Goal: Task Accomplishment & Management: Use online tool/utility

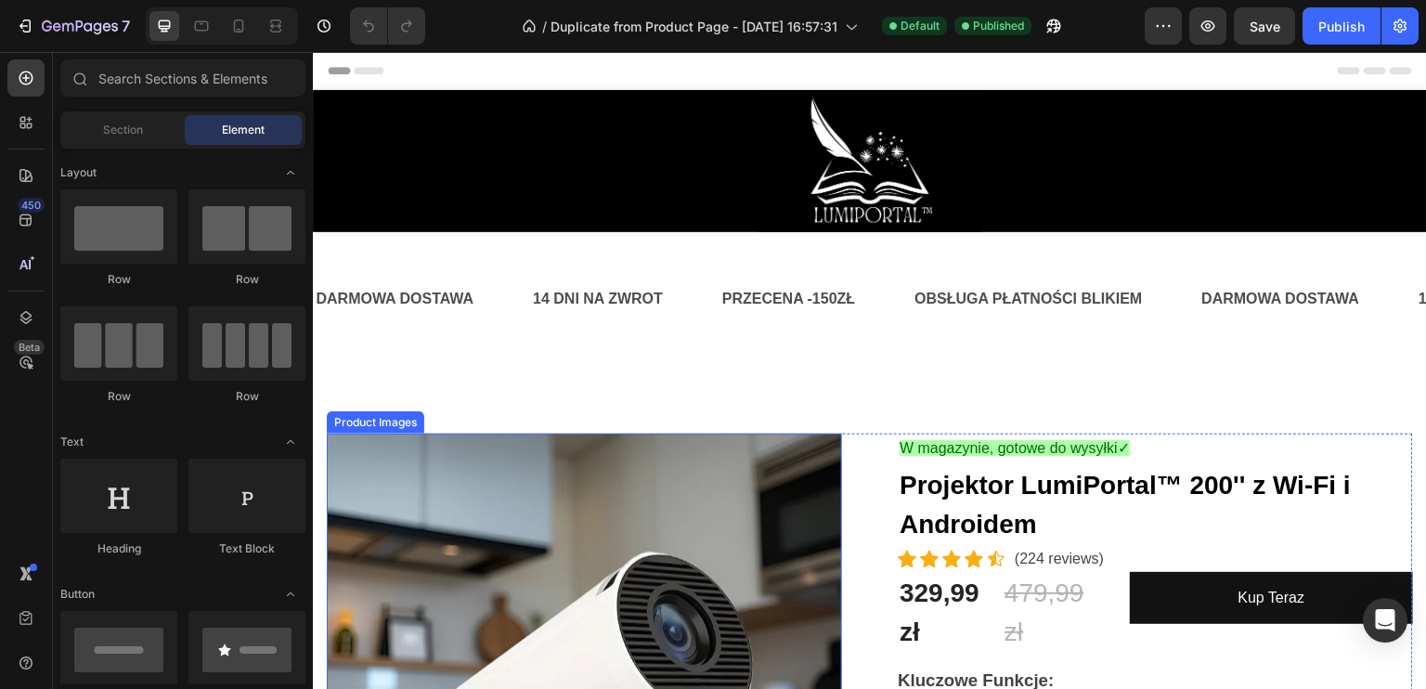
click at [609, 447] on img at bounding box center [584, 691] width 515 height 515
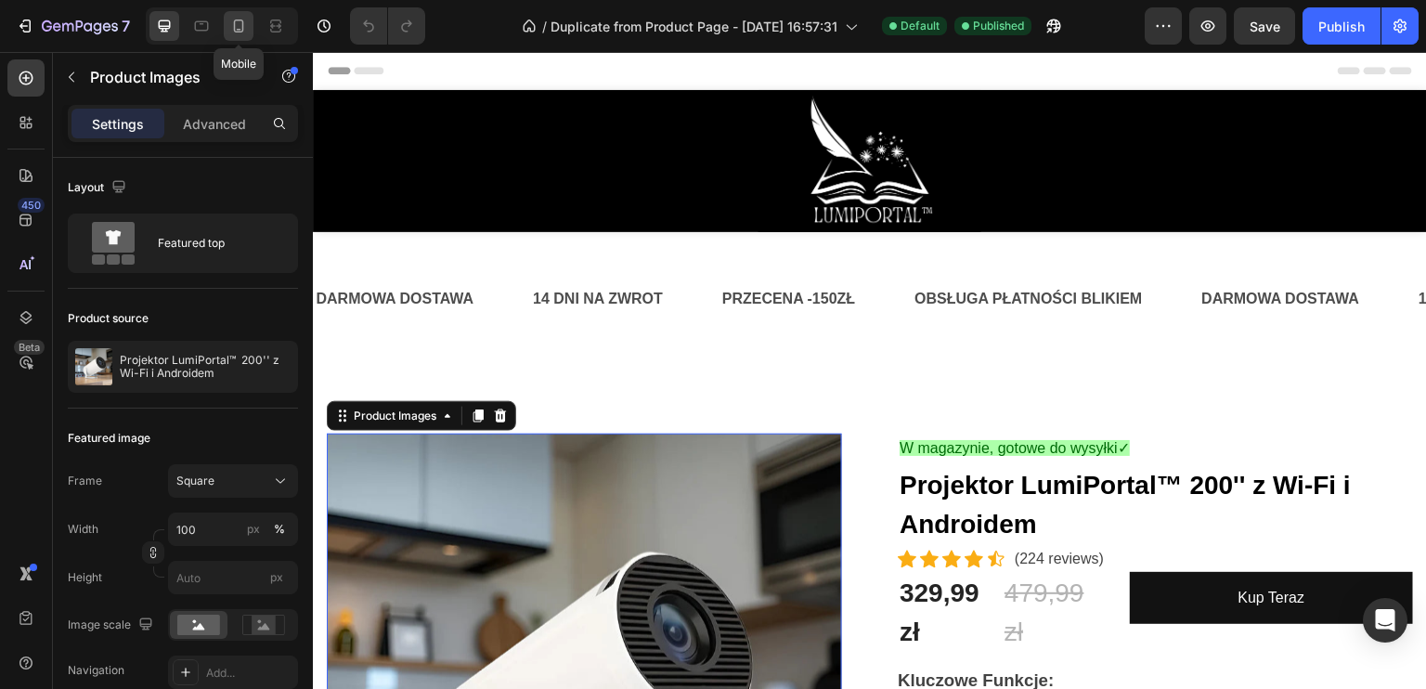
click at [234, 29] on icon at bounding box center [239, 25] width 10 height 13
type input "12"
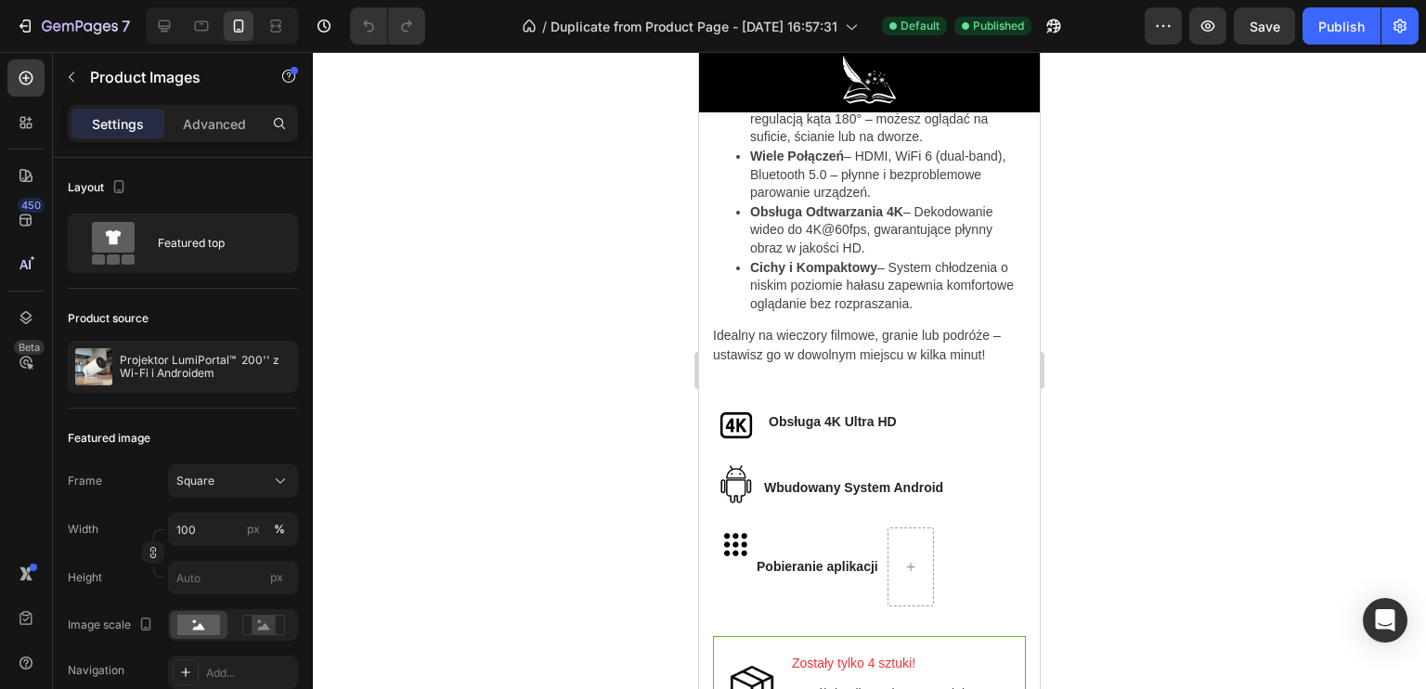
scroll to position [1426, 0]
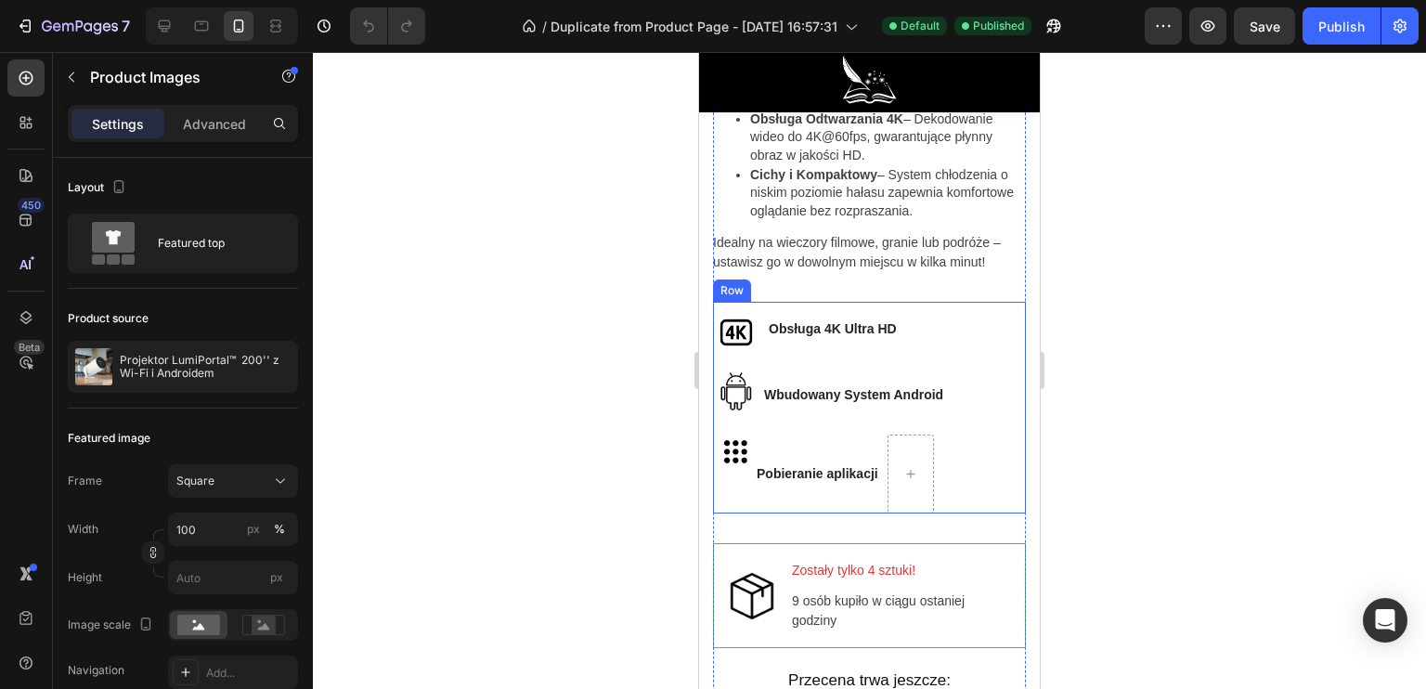
click at [732, 442] on img at bounding box center [730, 451] width 34 height 34
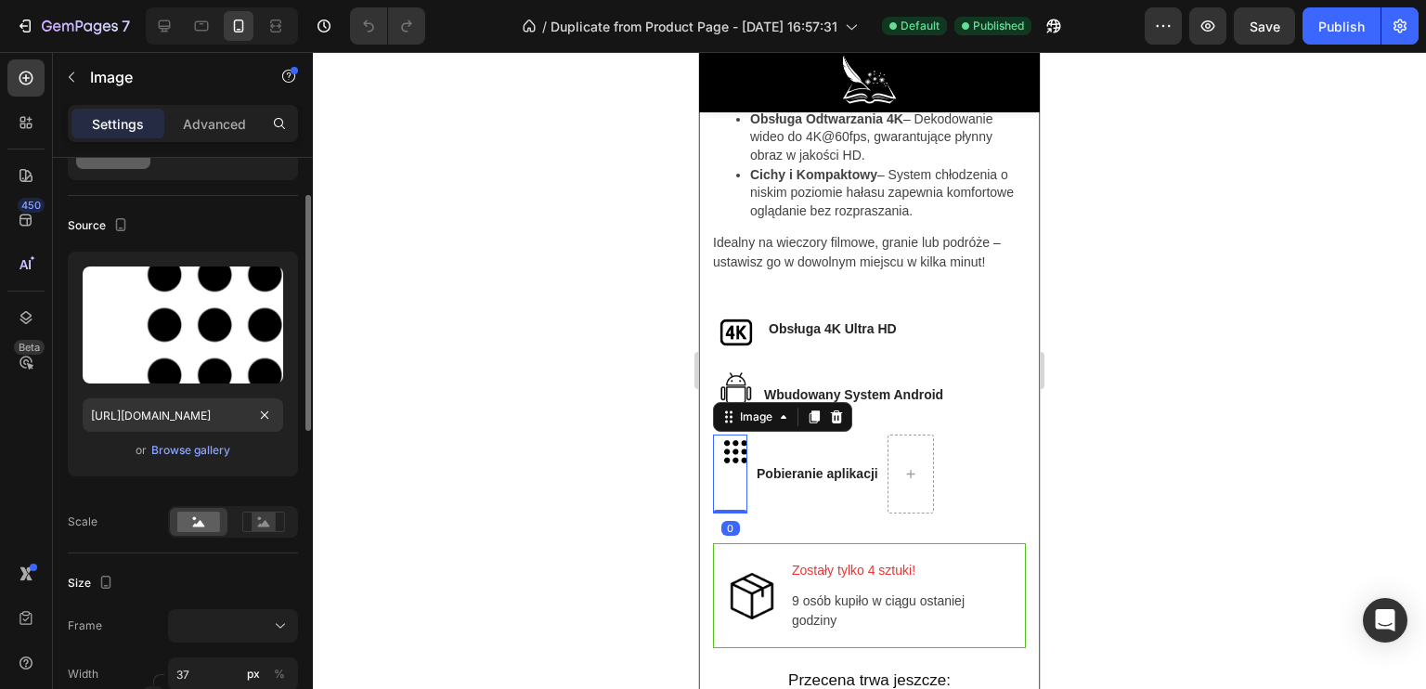
scroll to position [186, 0]
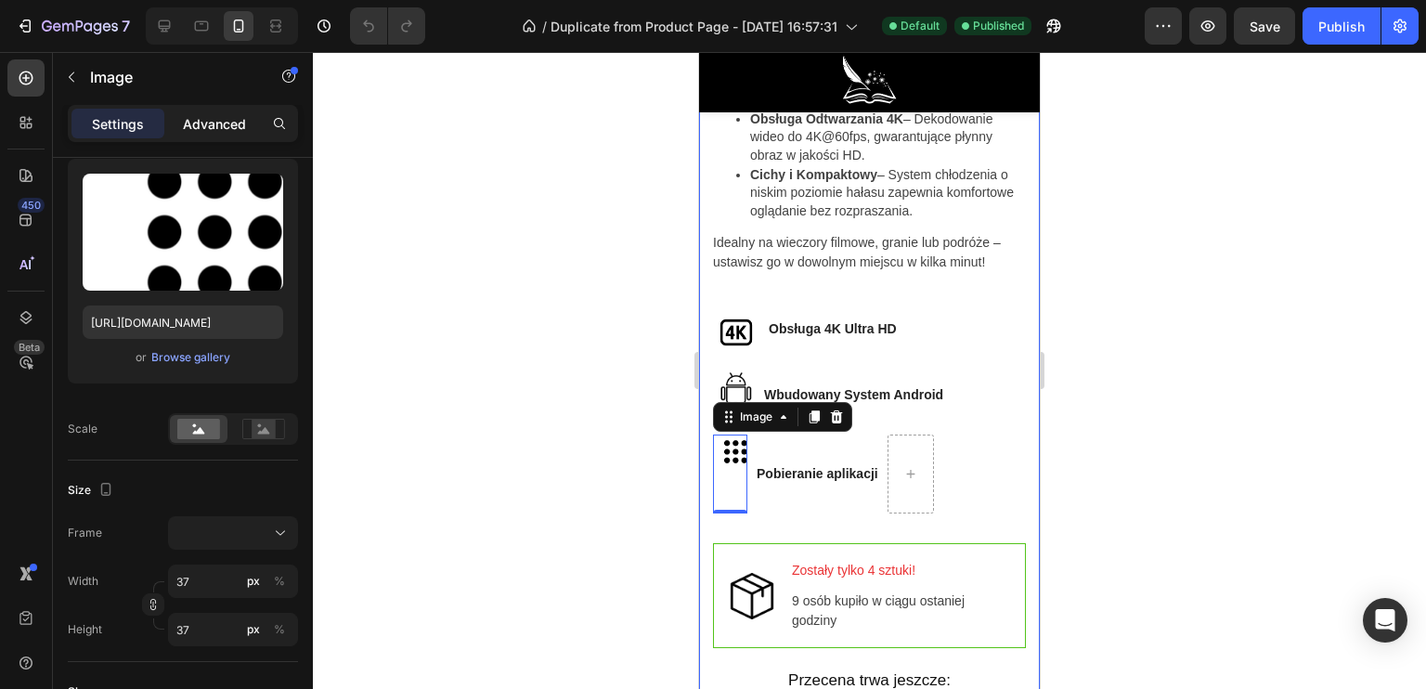
click at [204, 131] on p "Advanced" at bounding box center [214, 123] width 63 height 19
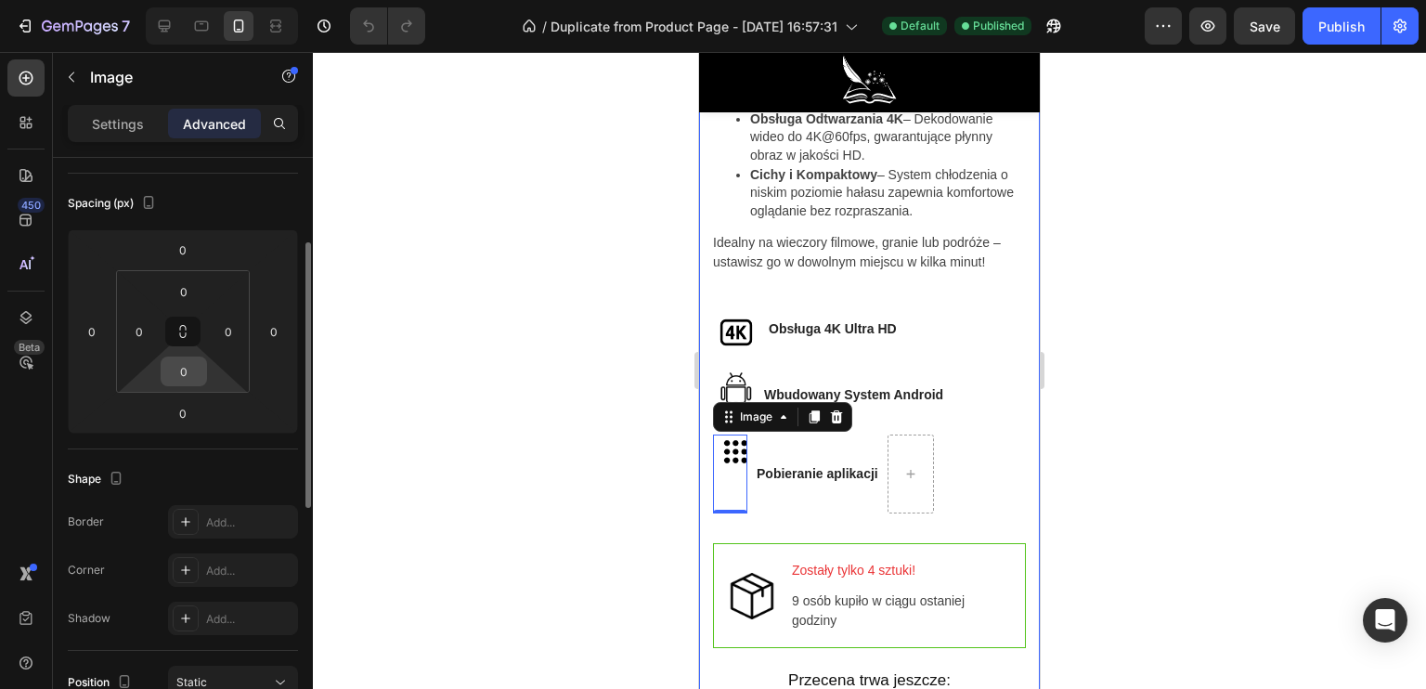
click at [175, 361] on input "0" at bounding box center [183, 371] width 37 height 28
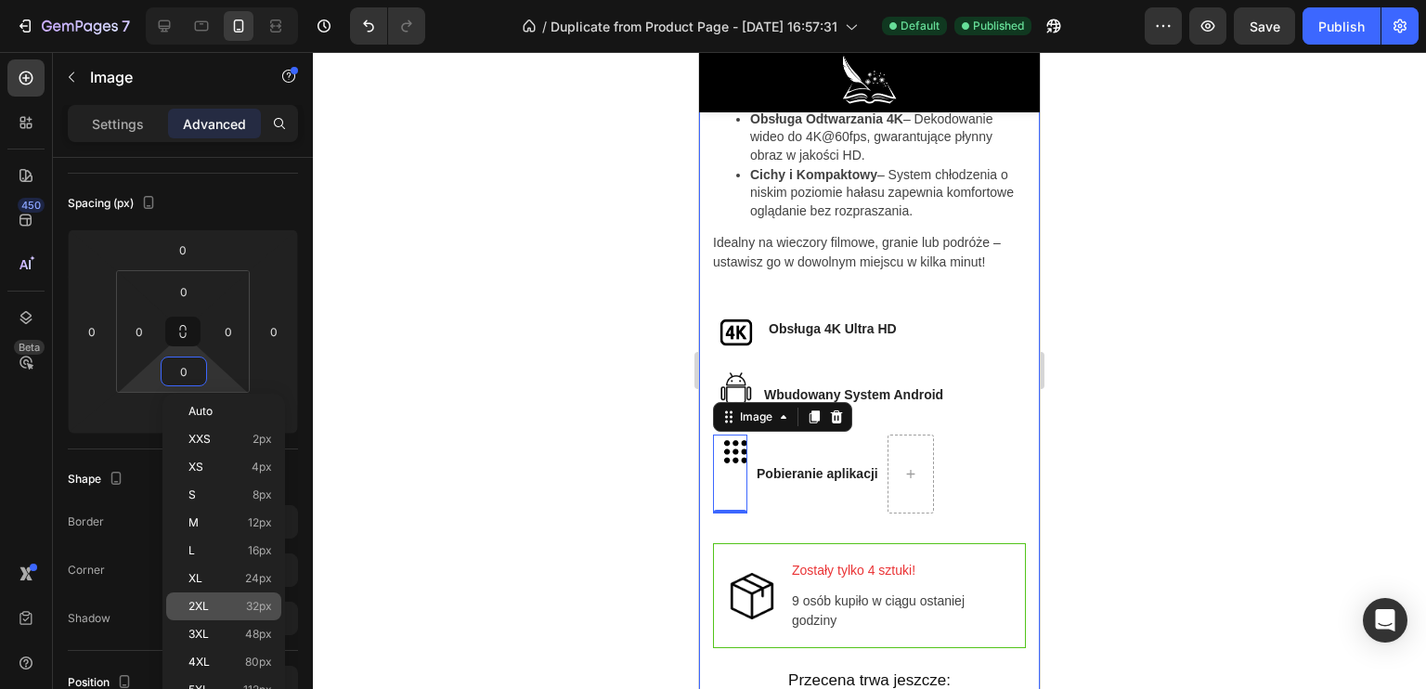
click at [234, 612] on div "2XL 32px" at bounding box center [223, 606] width 115 height 28
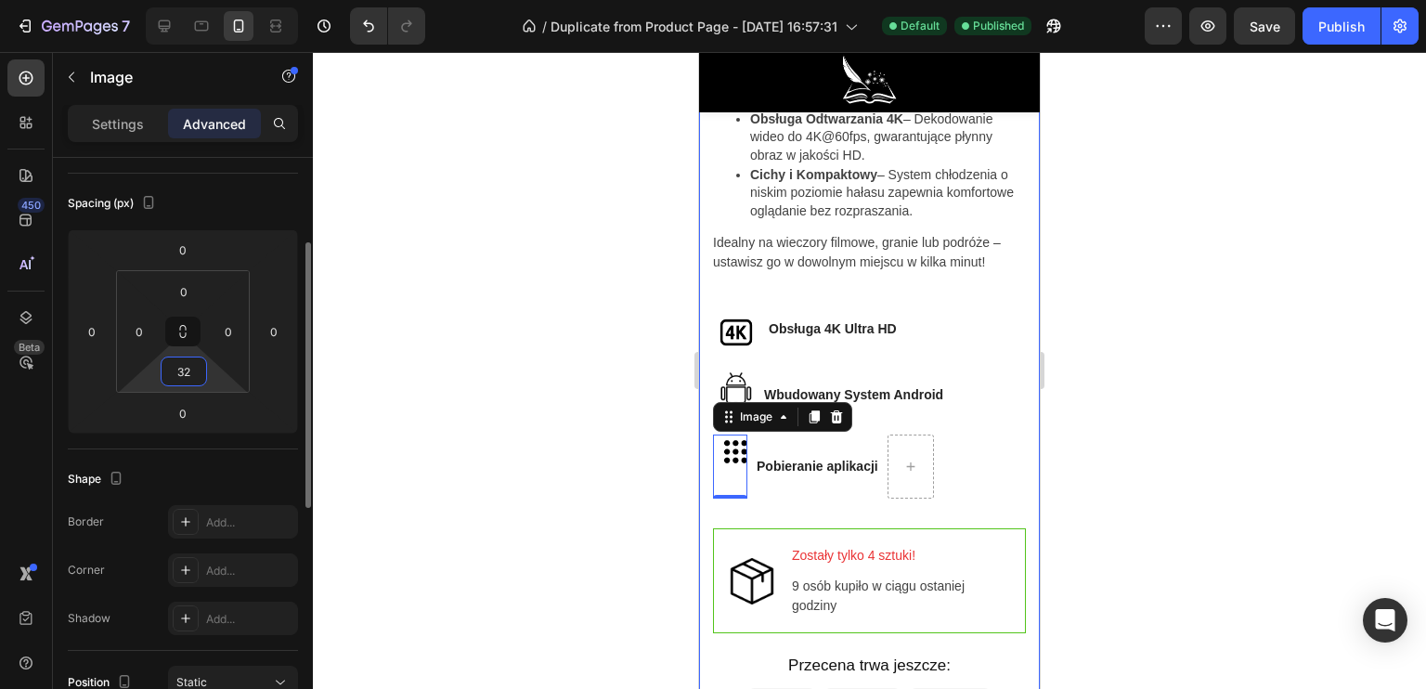
click at [179, 377] on input "32" at bounding box center [183, 371] width 37 height 28
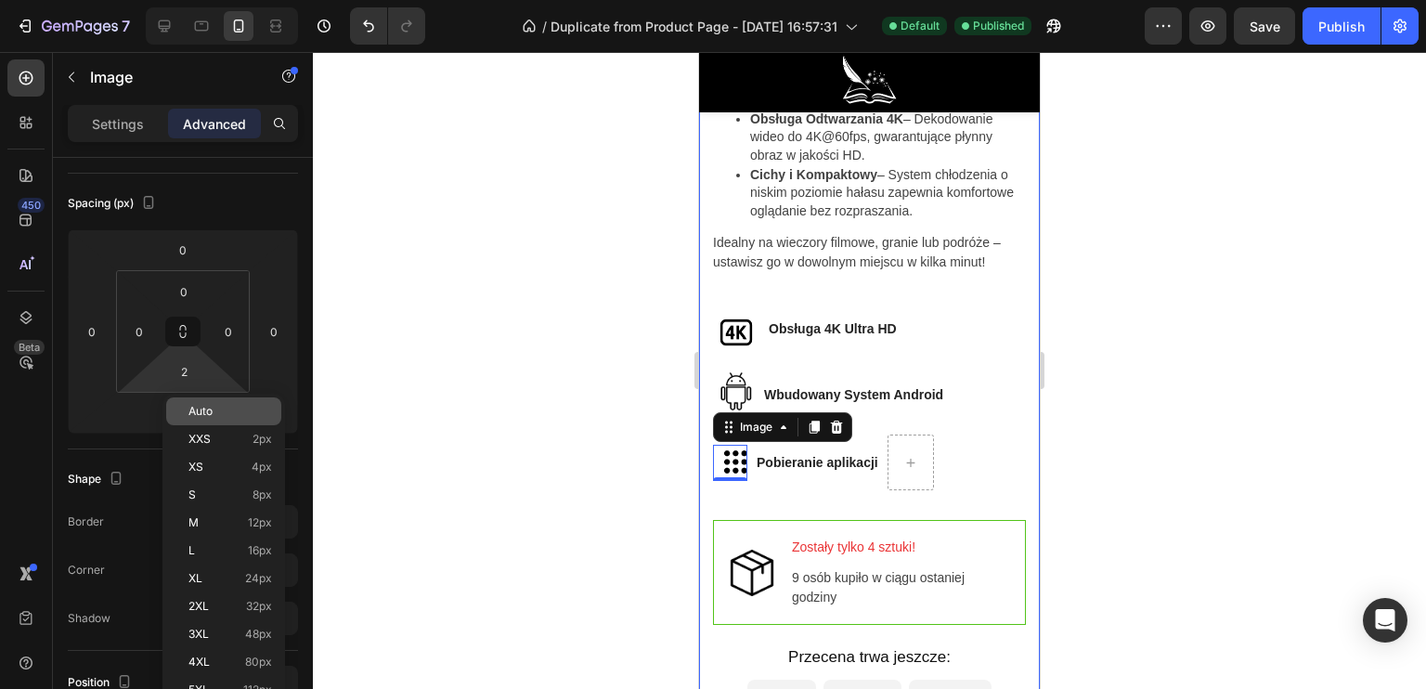
click at [204, 403] on div "Auto" at bounding box center [223, 411] width 115 height 28
type input "Auto"
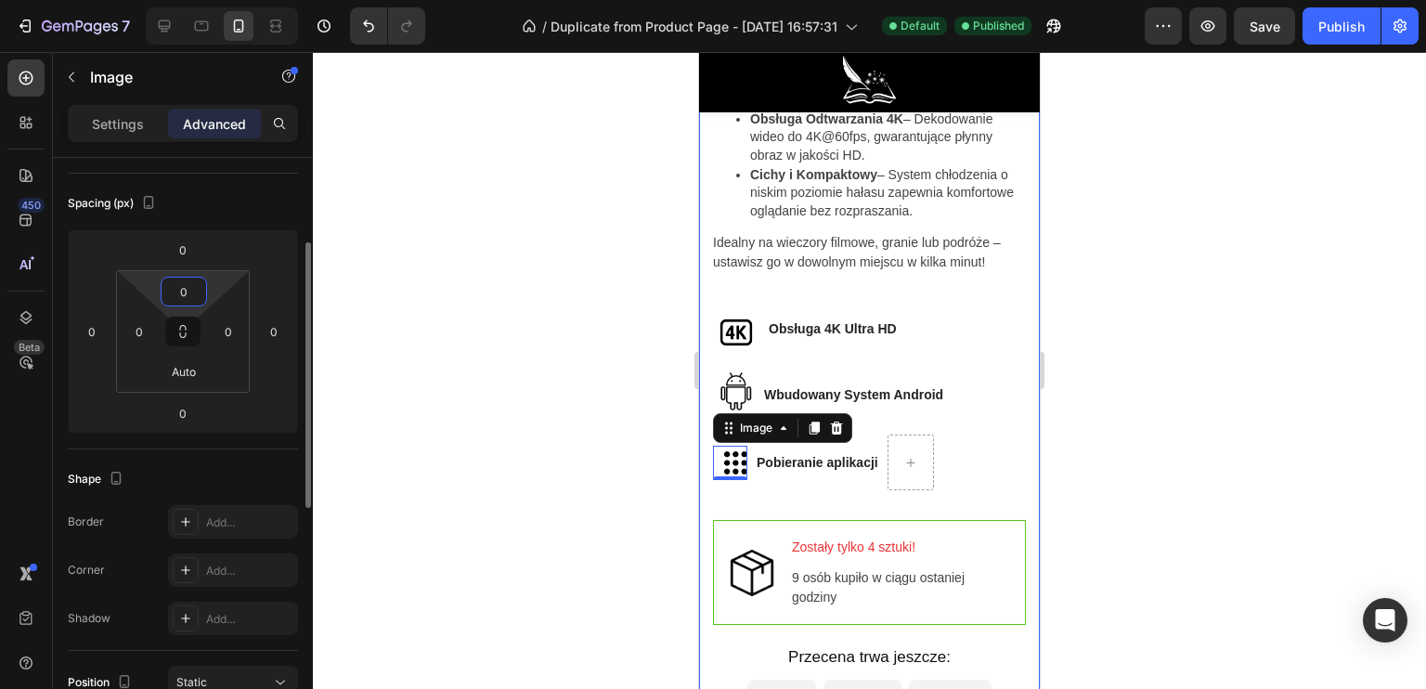
click at [180, 285] on input "0" at bounding box center [183, 292] width 37 height 28
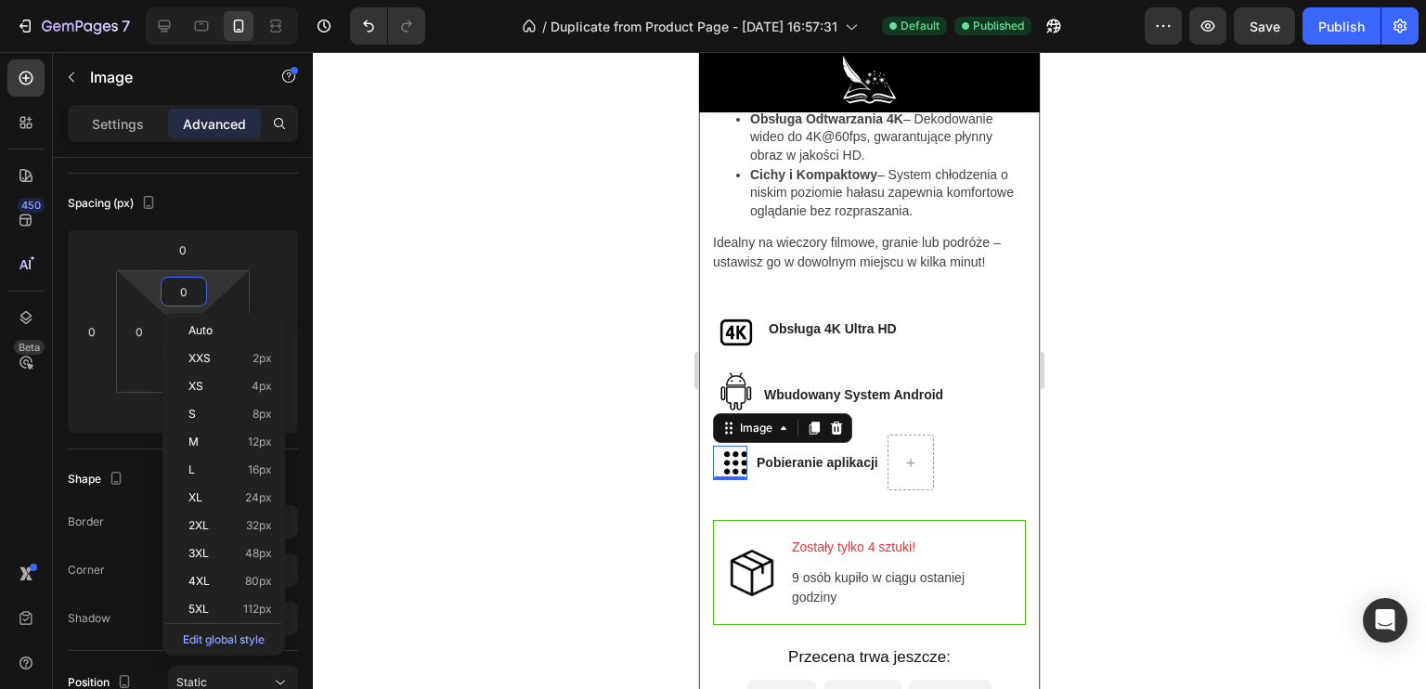
click at [541, 297] on div at bounding box center [869, 370] width 1113 height 637
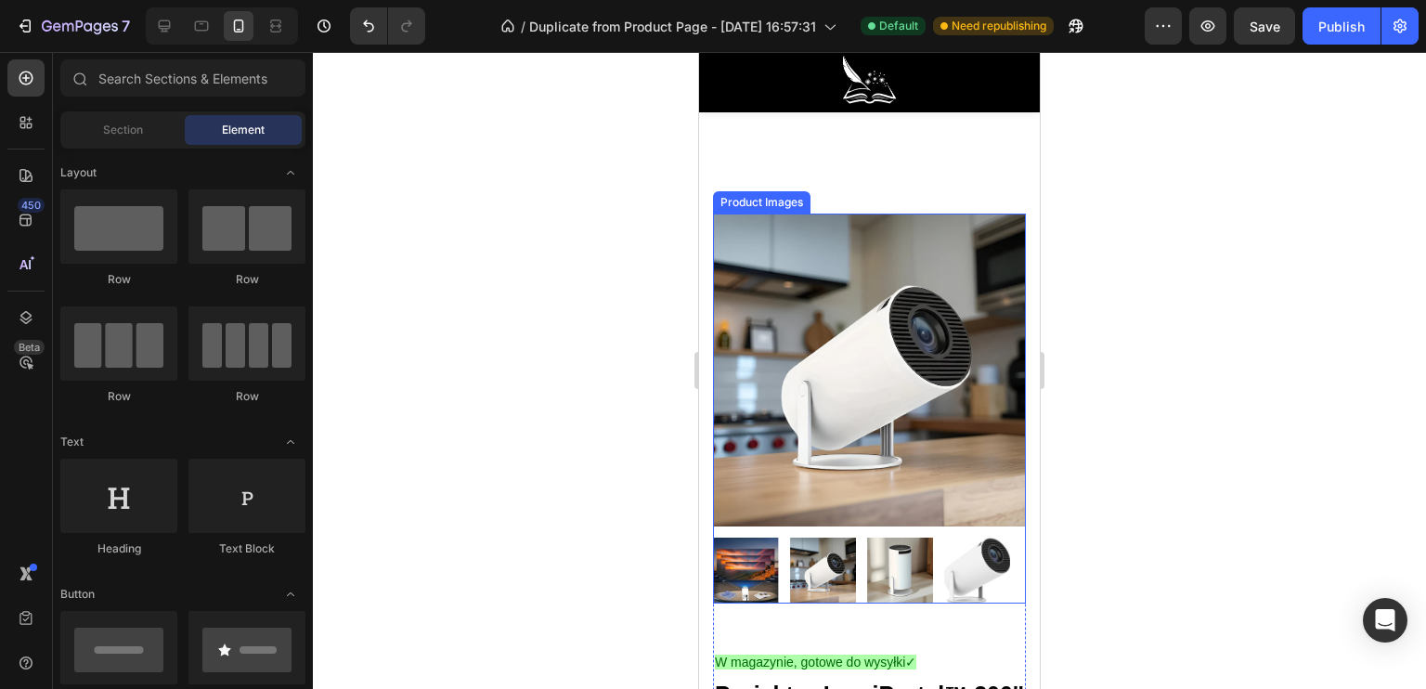
scroll to position [33, 0]
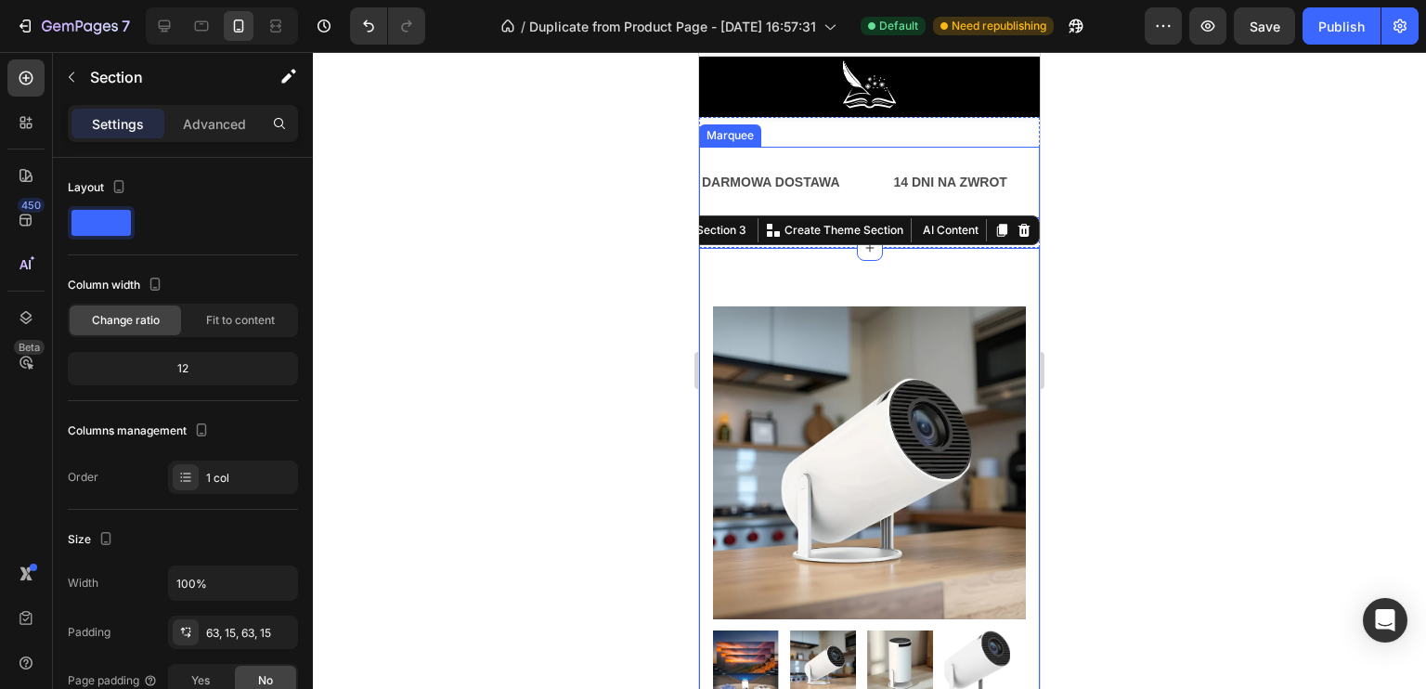
click at [861, 170] on div "DARMOWA DOSTAWA Text Block" at bounding box center [796, 183] width 192 height 42
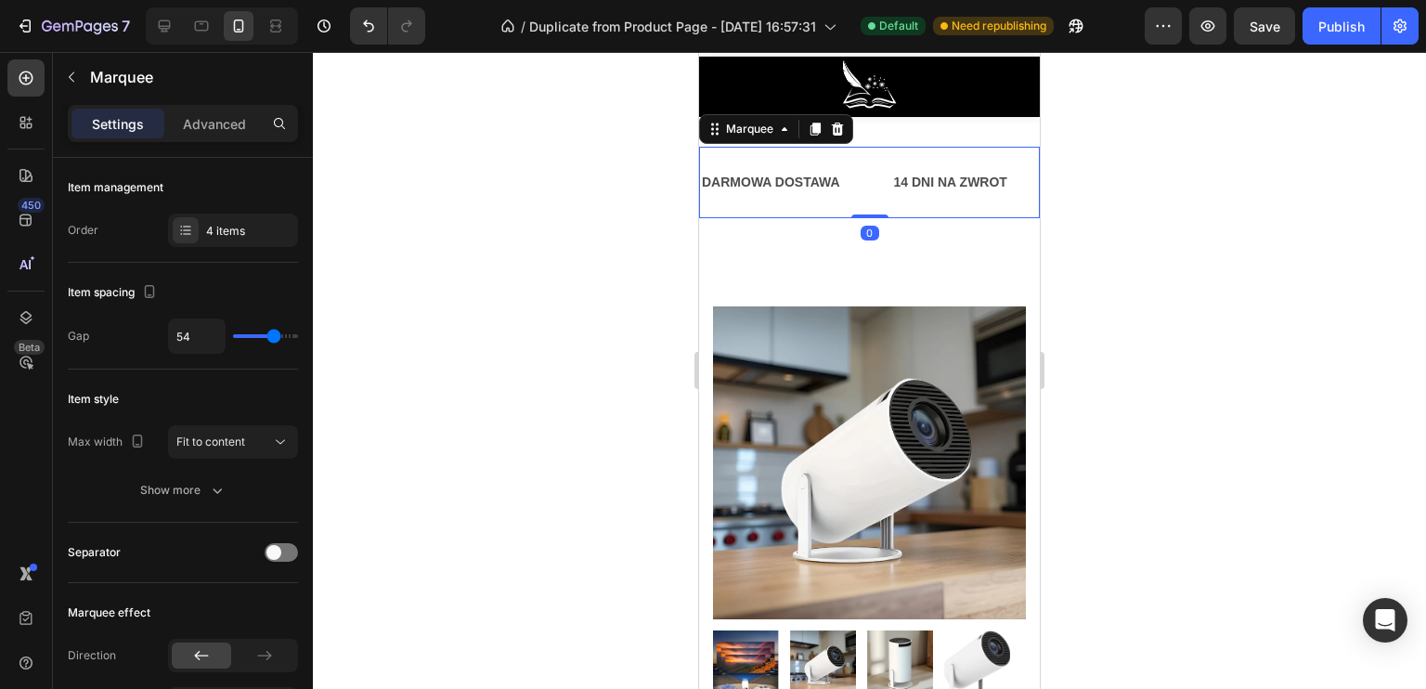
drag, startPoint x: 861, startPoint y: 213, endPoint x: 855, endPoint y: 200, distance: 14.1
click at [861, 183] on div "DARMOWA DOSTAWA Text Block 14 DNI NA ZWROT Text Block PRZECENA -150ZŁ Text Bloc…" at bounding box center [869, 182] width 341 height 71
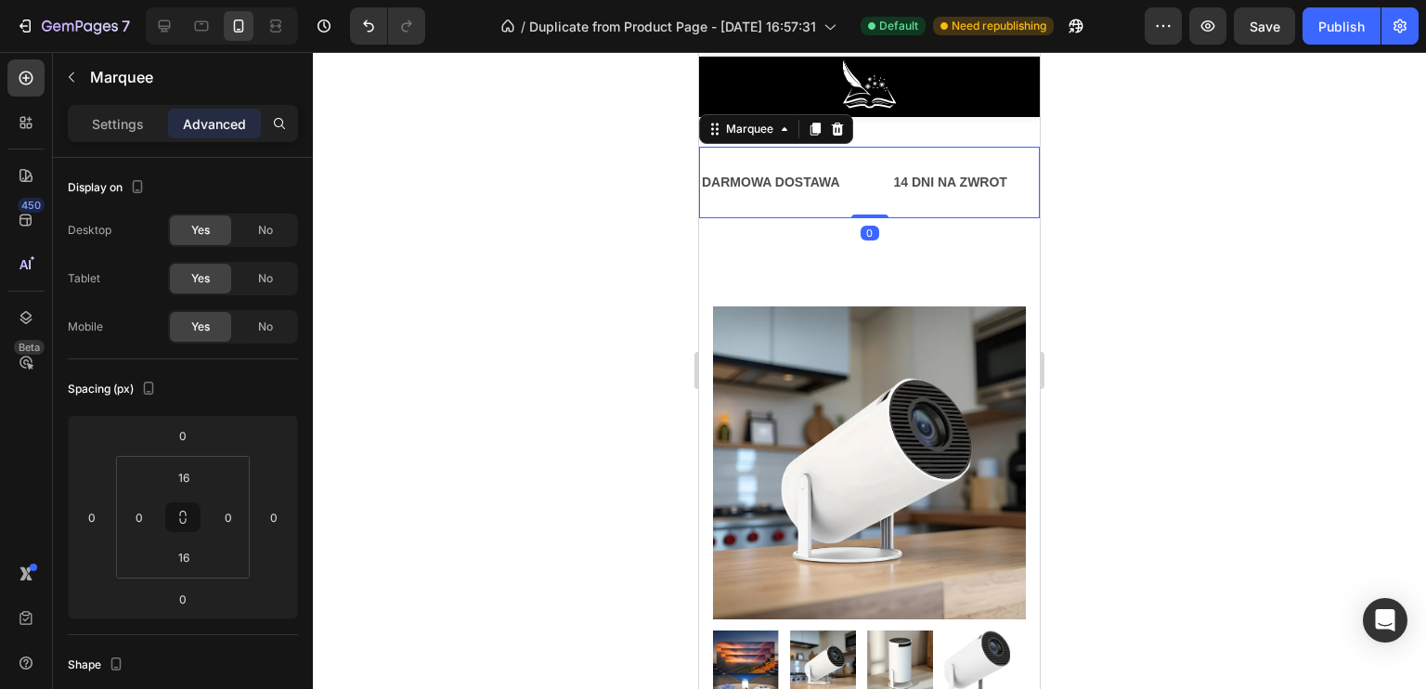
drag, startPoint x: 861, startPoint y: 214, endPoint x: 860, endPoint y: 168, distance: 45.5
click at [864, 200] on div "DARMOWA DOSTAWA Text Block 14 DNI NA ZWROT Text Block PRZECENA -150ZŁ Text Bloc…" at bounding box center [869, 182] width 341 height 71
click at [857, 251] on div at bounding box center [870, 248] width 26 height 26
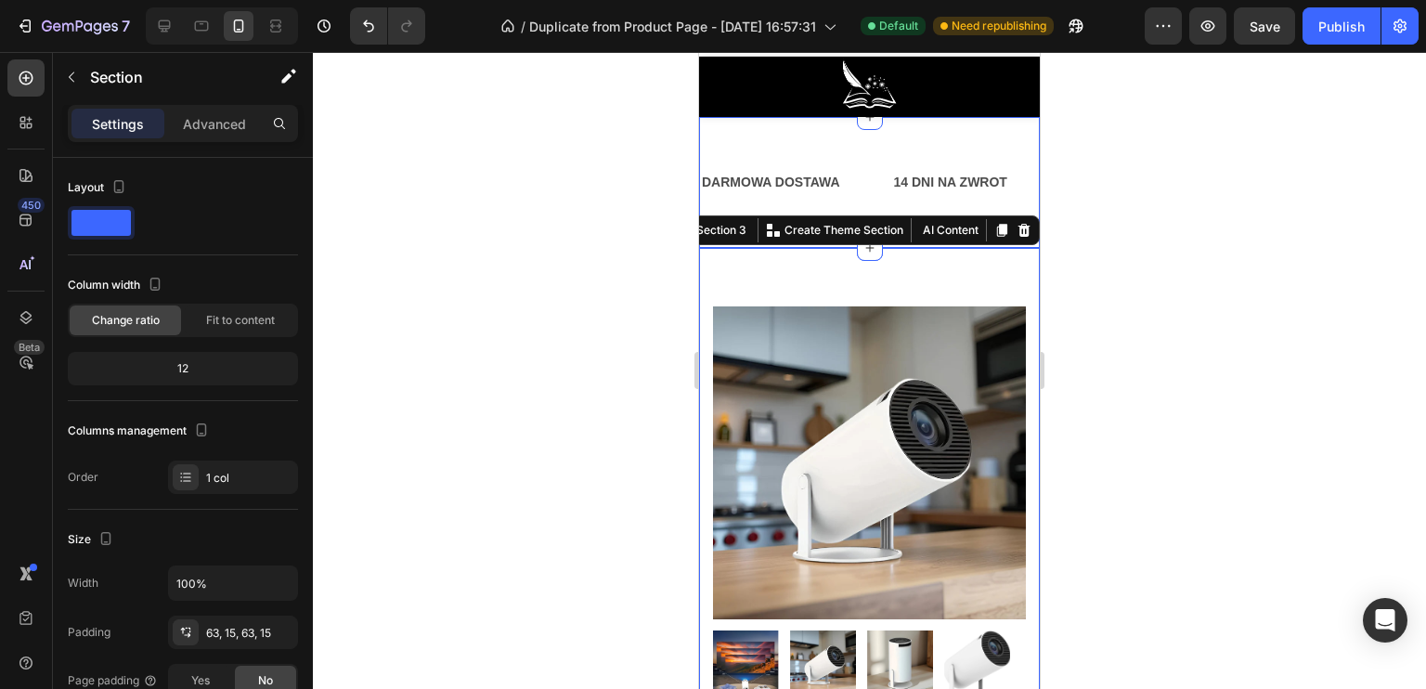
click at [627, 235] on div at bounding box center [869, 370] width 1113 height 637
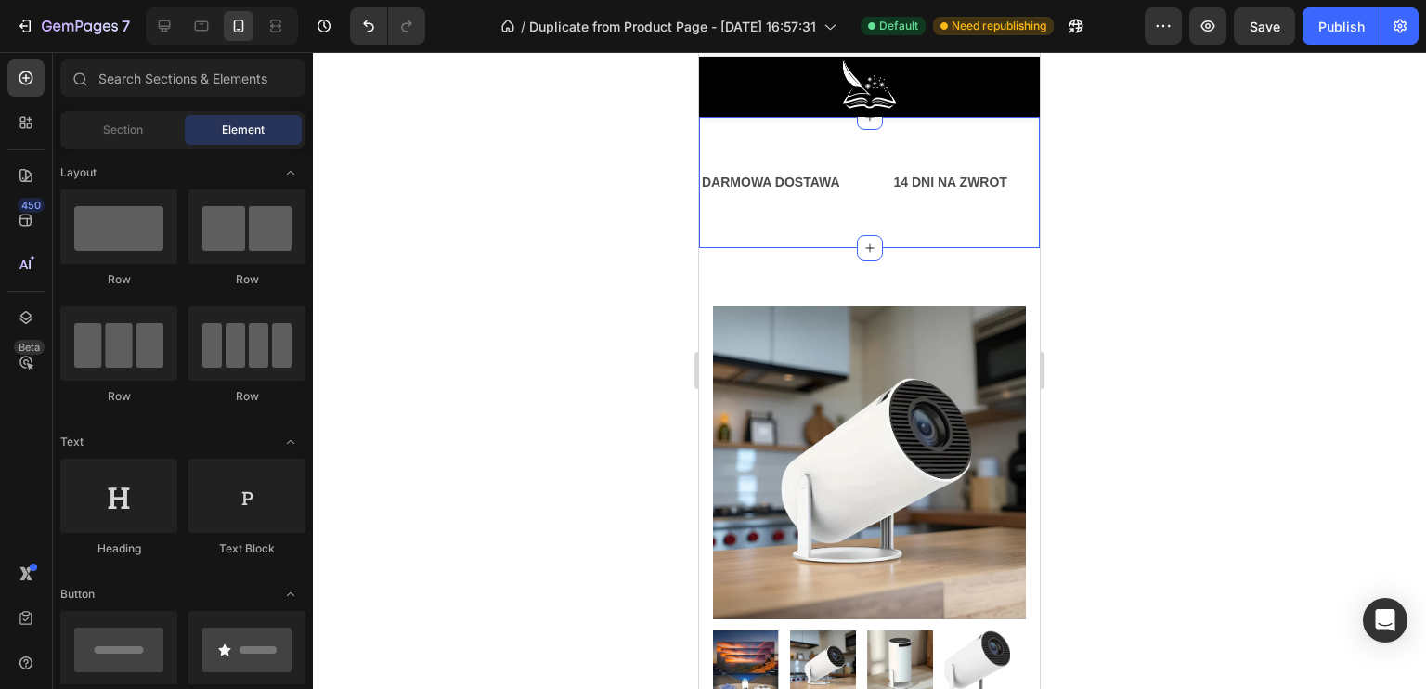
click at [817, 232] on div "DARMOWA DOSTAWA Text Block 14 DNI NA ZWROT Text Block PRZECENA -150ZŁ Text Bloc…" at bounding box center [869, 182] width 341 height 131
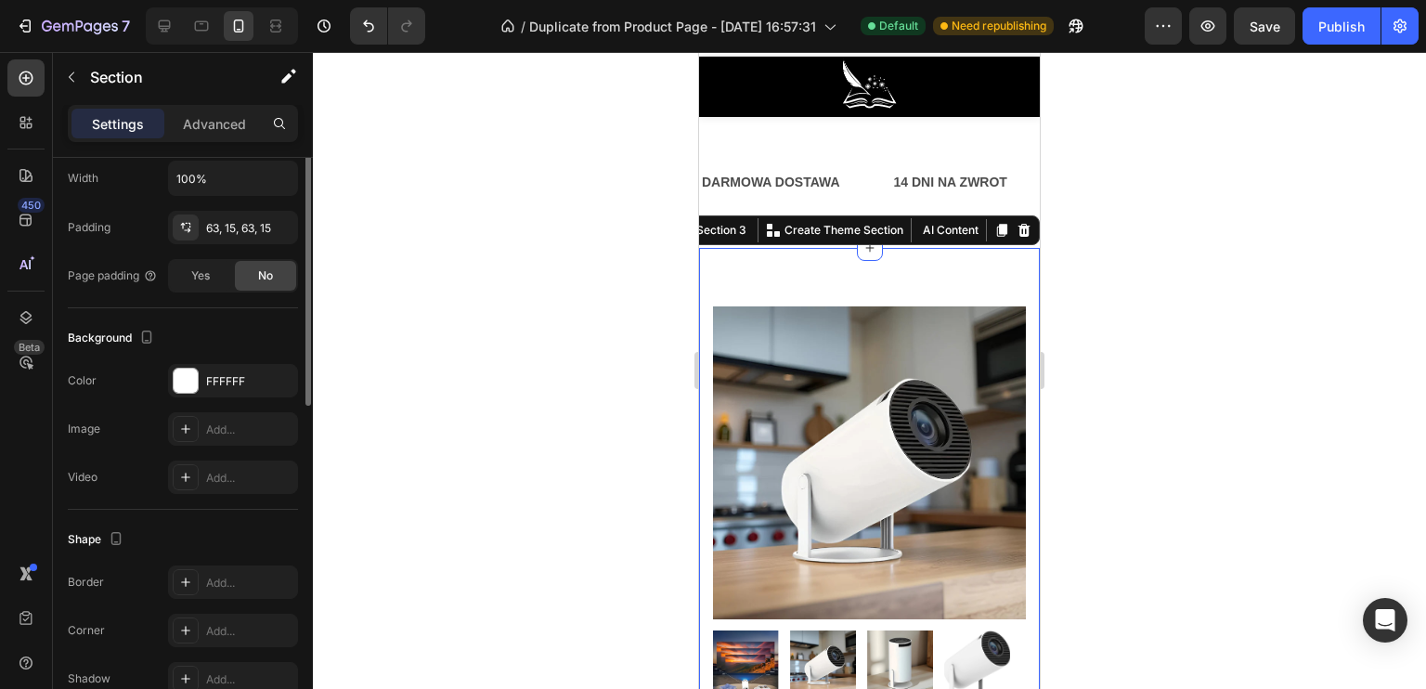
scroll to position [126, 0]
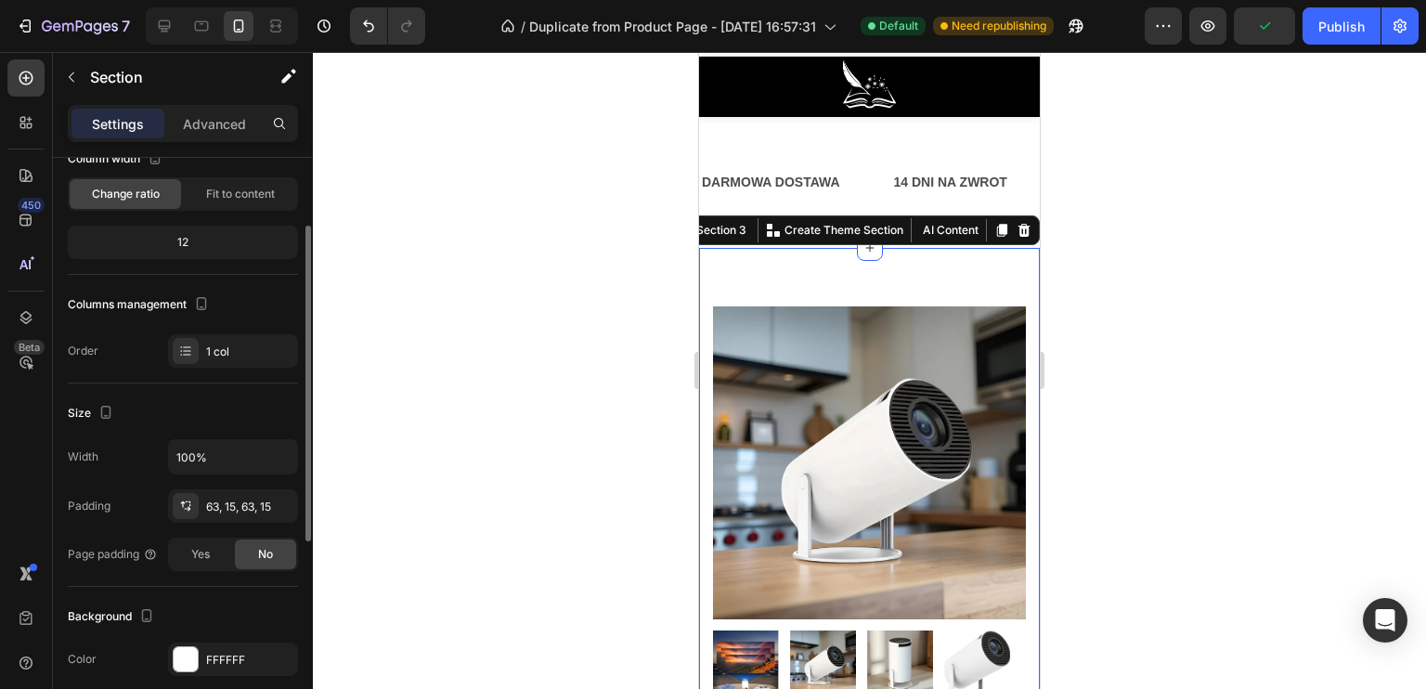
click at [200, 240] on div "12" at bounding box center [182, 242] width 223 height 26
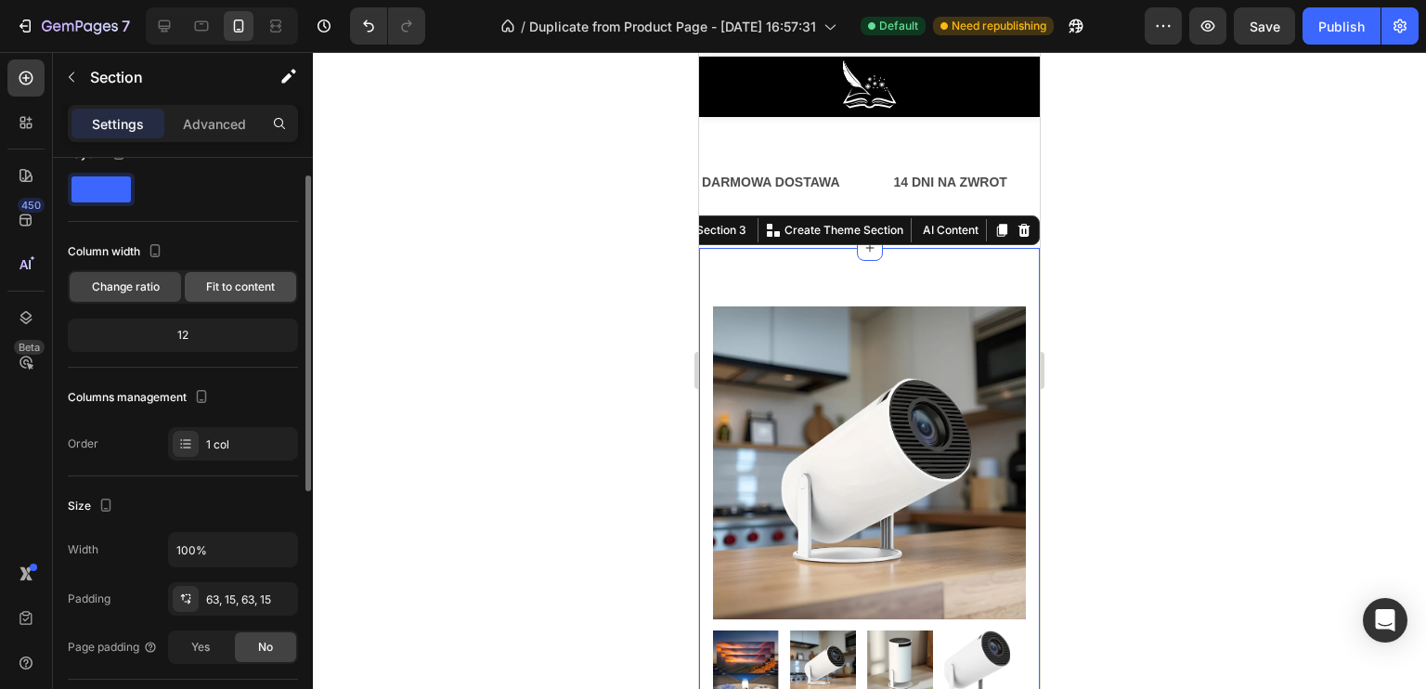
click at [201, 287] on div "Fit to content" at bounding box center [240, 287] width 111 height 30
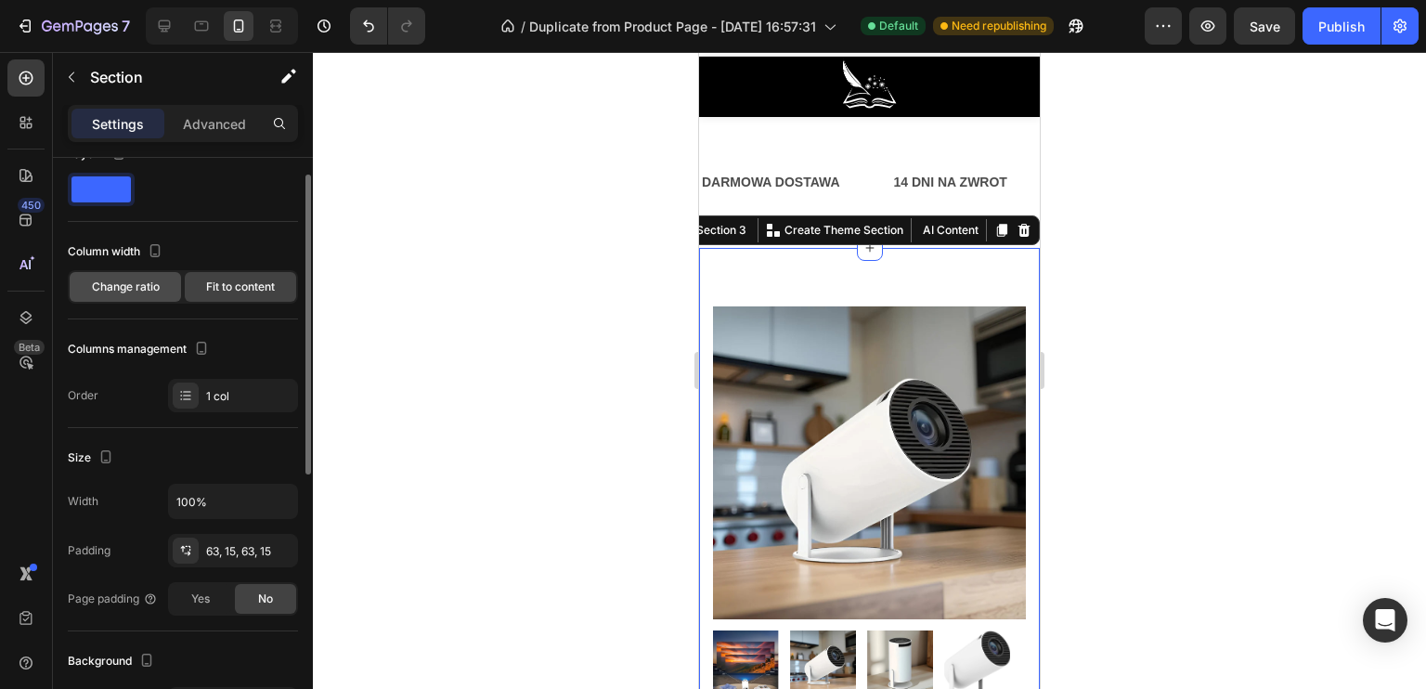
click at [152, 284] on span "Change ratio" at bounding box center [126, 287] width 68 height 17
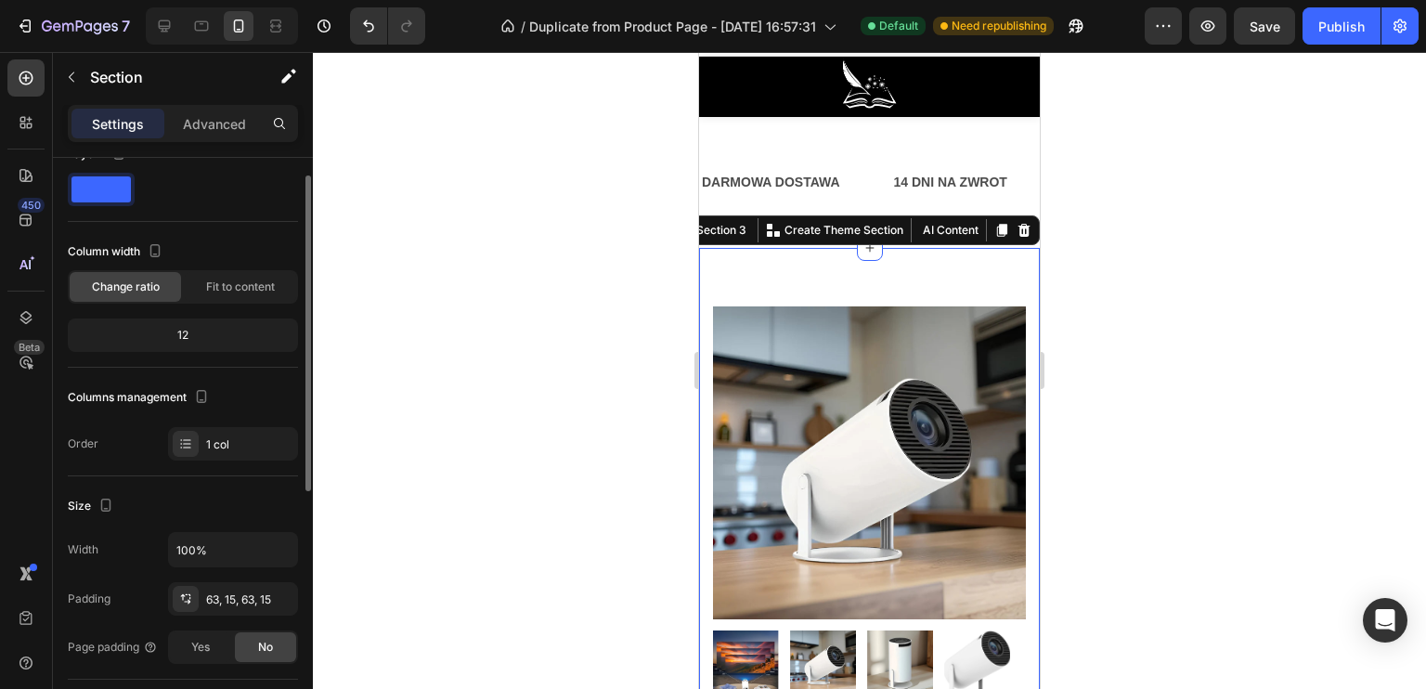
click at [199, 330] on div "12" at bounding box center [182, 335] width 223 height 26
click at [175, 330] on div "12" at bounding box center [182, 335] width 223 height 26
click at [194, 331] on div "12" at bounding box center [182, 335] width 223 height 26
click at [227, 291] on span "Fit to content" at bounding box center [240, 287] width 69 height 17
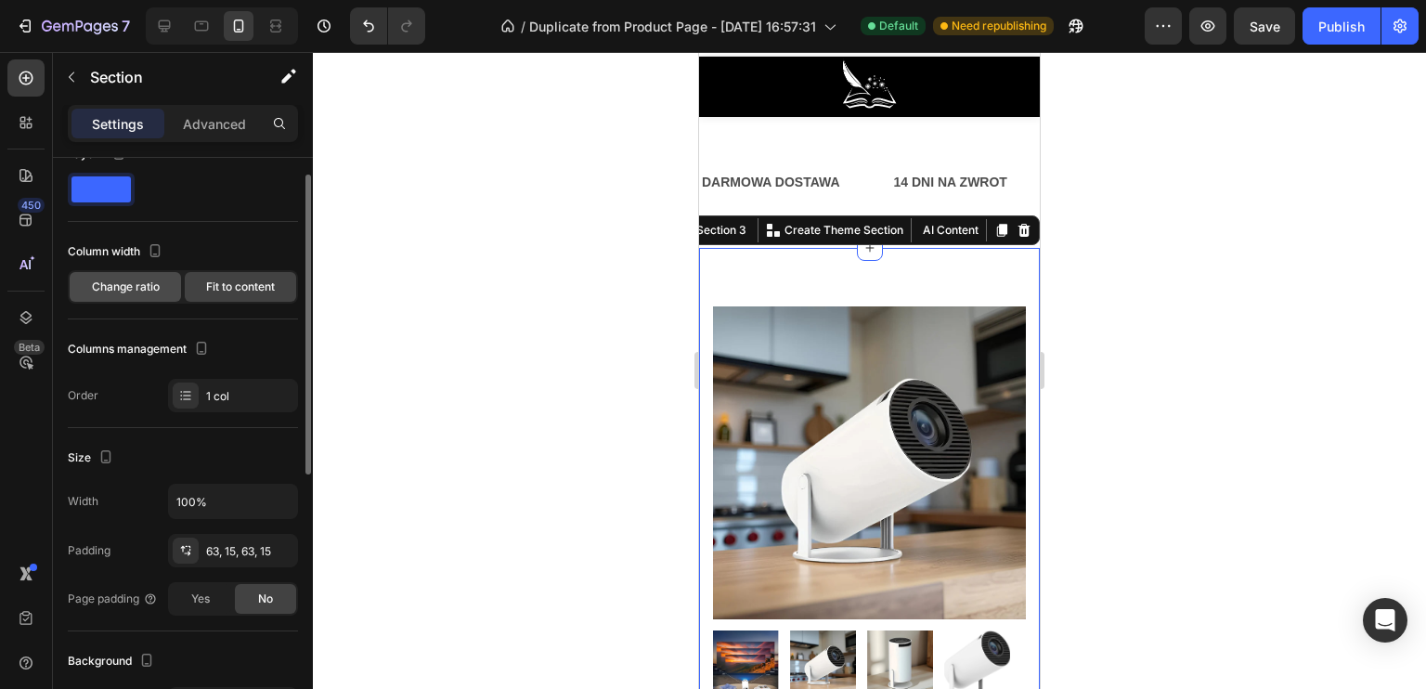
scroll to position [0, 0]
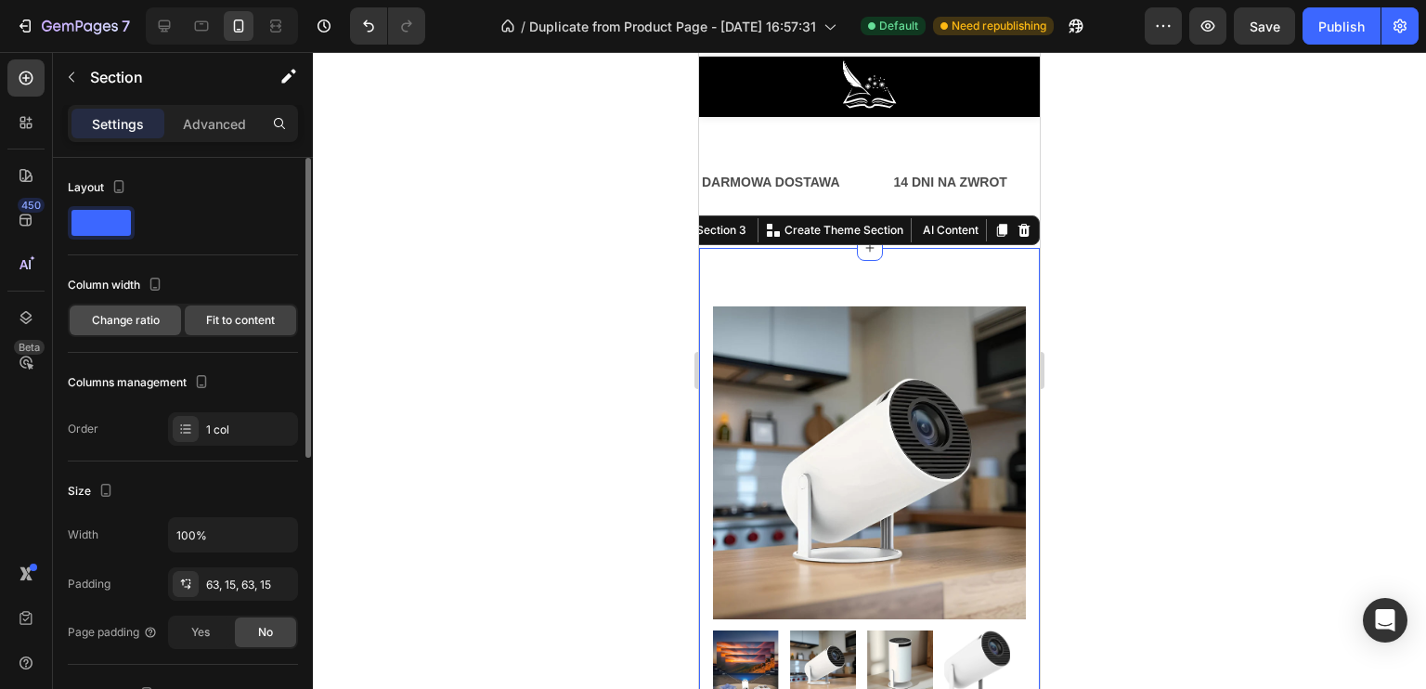
click at [127, 322] on span "Change ratio" at bounding box center [126, 320] width 68 height 17
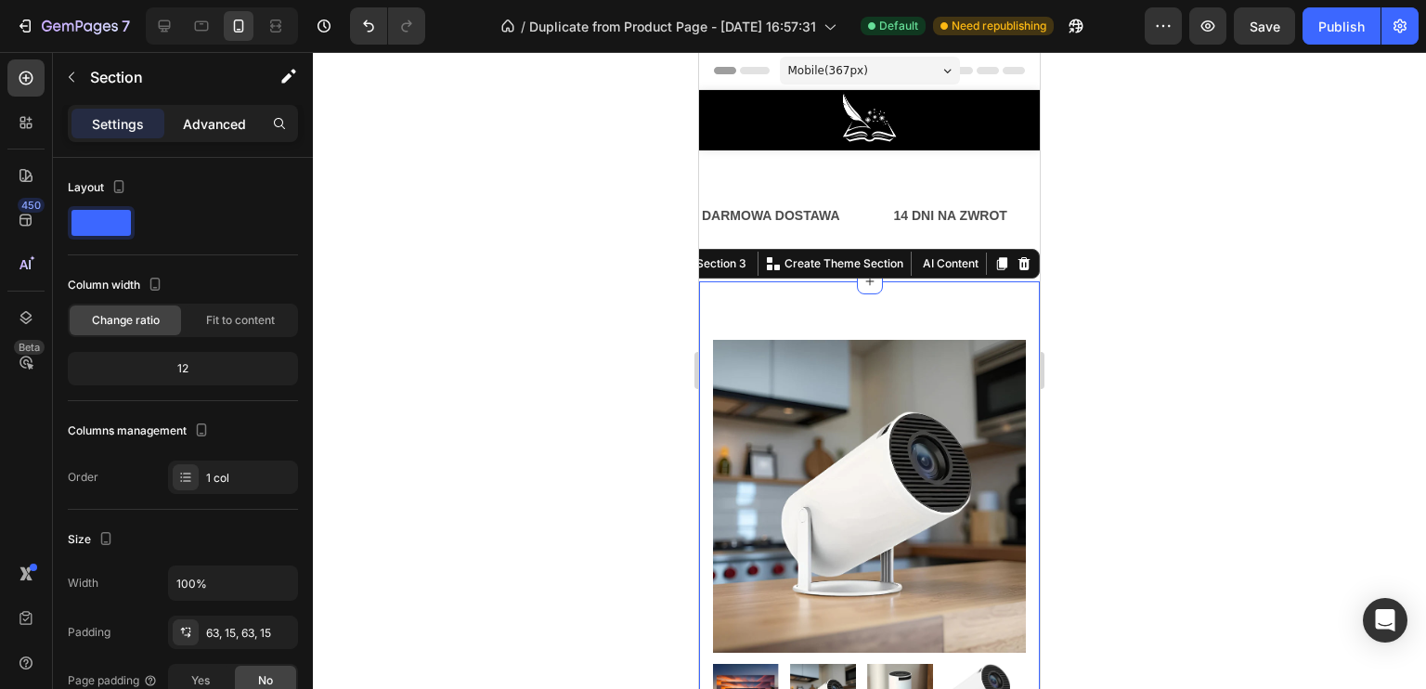
click at [189, 120] on p "Advanced" at bounding box center [214, 123] width 63 height 19
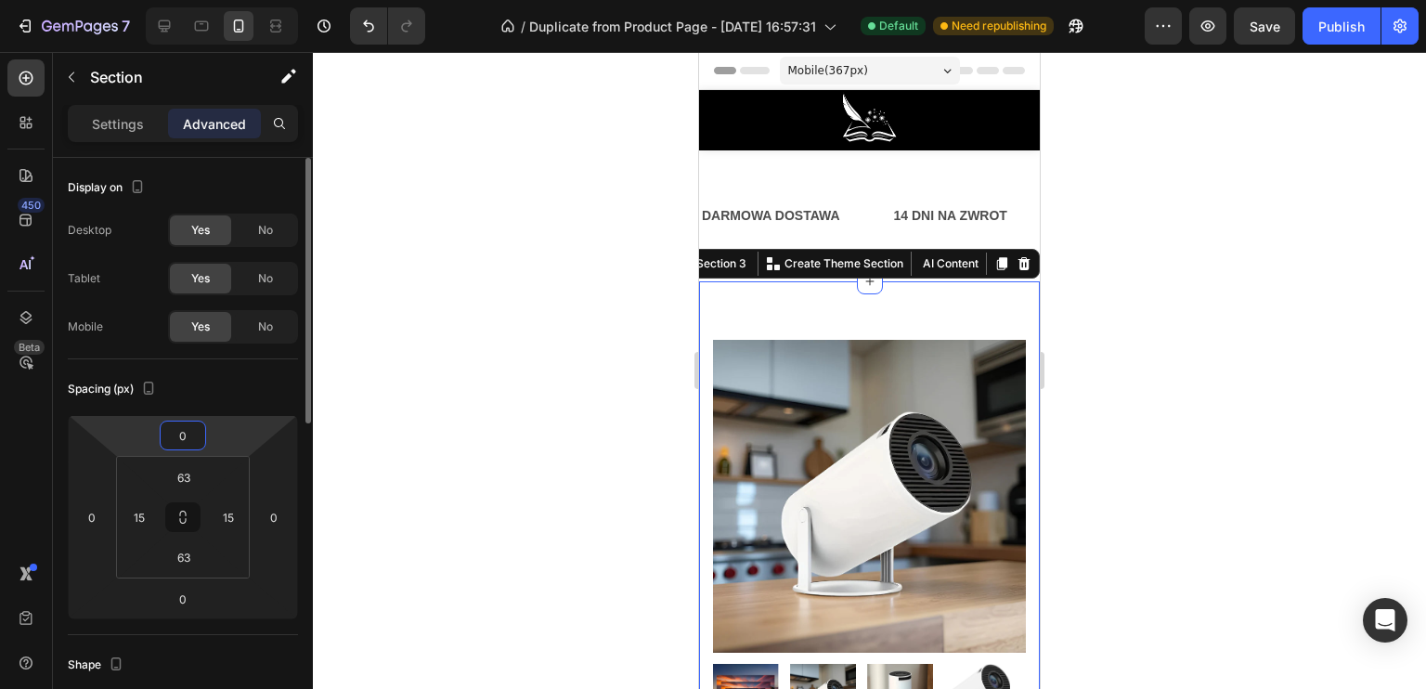
click at [183, 434] on input "0" at bounding box center [182, 435] width 37 height 28
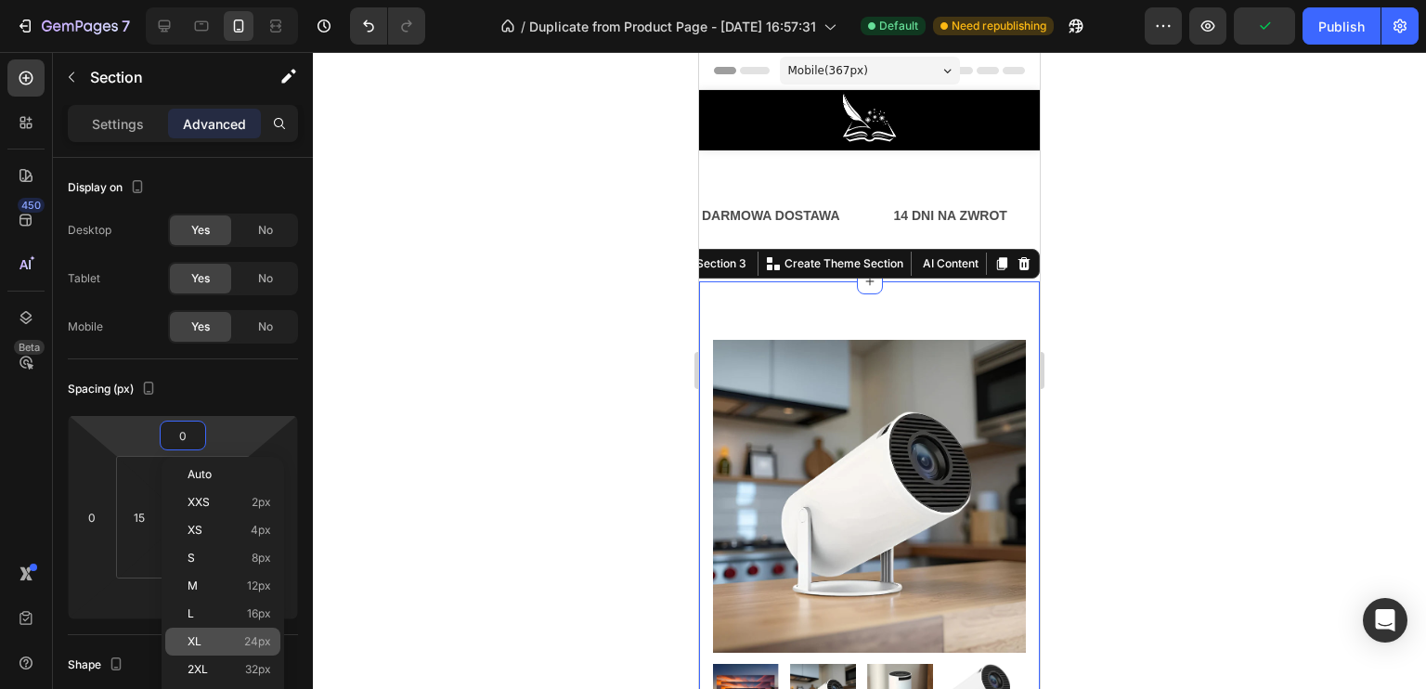
click at [251, 641] on span "24px" at bounding box center [257, 641] width 27 height 13
type input "24"
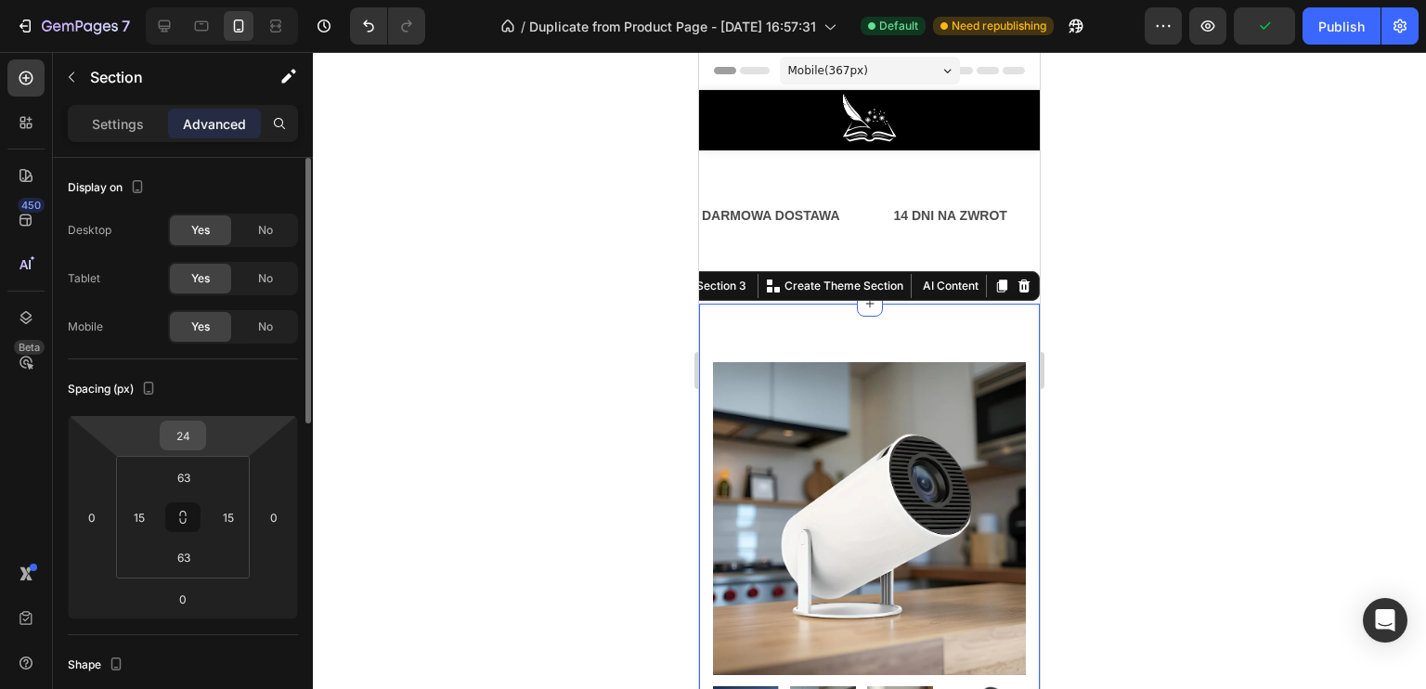
click at [189, 442] on input "24" at bounding box center [182, 435] width 37 height 28
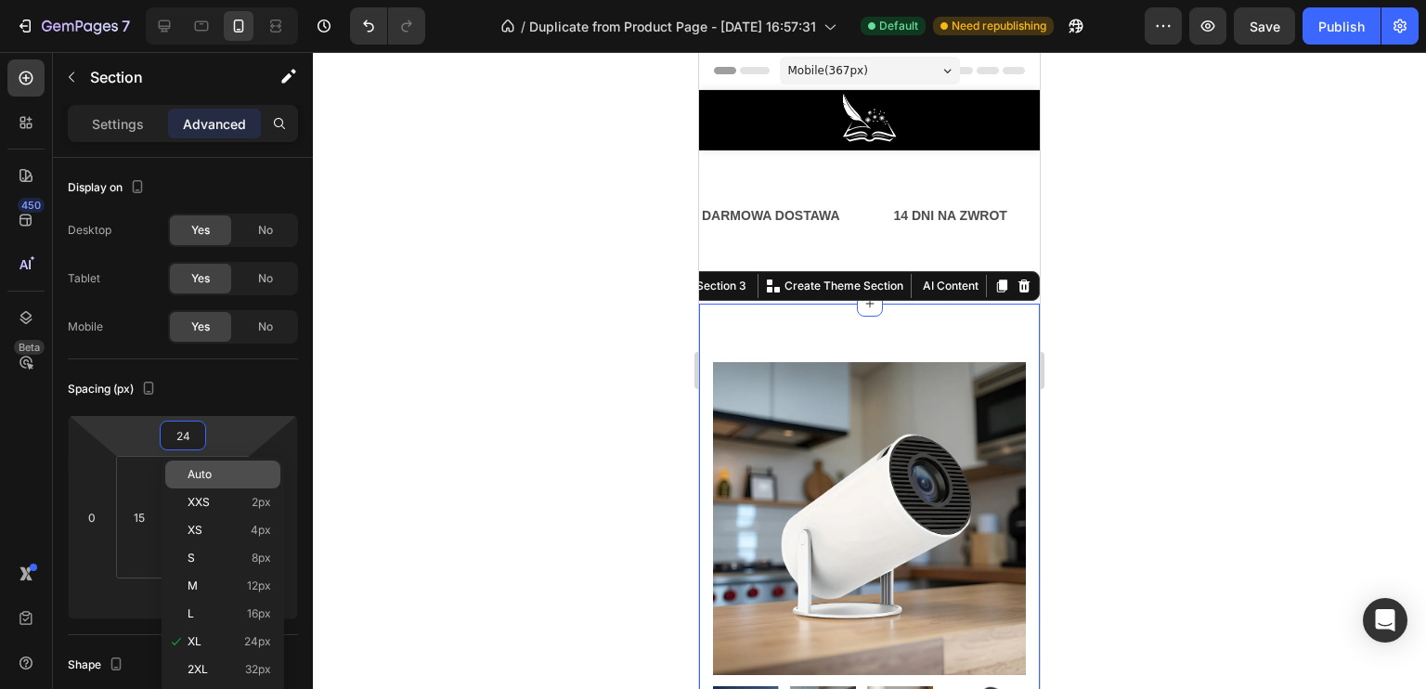
click at [208, 477] on span "Auto" at bounding box center [200, 474] width 24 height 13
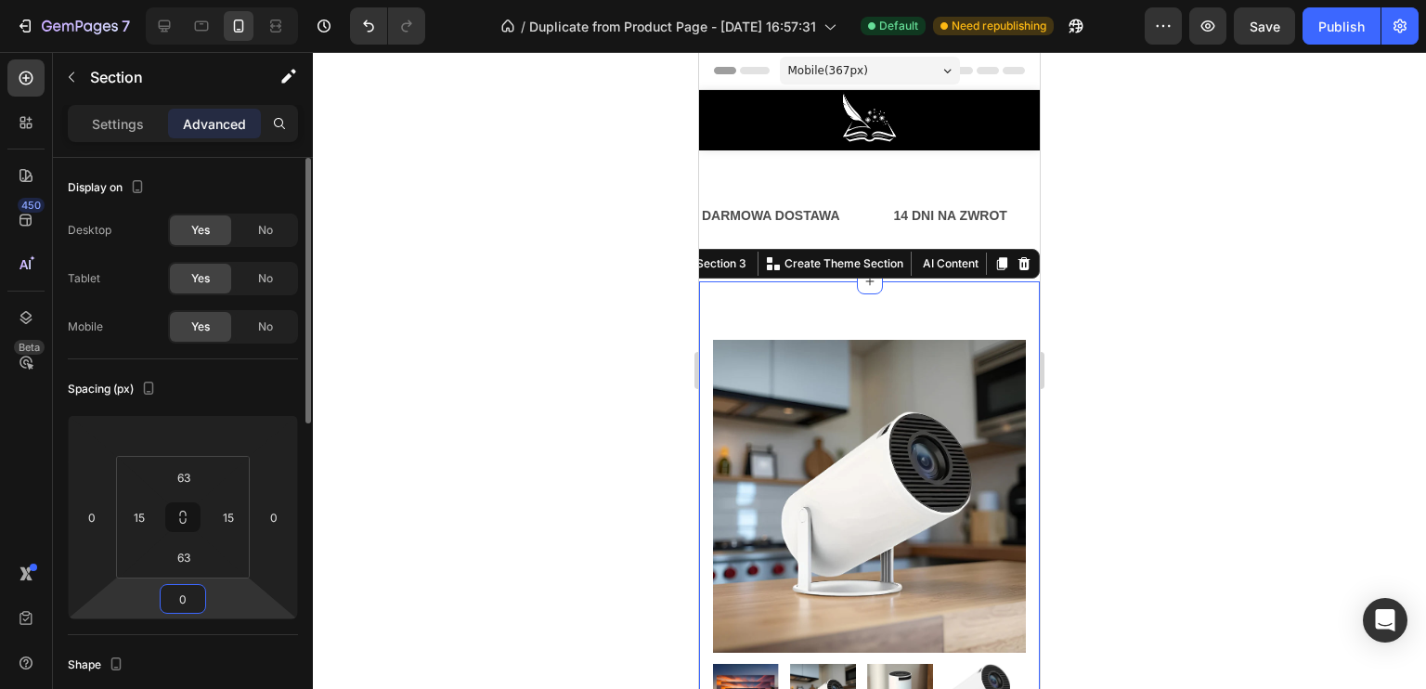
click at [181, 604] on input "0" at bounding box center [182, 599] width 37 height 28
type input "80"
click at [408, 526] on div at bounding box center [869, 370] width 1113 height 637
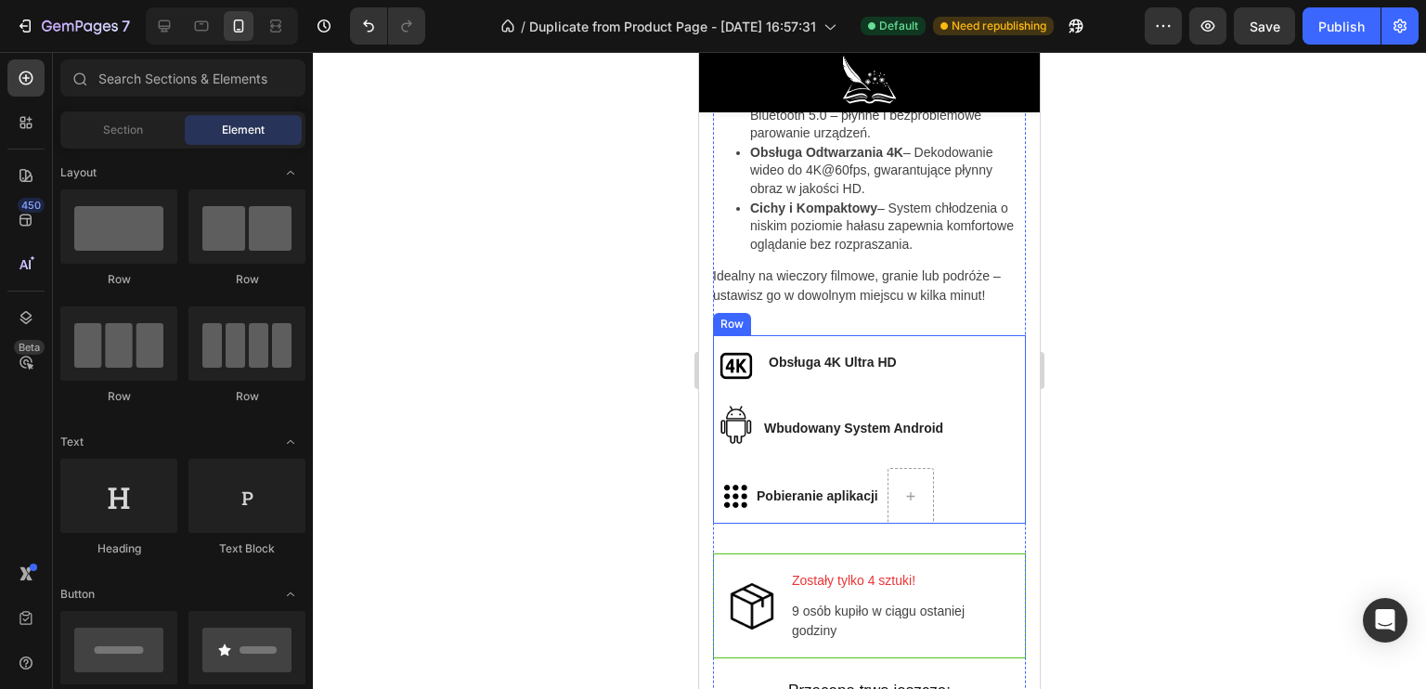
scroll to position [1300, 0]
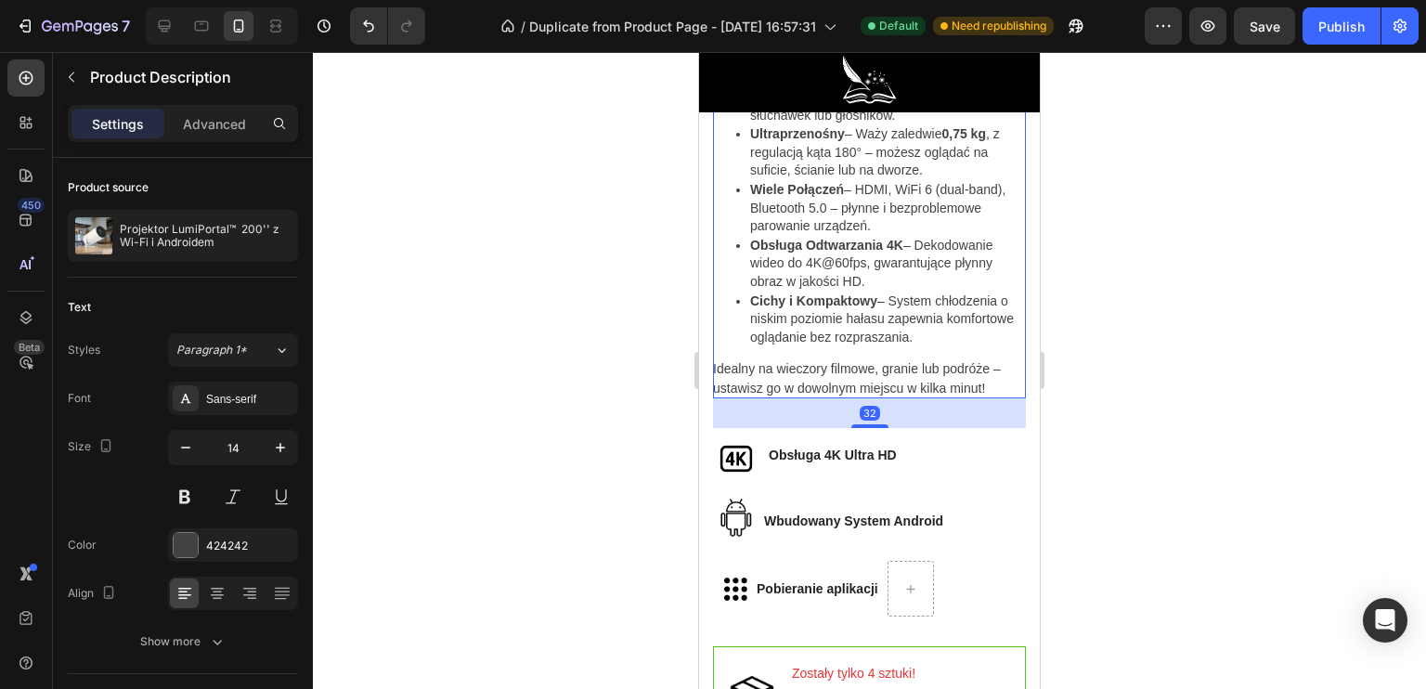
click at [806, 332] on p "Cichy i Kompaktowy – System chłodzenia o niskim poziomie hałasu zapewnia komfor…" at bounding box center [888, 319] width 276 height 55
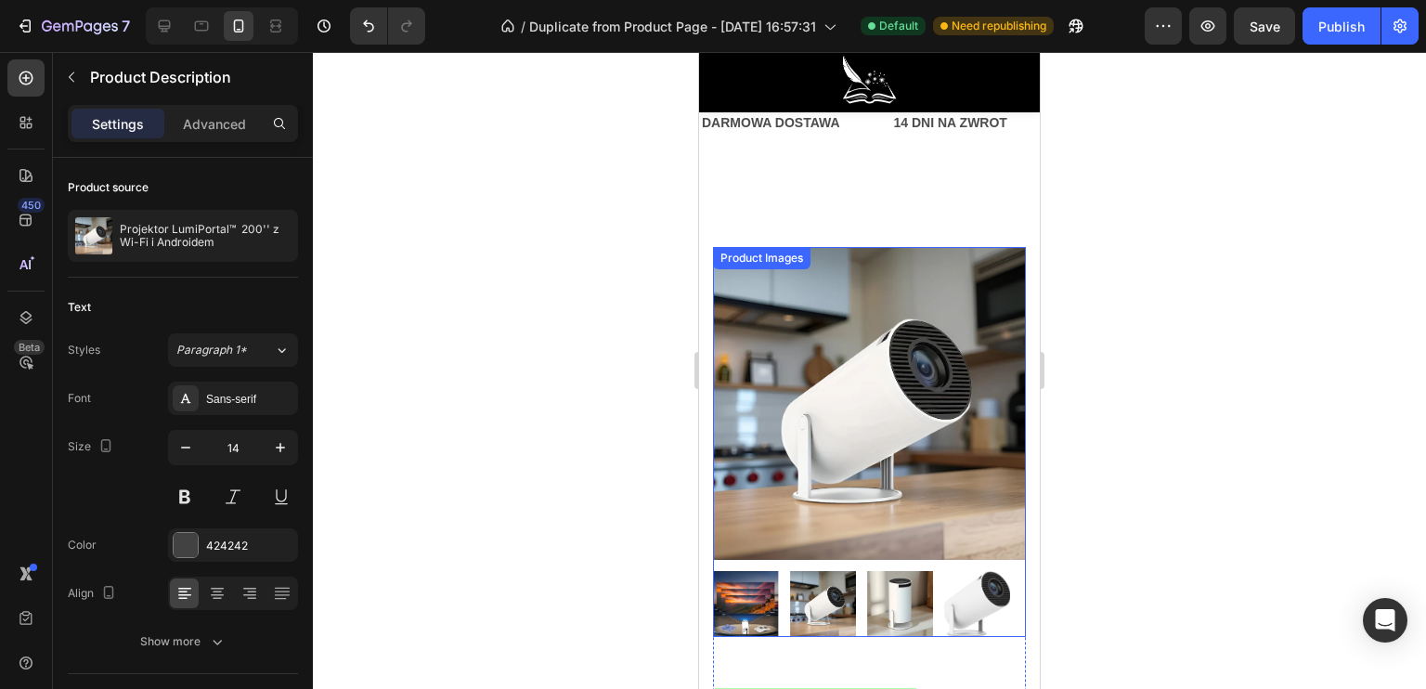
scroll to position [0, 0]
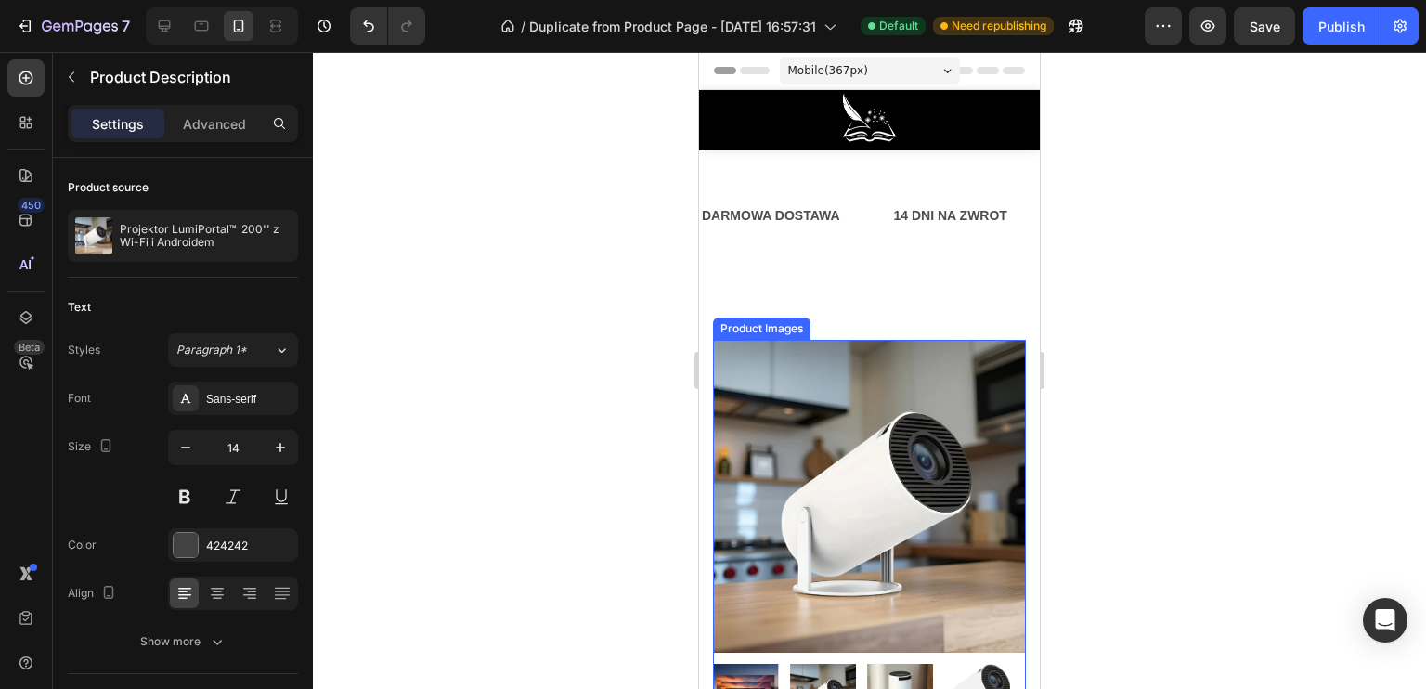
click at [817, 373] on img at bounding box center [869, 496] width 313 height 313
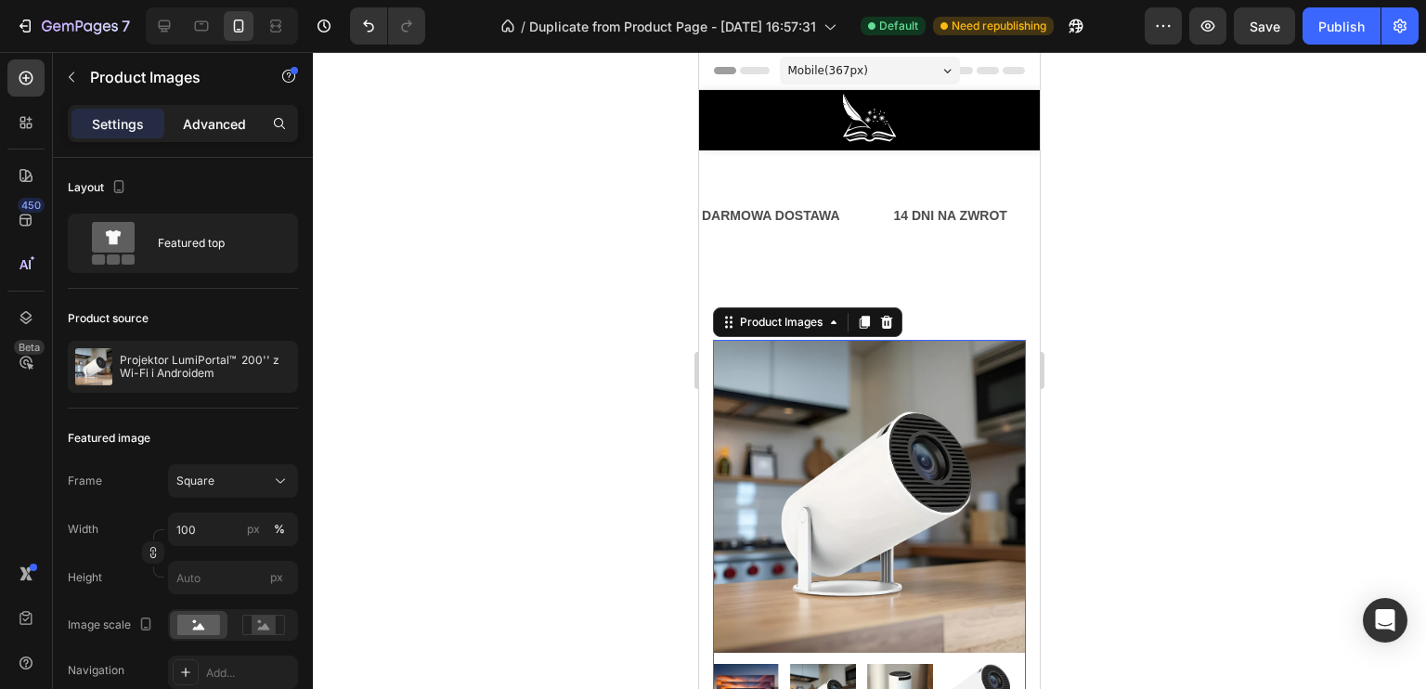
click at [192, 123] on p "Advanced" at bounding box center [214, 123] width 63 height 19
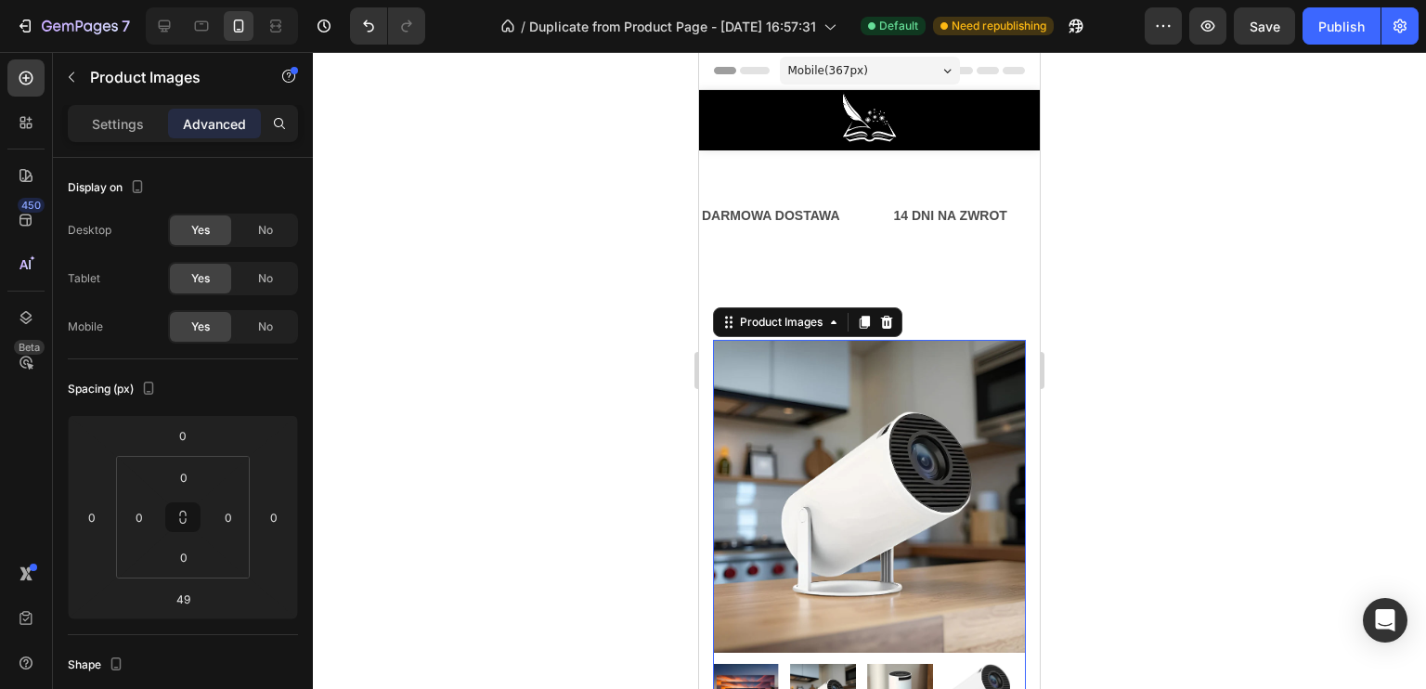
click at [794, 416] on img at bounding box center [869, 496] width 313 height 313
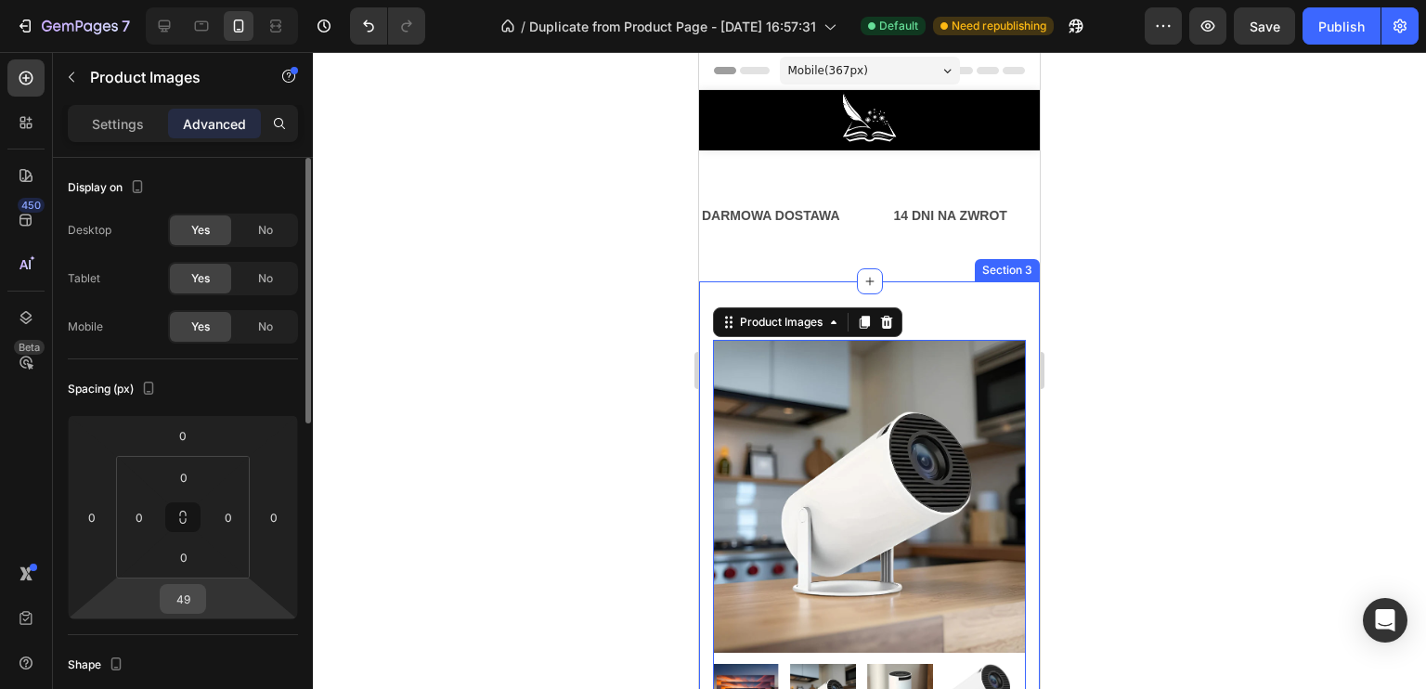
click at [183, 598] on input "49" at bounding box center [182, 599] width 37 height 28
type input "90"
click at [505, 537] on div at bounding box center [869, 370] width 1113 height 637
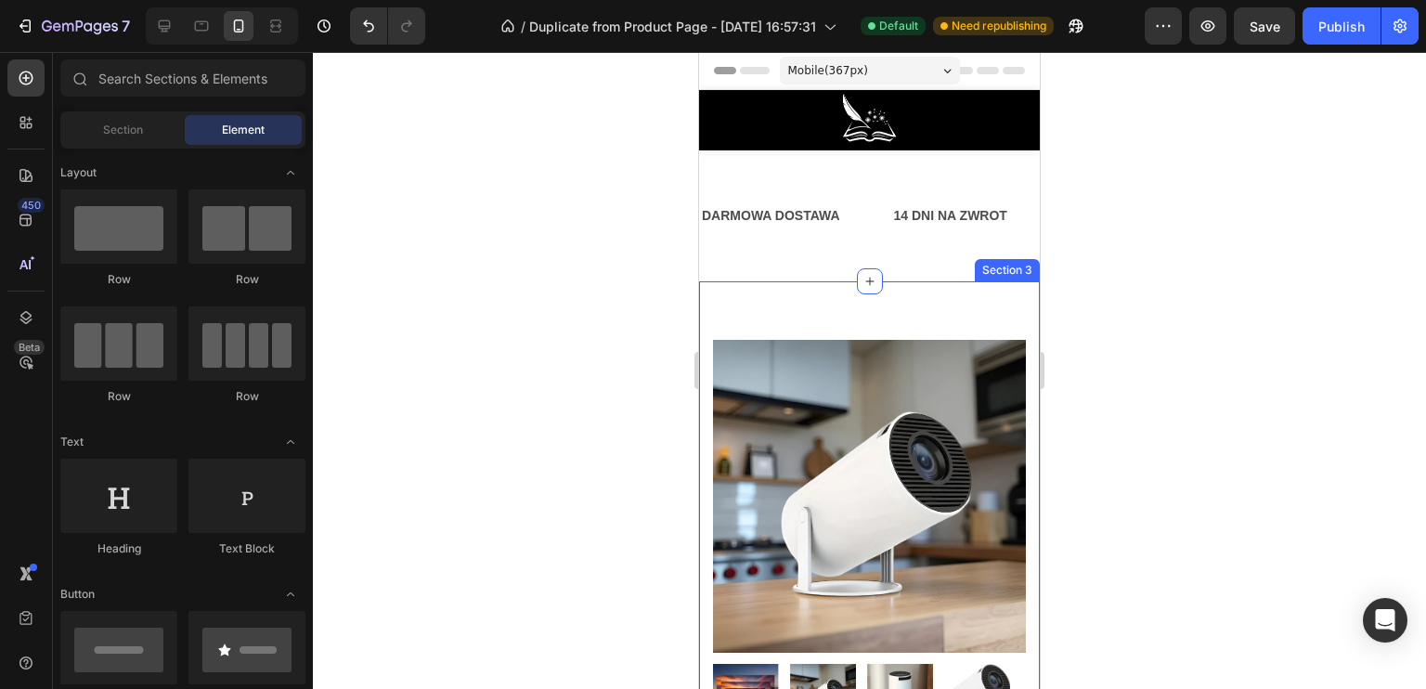
click at [806, 425] on img at bounding box center [869, 496] width 313 height 313
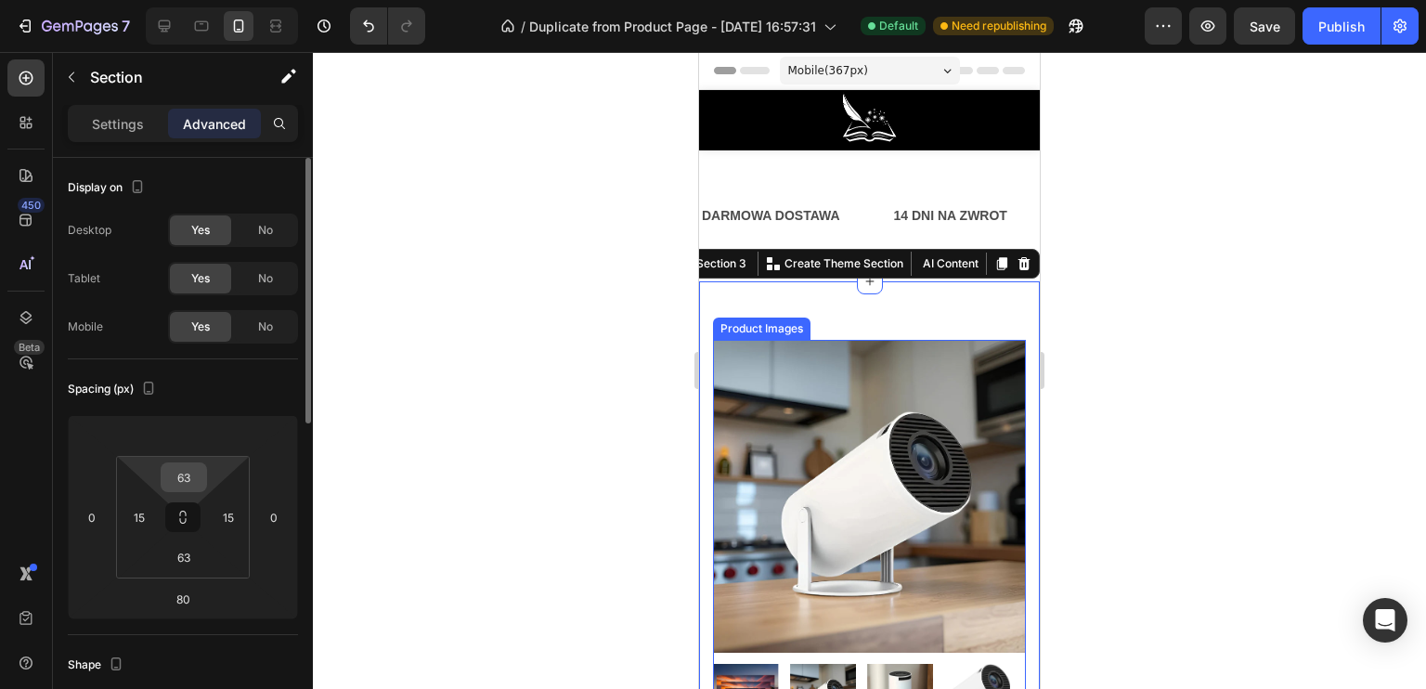
click at [188, 469] on input "63" at bounding box center [183, 477] width 37 height 28
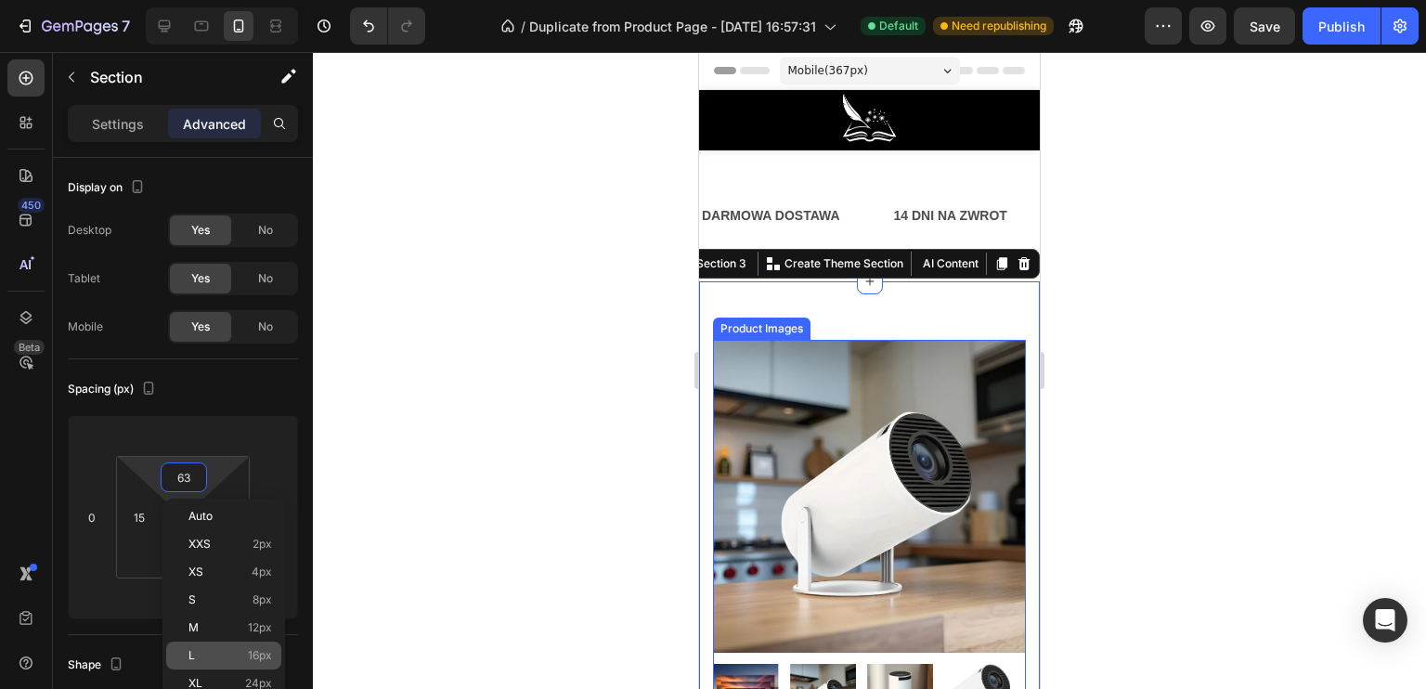
click at [219, 648] on div "L 16px" at bounding box center [223, 655] width 115 height 28
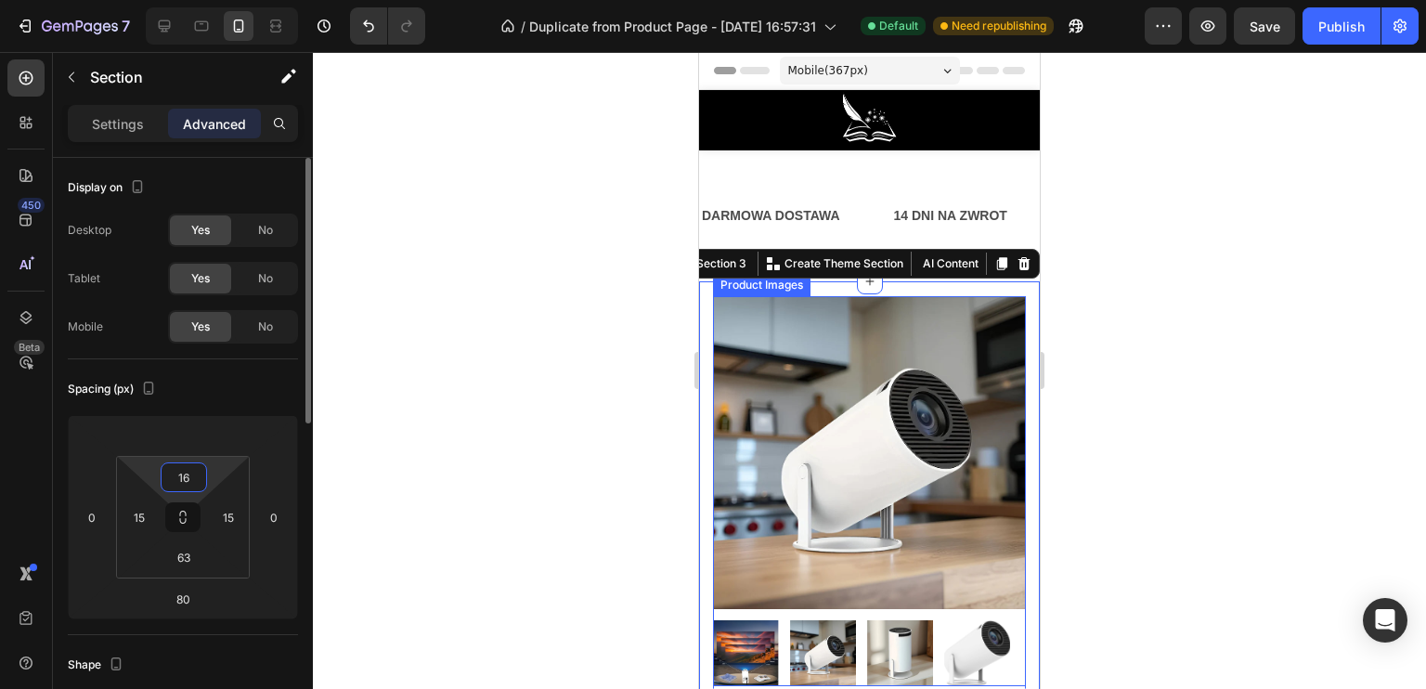
click at [189, 480] on input "16" at bounding box center [183, 477] width 37 height 28
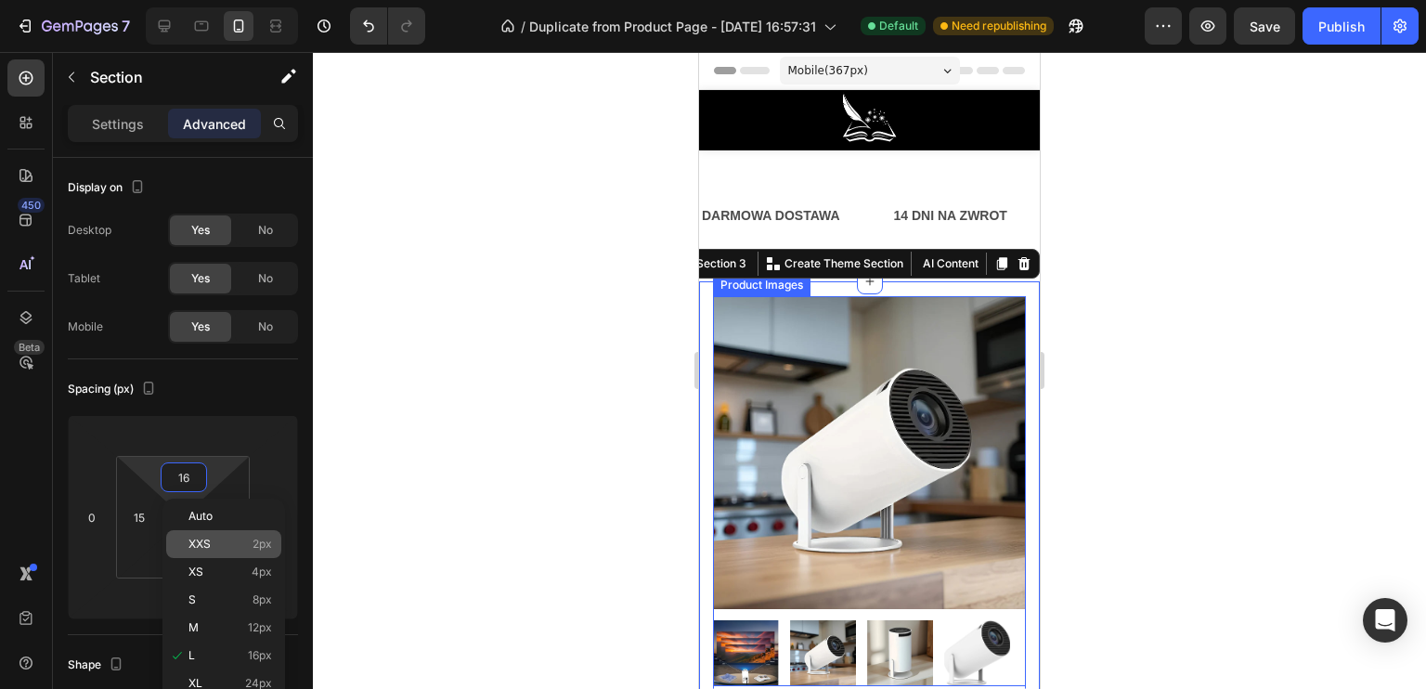
click at [227, 550] on p "XXS 2px" at bounding box center [230, 544] width 84 height 13
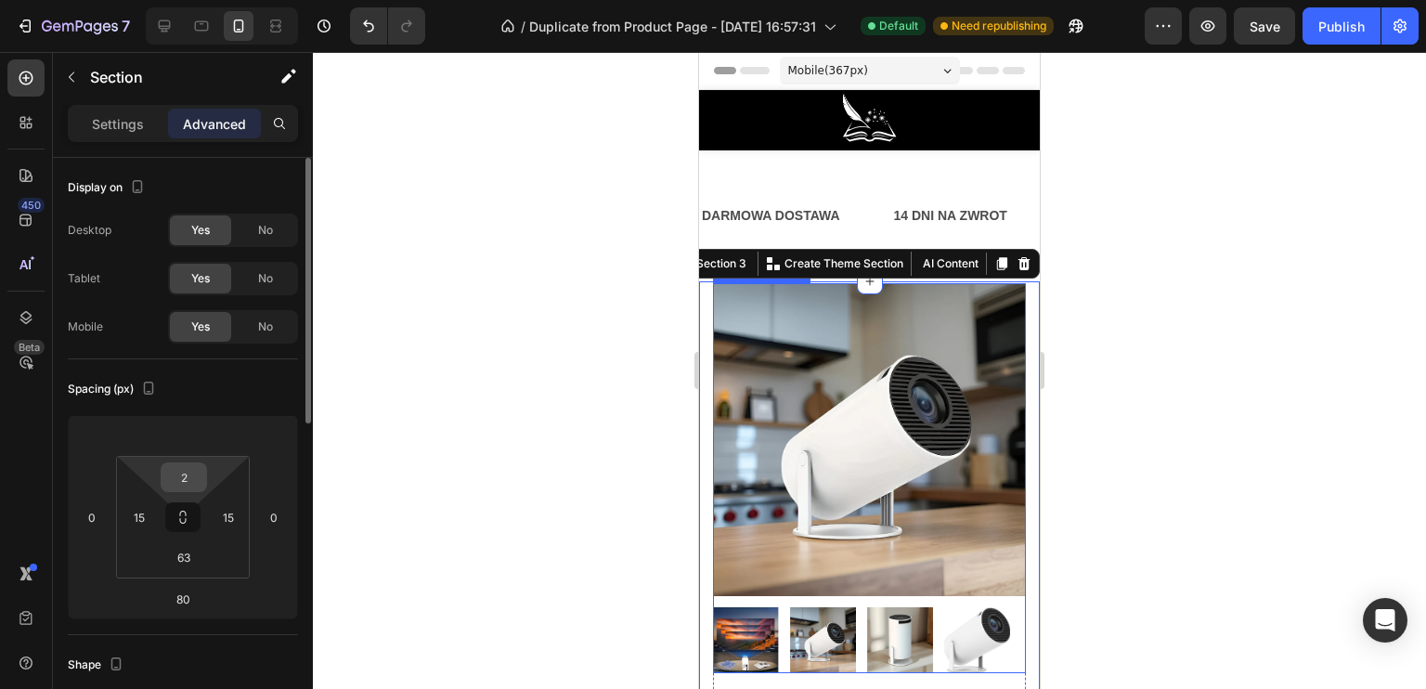
click at [187, 482] on input "2" at bounding box center [183, 477] width 37 height 28
type input "0"
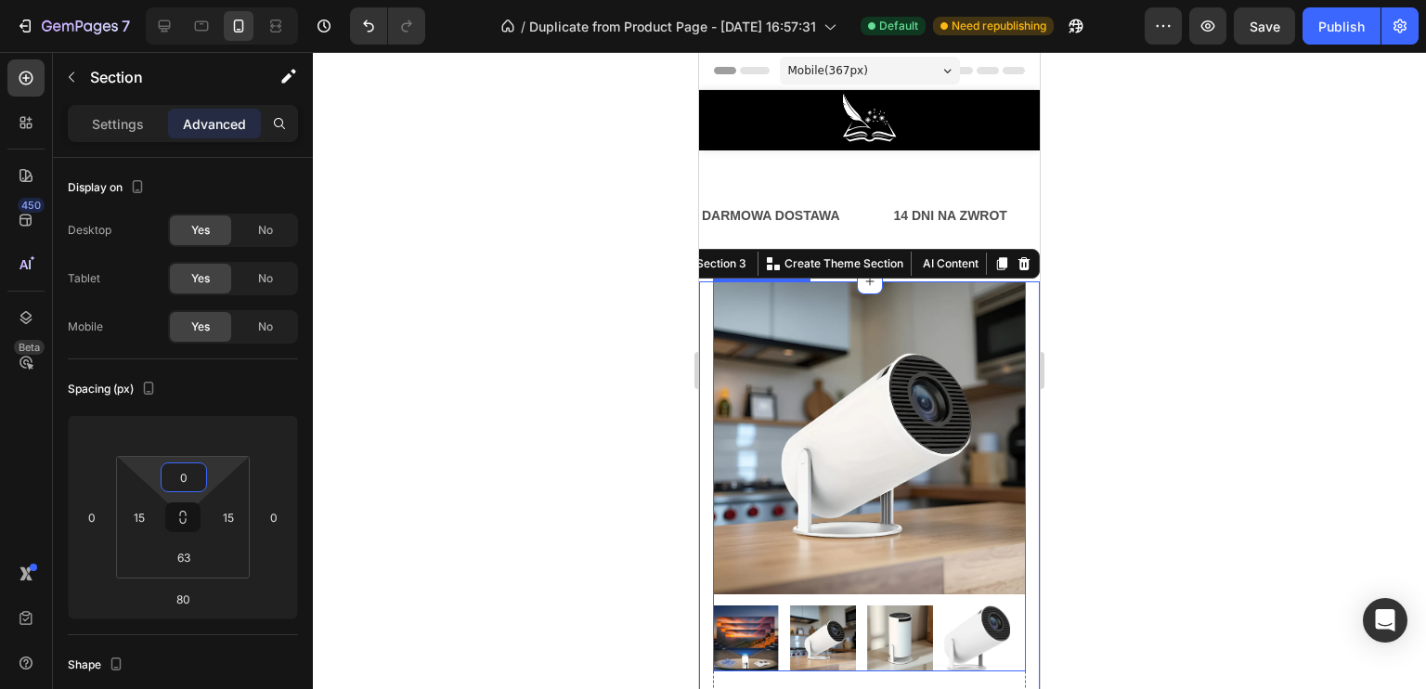
click at [607, 443] on div at bounding box center [869, 370] width 1113 height 637
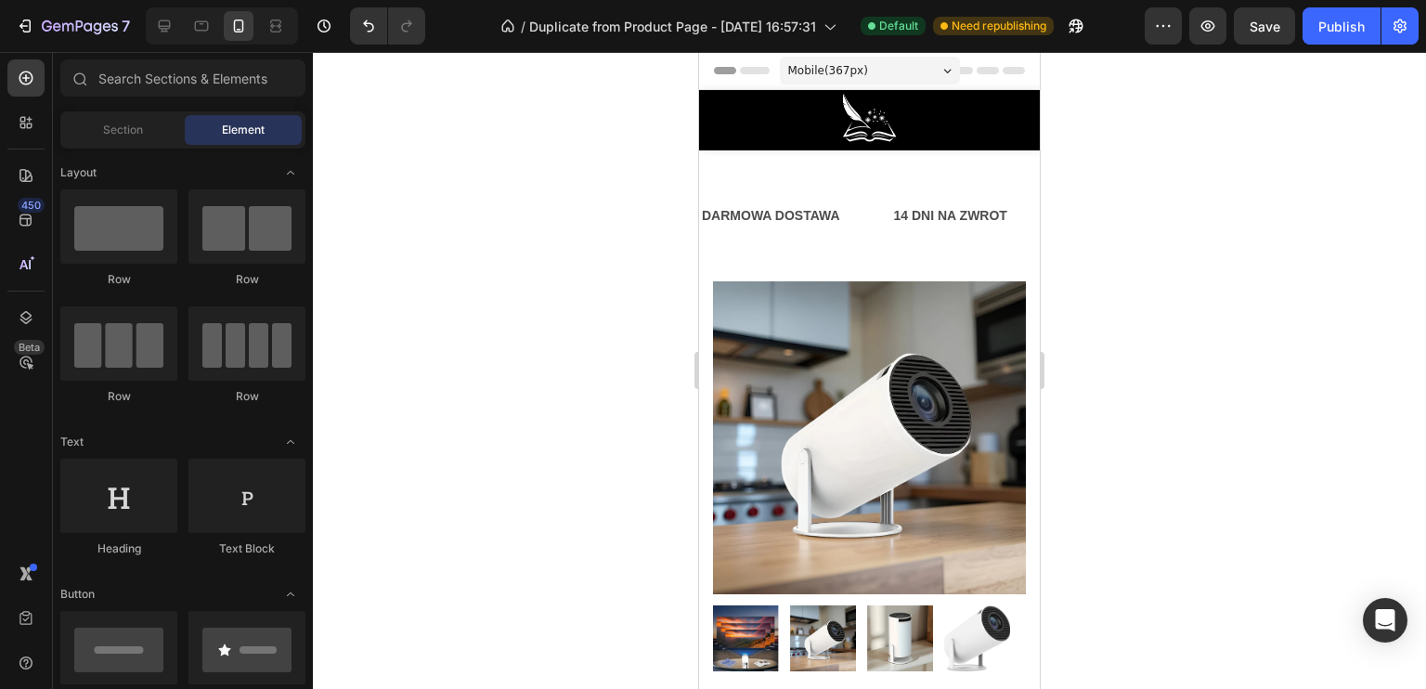
click at [1181, 300] on div at bounding box center [869, 370] width 1113 height 637
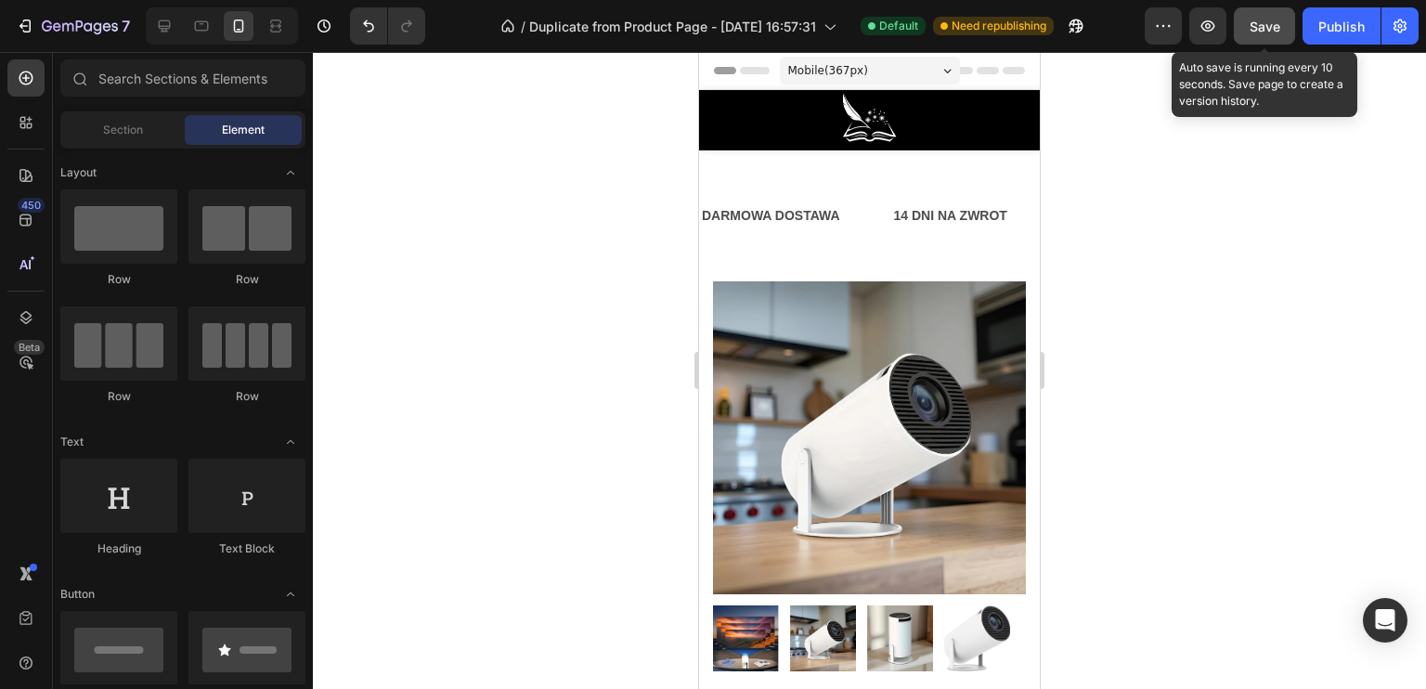
click at [1274, 25] on button "Save" at bounding box center [1264, 25] width 61 height 37
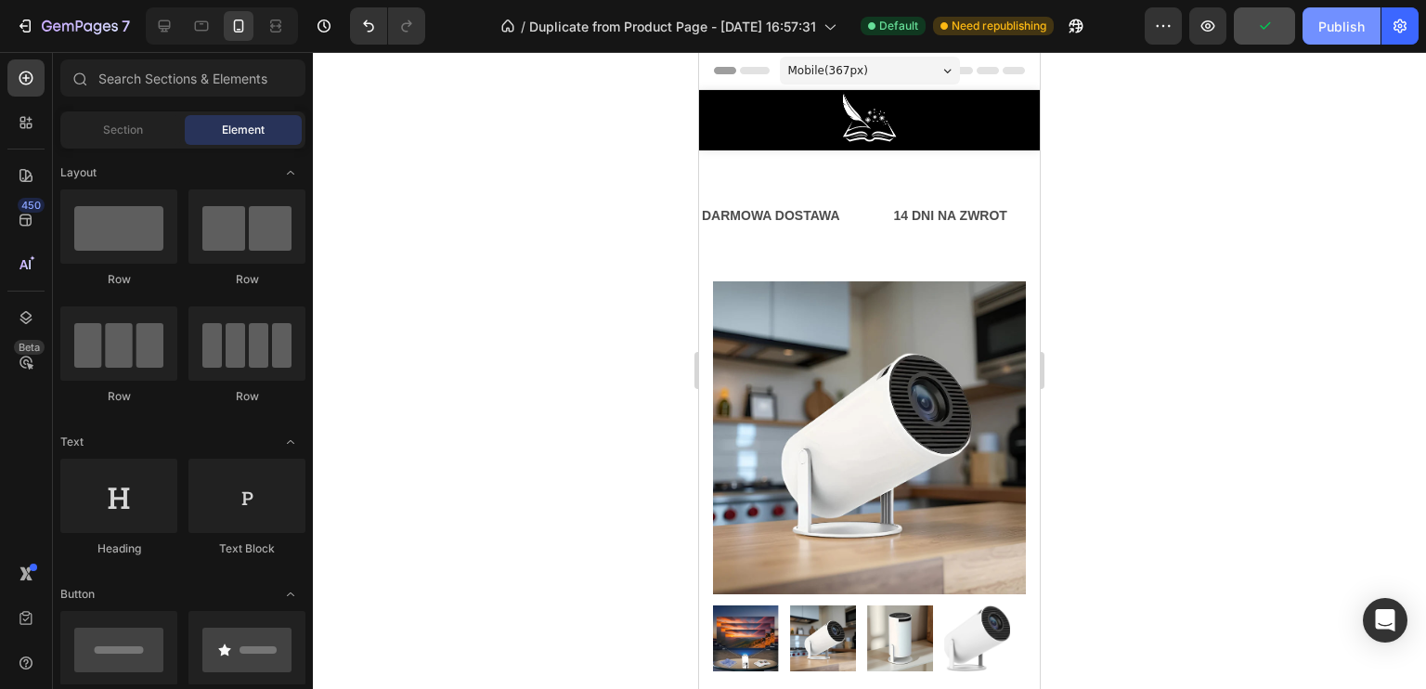
click at [1338, 28] on div "Publish" at bounding box center [1341, 26] width 46 height 19
click at [1140, 313] on div at bounding box center [869, 370] width 1113 height 637
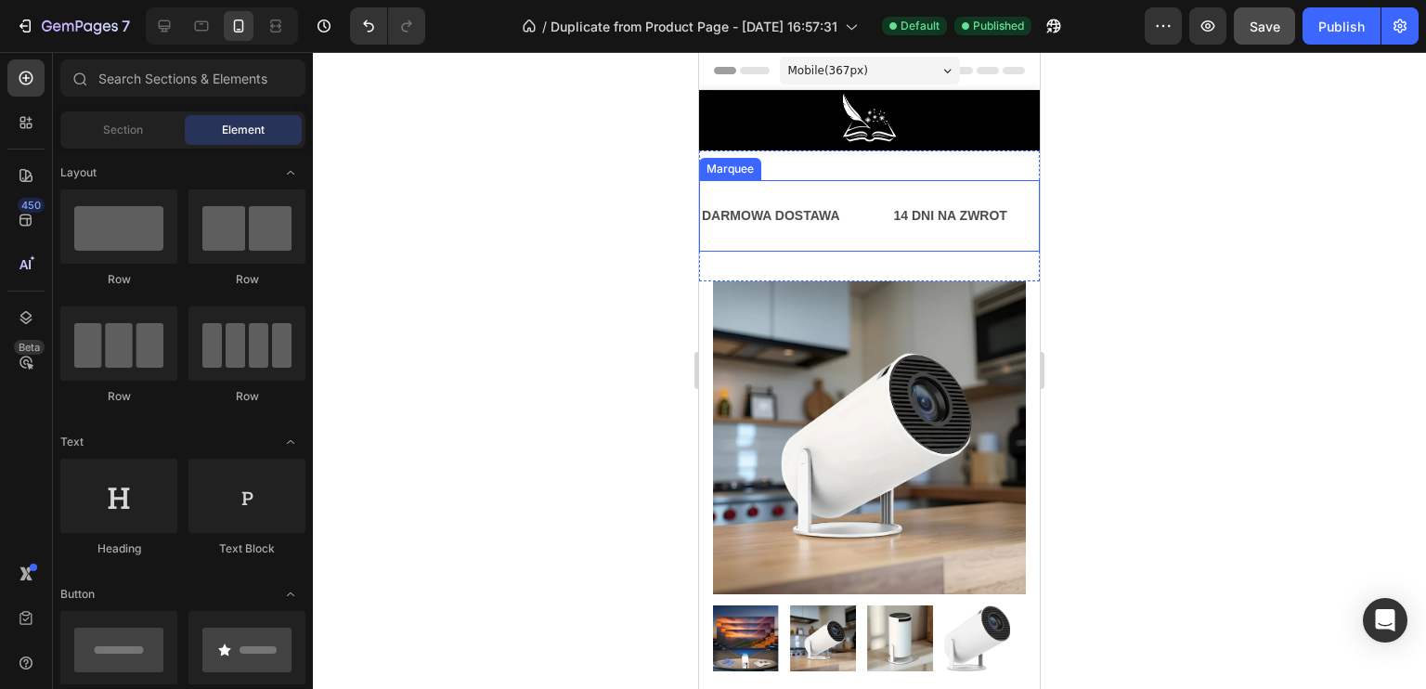
click at [829, 212] on p "DARMOWA DOSTAWA" at bounding box center [771, 215] width 138 height 23
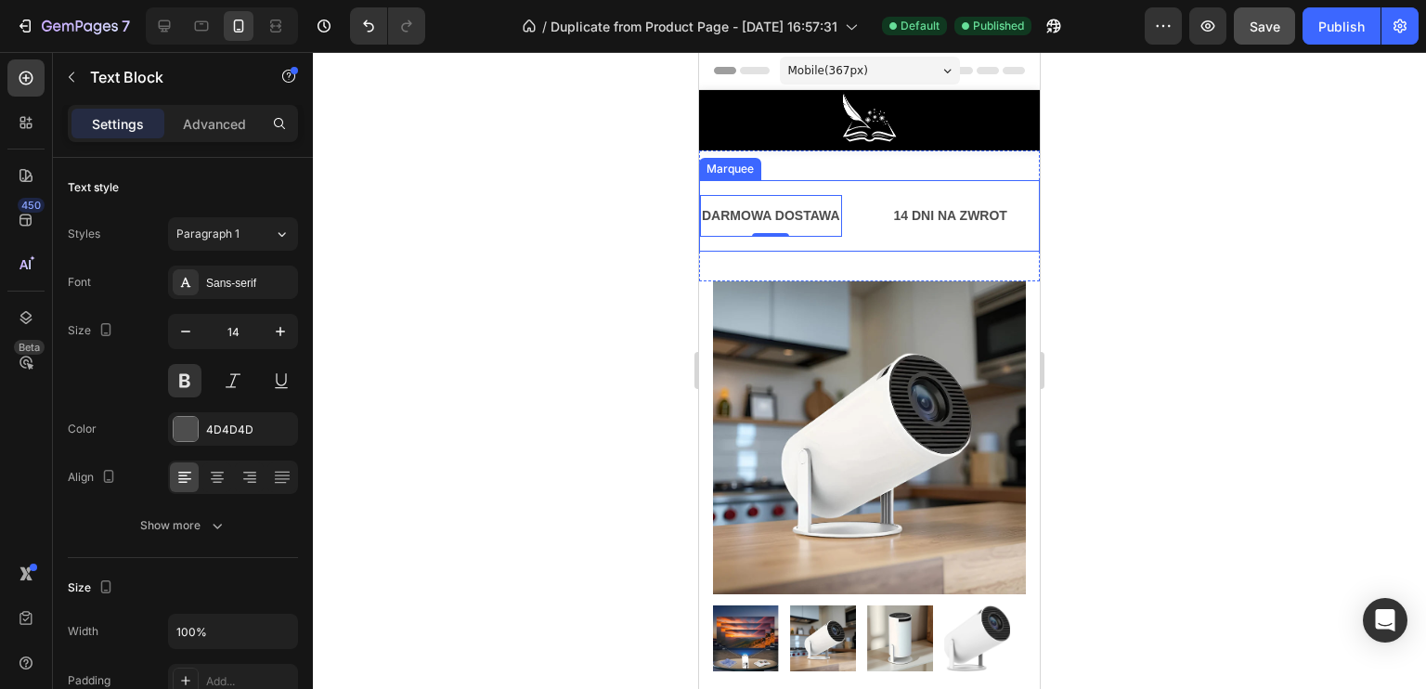
click at [860, 210] on div "DARMOWA DOSTAWA Text Block 0" at bounding box center [796, 216] width 192 height 42
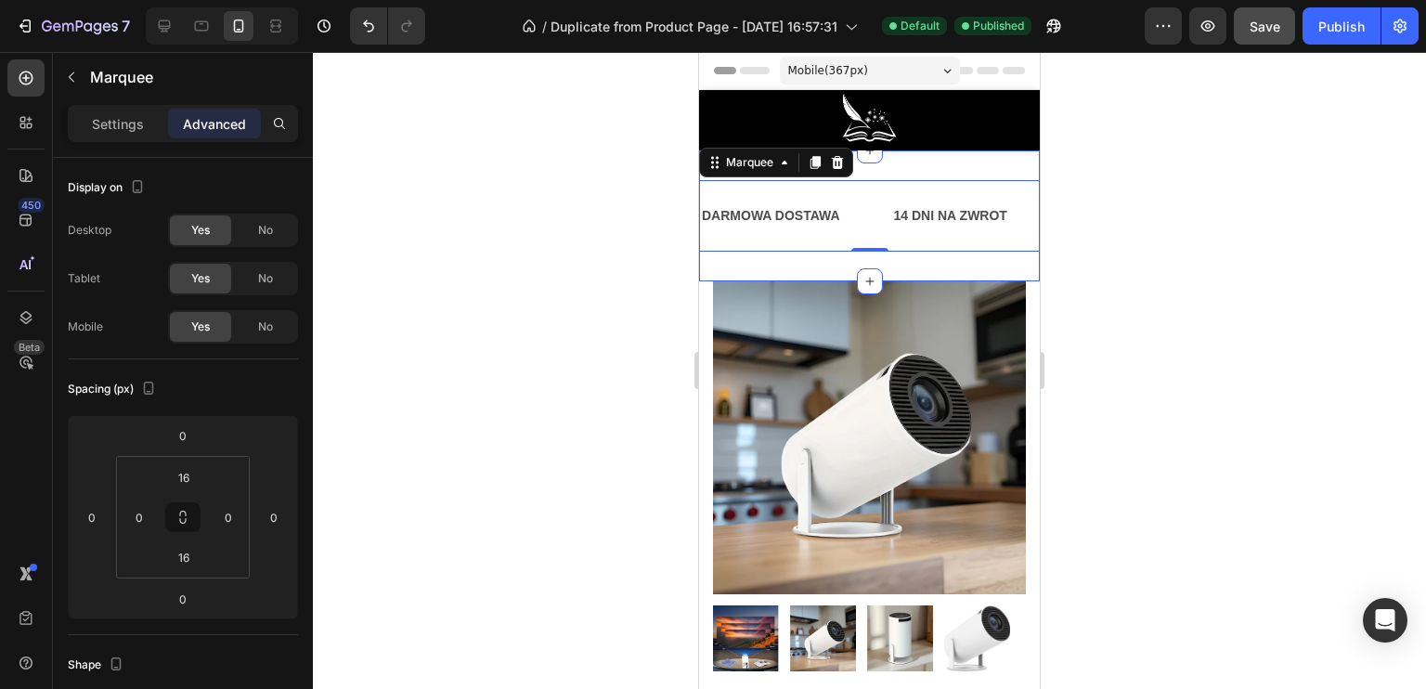
click at [900, 158] on div "DARMOWA DOSTAWA Text Block 14 DNI NA ZWROT Text Block PRZECENA -150ZŁ Text Bloc…" at bounding box center [869, 215] width 341 height 131
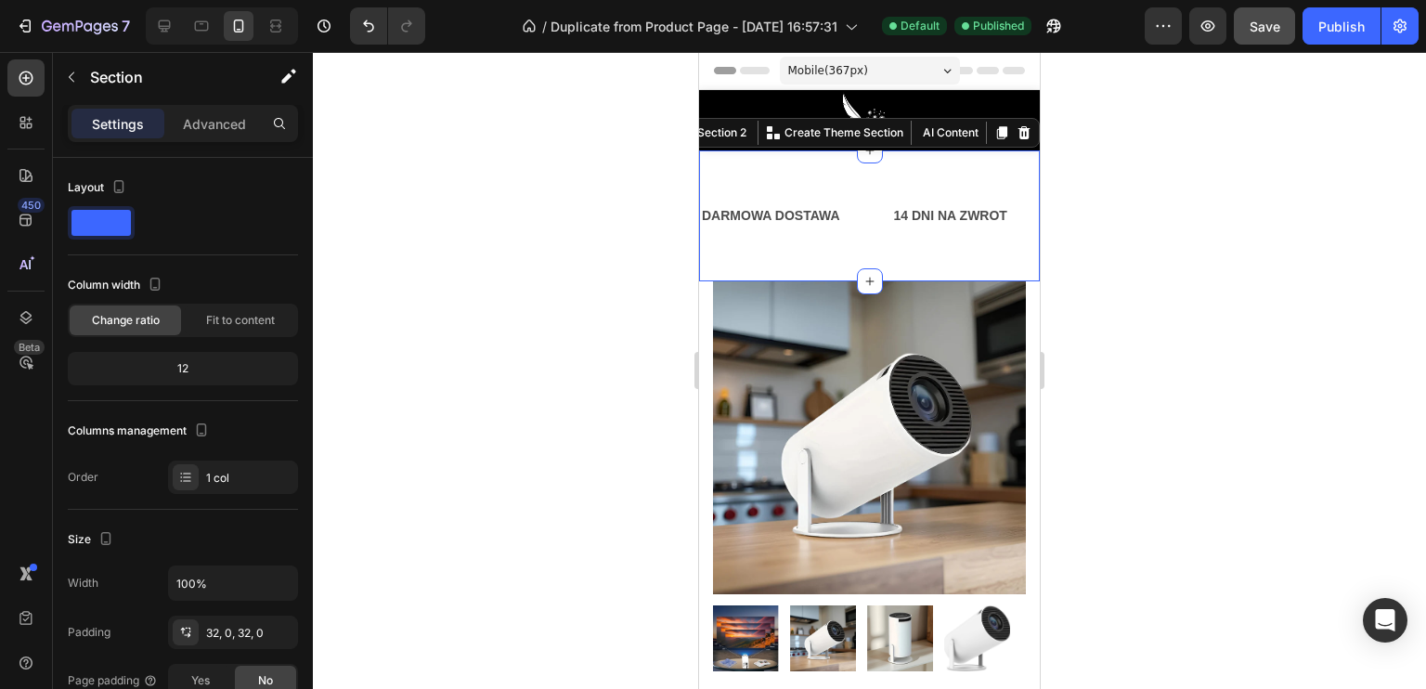
click at [1056, 259] on div at bounding box center [869, 370] width 1113 height 637
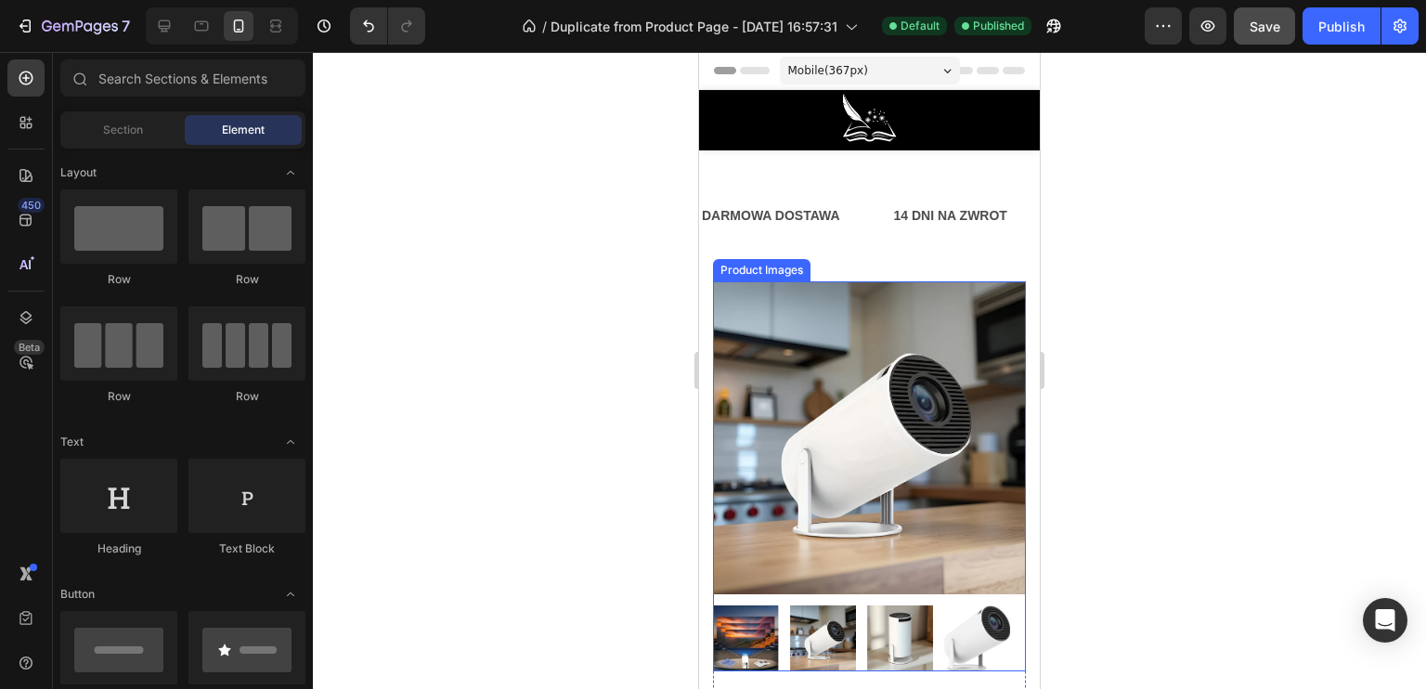
click at [803, 326] on img at bounding box center [869, 437] width 313 height 313
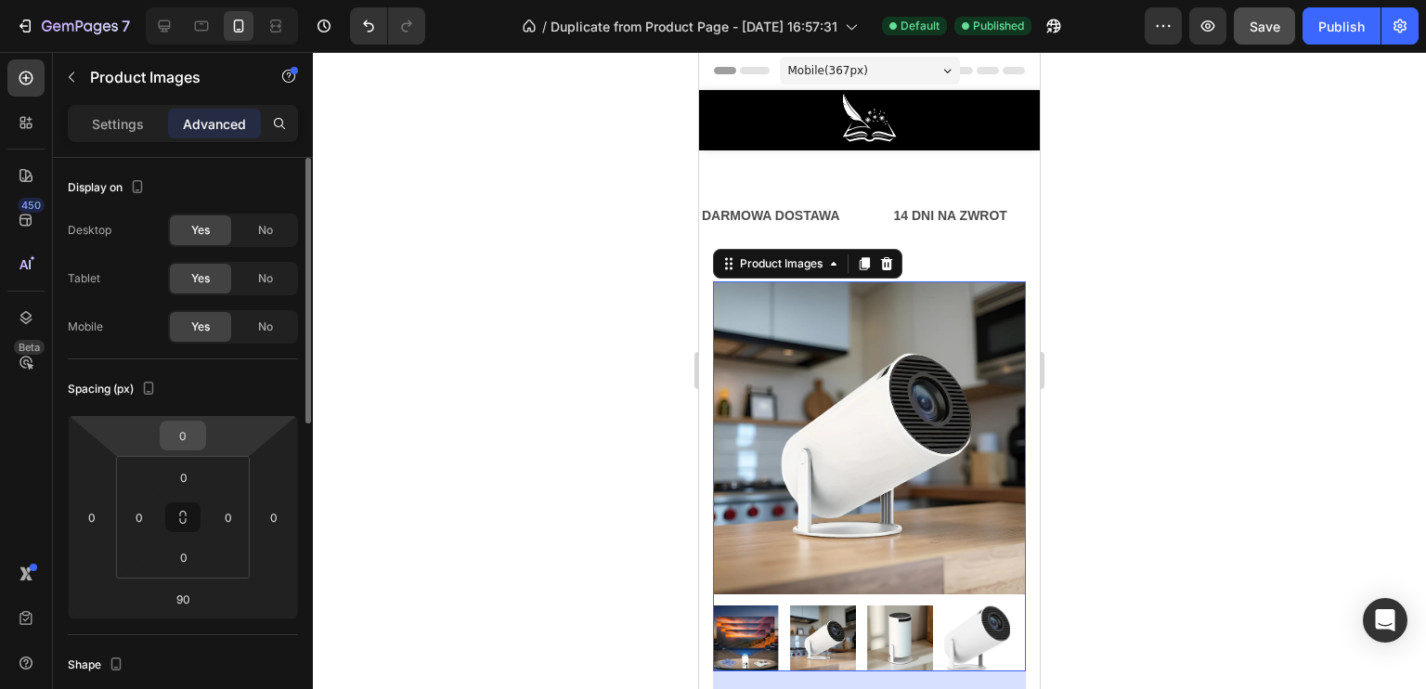
click at [178, 439] on input "0" at bounding box center [182, 435] width 37 height 28
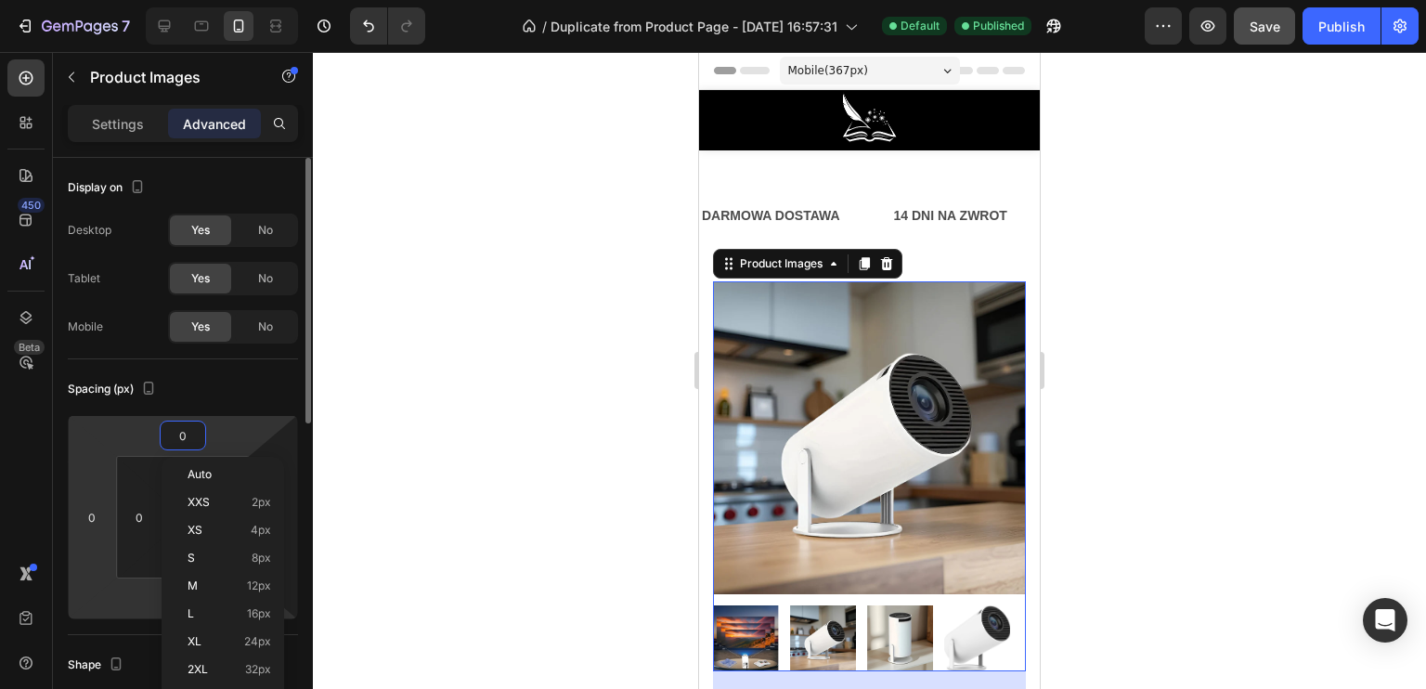
click at [86, 0] on html "7 / Duplicate from Product Page - [DATE] 16:57:31 Default Published Preview Sav…" at bounding box center [713, 0] width 1426 height 0
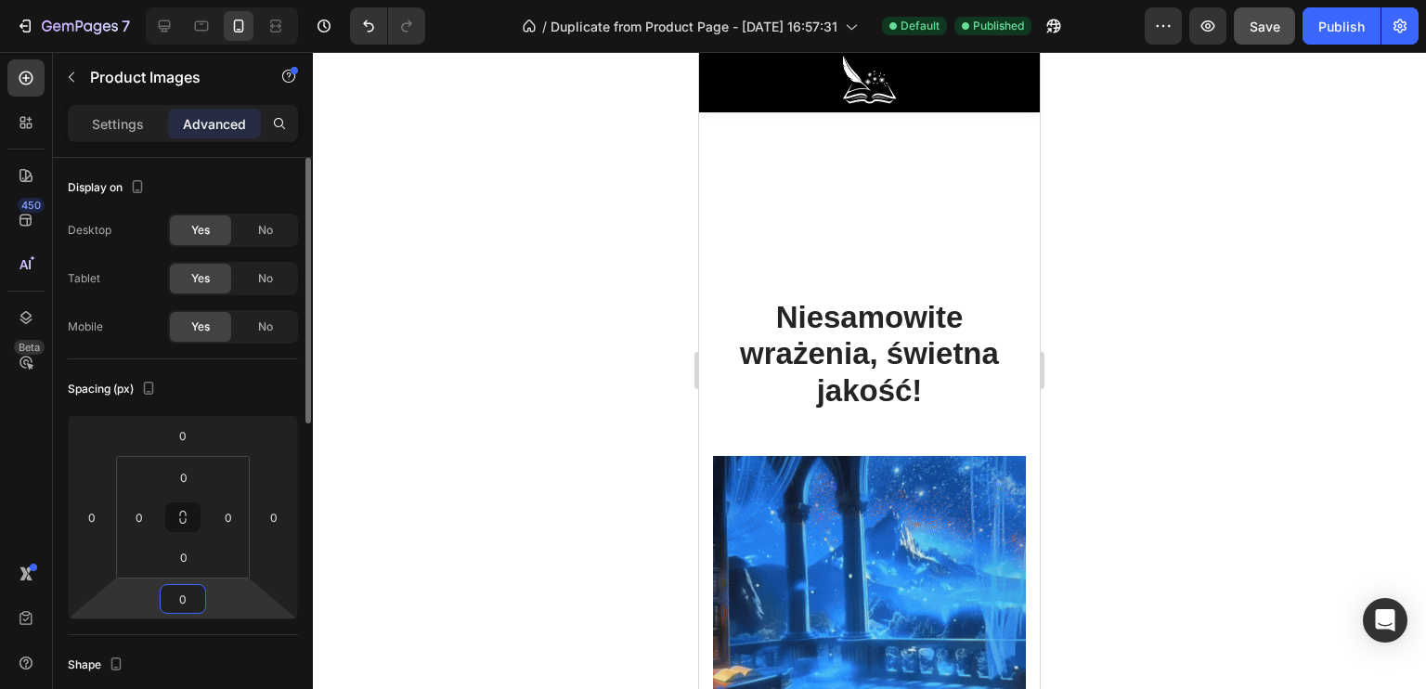
scroll to position [2144, 0]
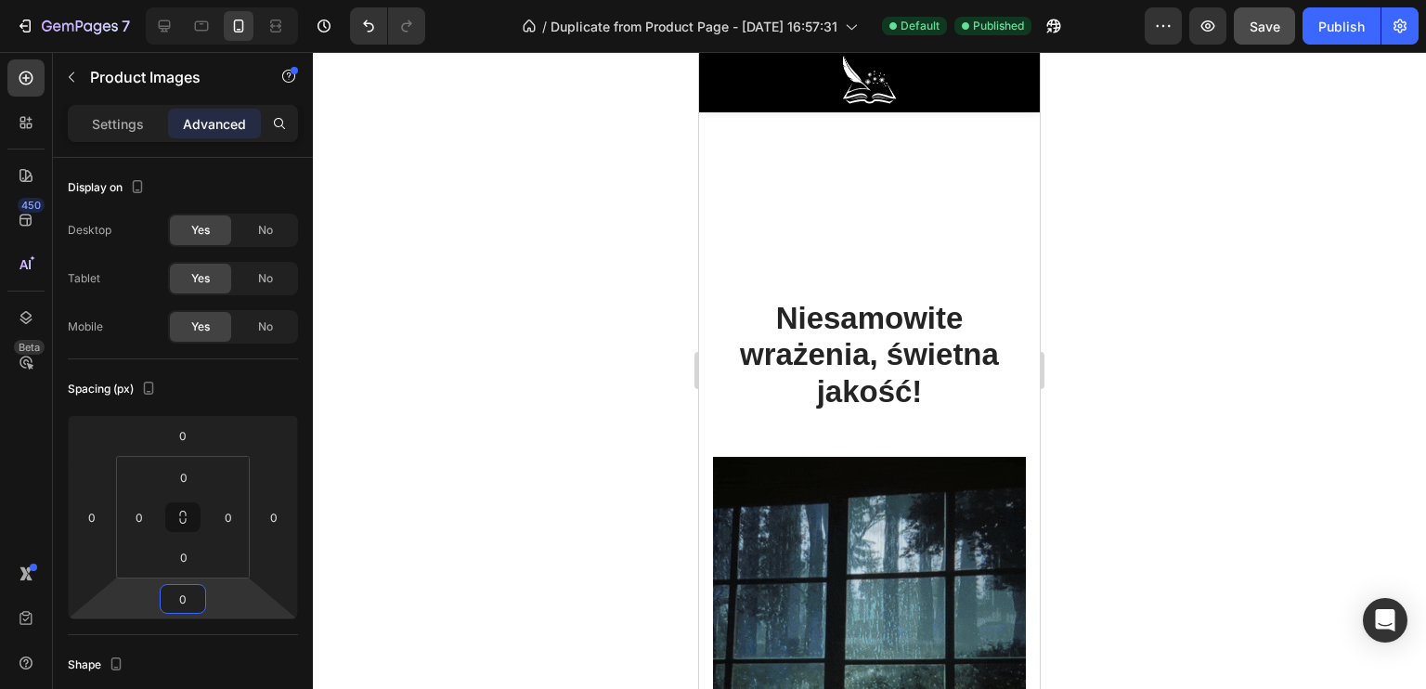
type input "0"
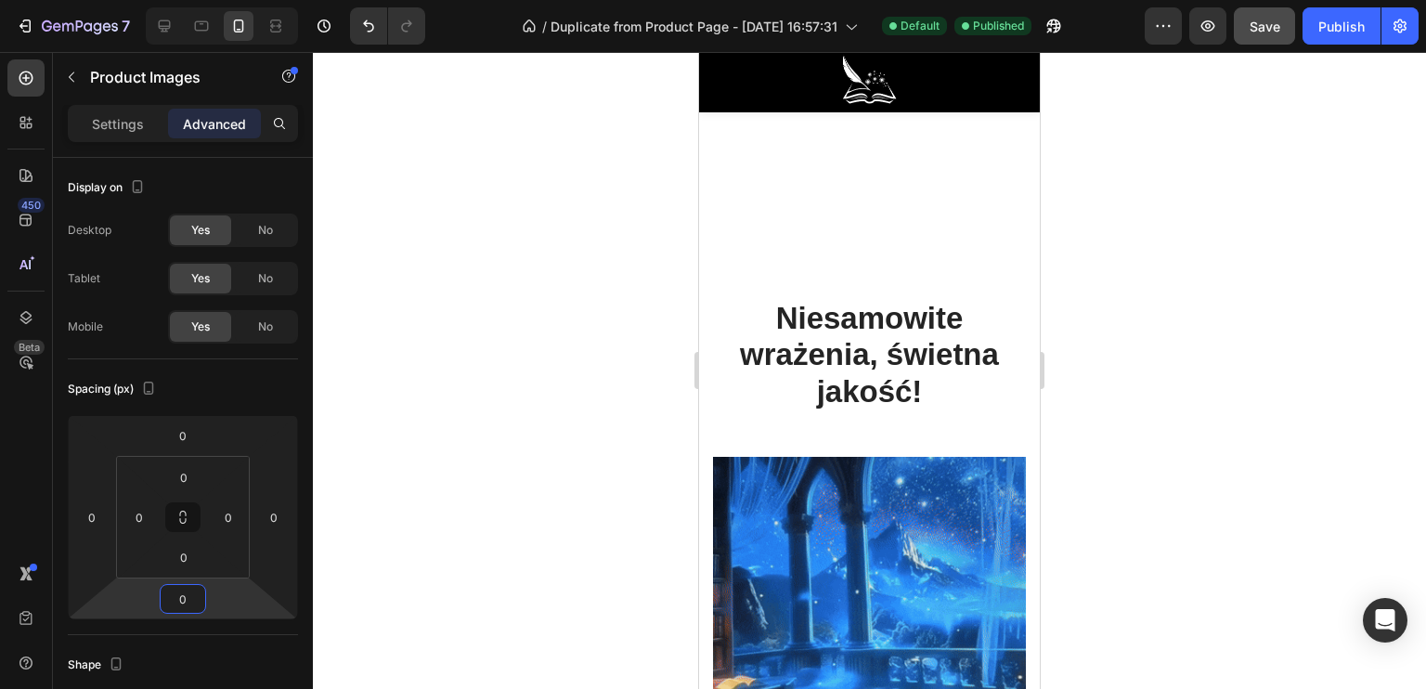
click at [513, 491] on div at bounding box center [869, 370] width 1113 height 637
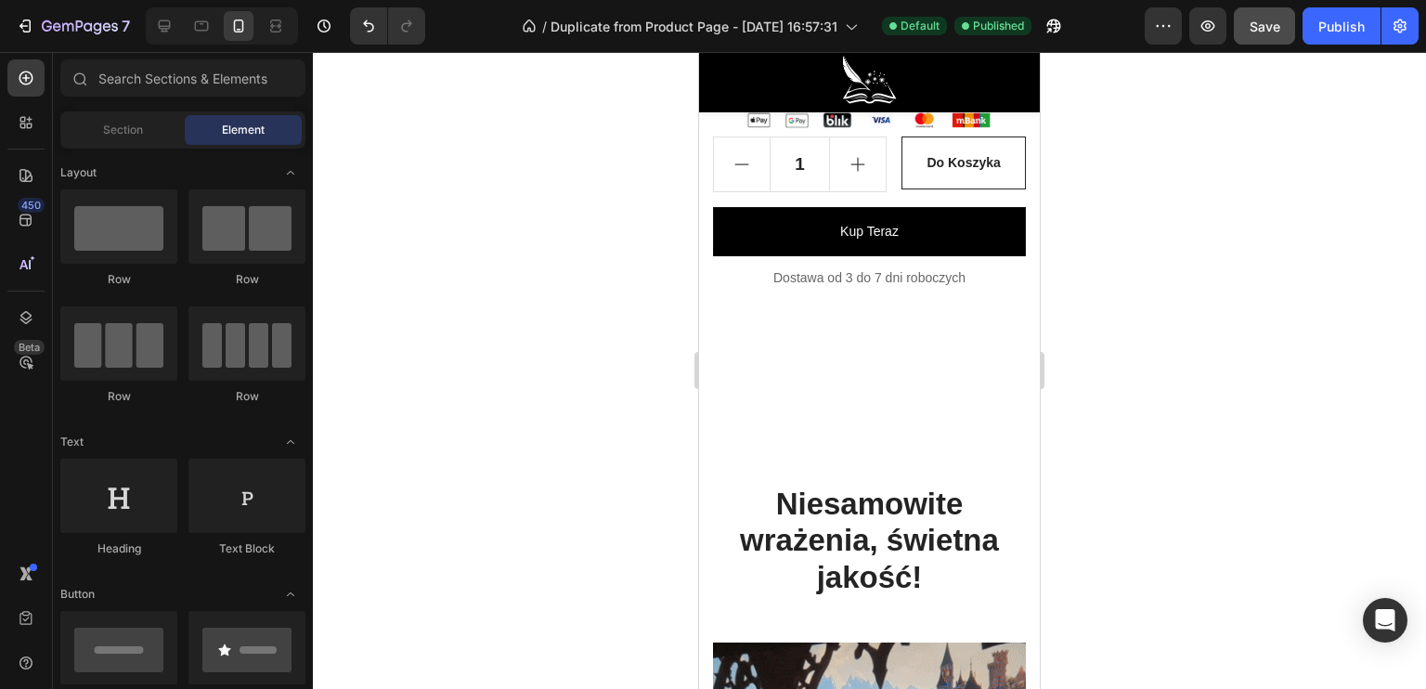
scroll to position [1865, 0]
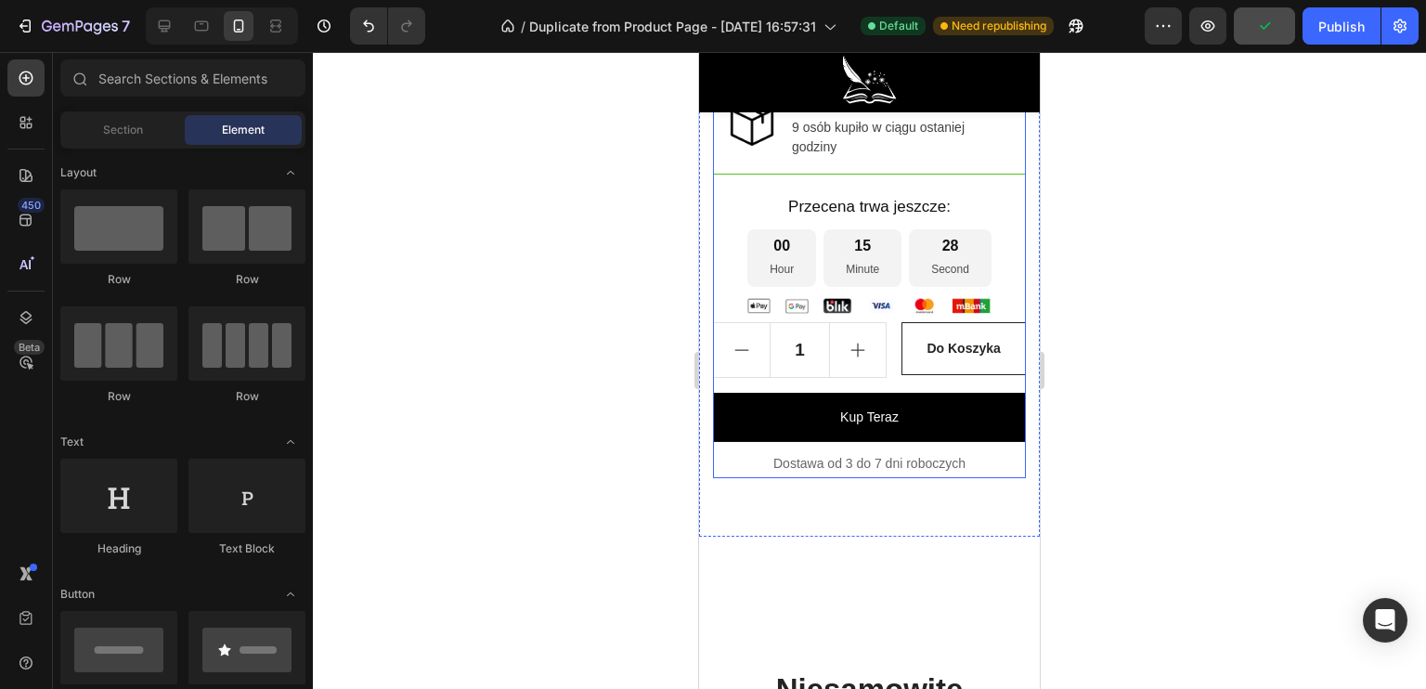
scroll to position [1587, 0]
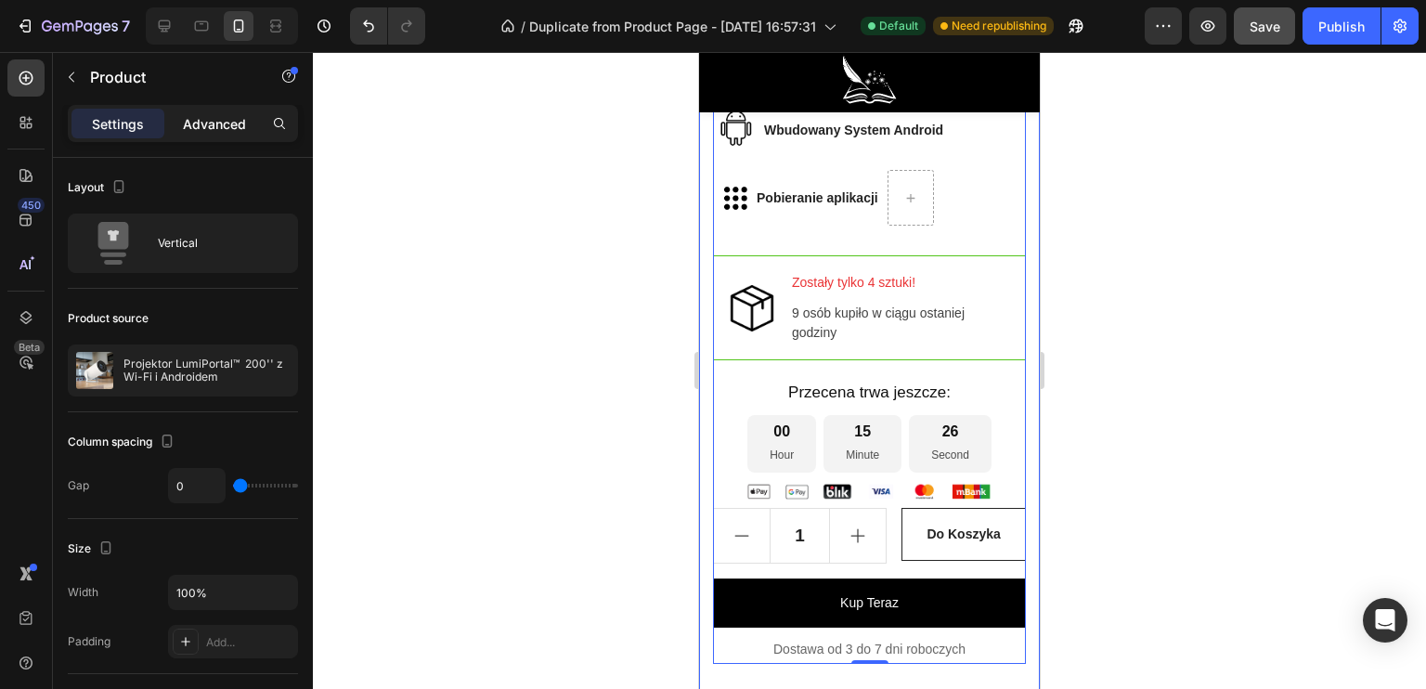
click at [213, 137] on div "Advanced" at bounding box center [214, 124] width 93 height 30
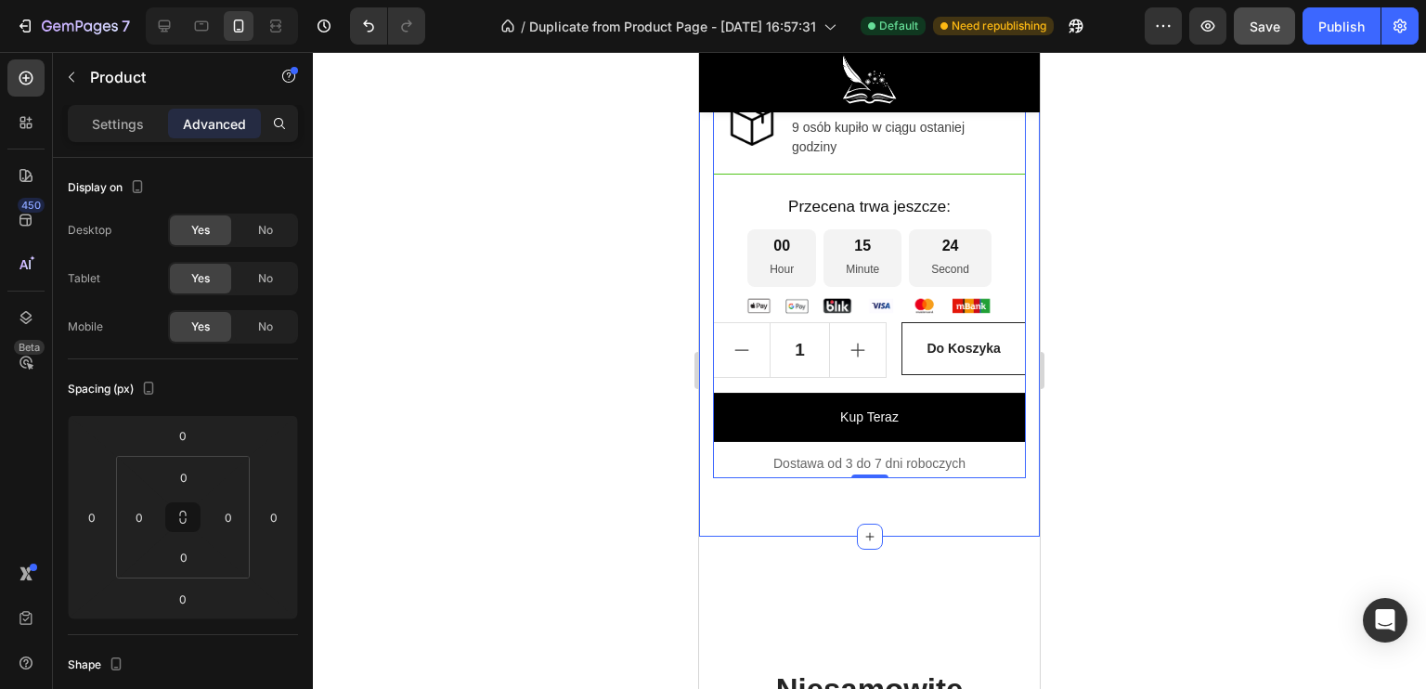
scroll to position [1958, 0]
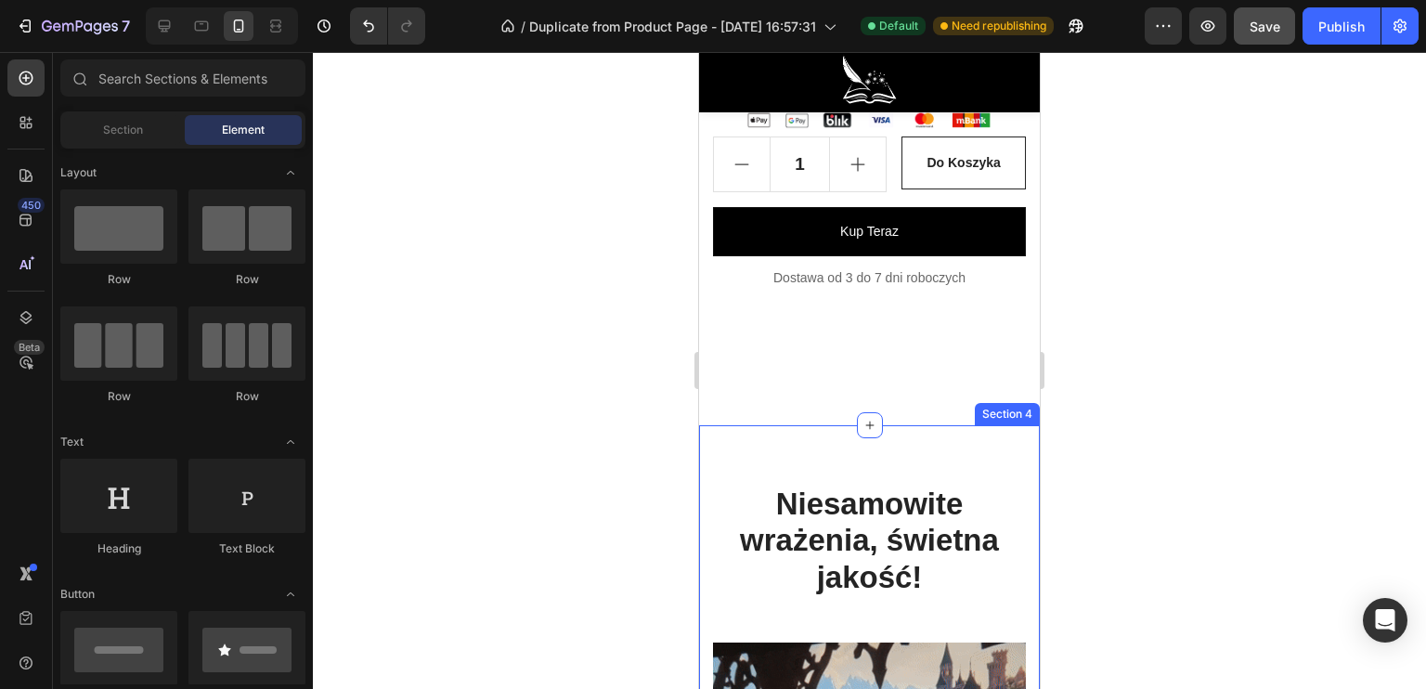
click at [828, 502] on h2 "Niesamowite wrażenia, świetna jakość!" at bounding box center [869, 541] width 313 height 114
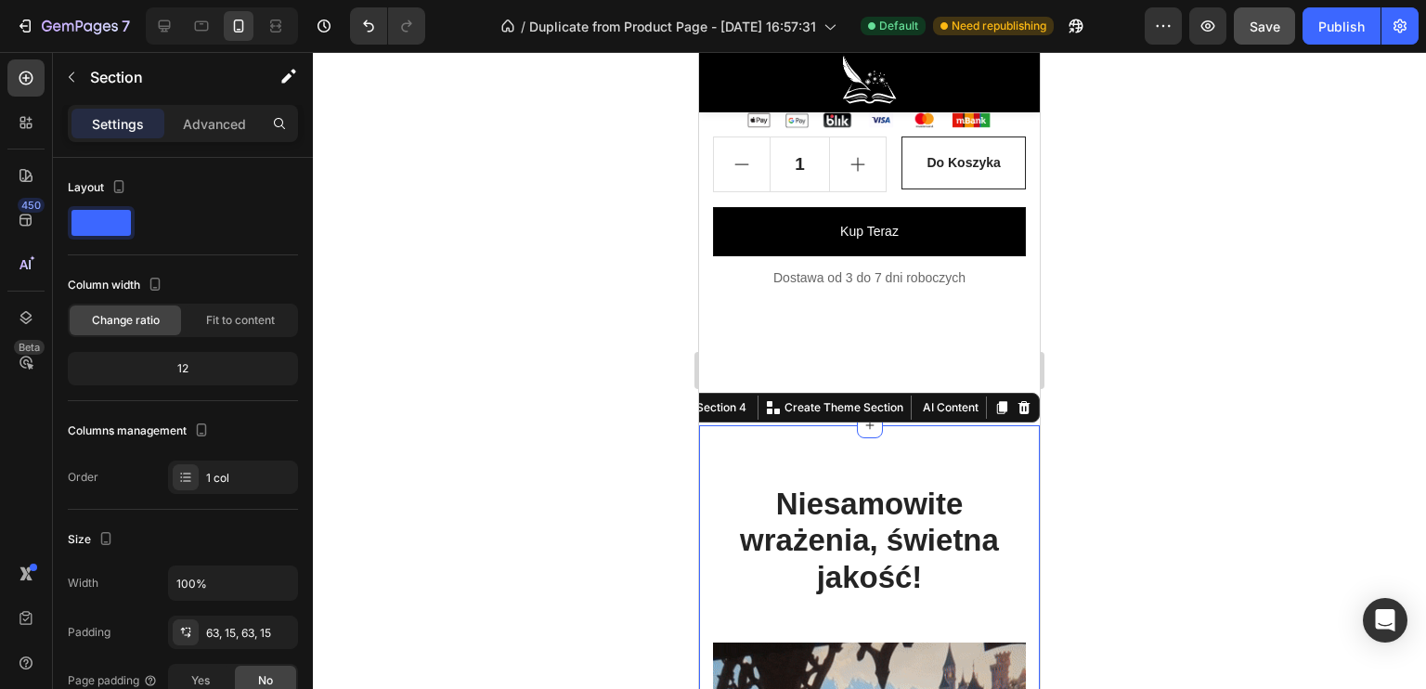
click at [223, 107] on div "Settings Advanced" at bounding box center [183, 123] width 230 height 37
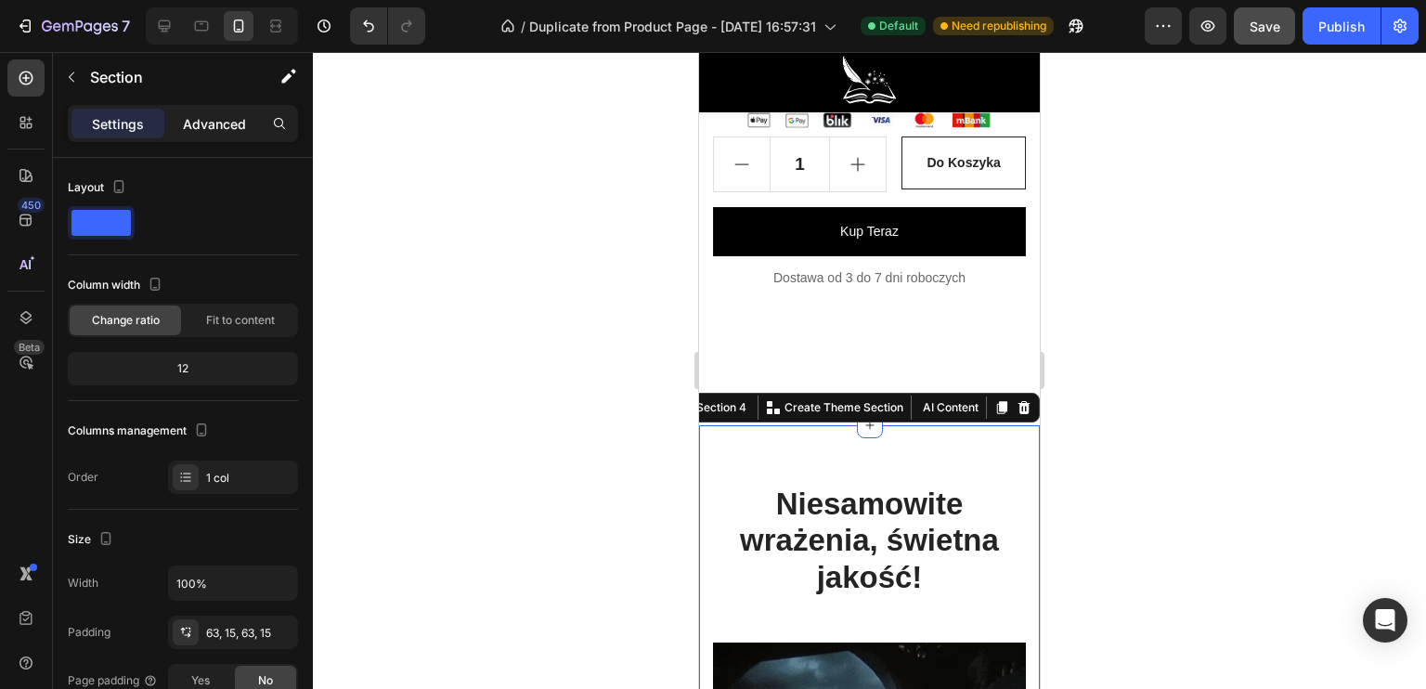
click at [223, 116] on p "Advanced" at bounding box center [214, 123] width 63 height 19
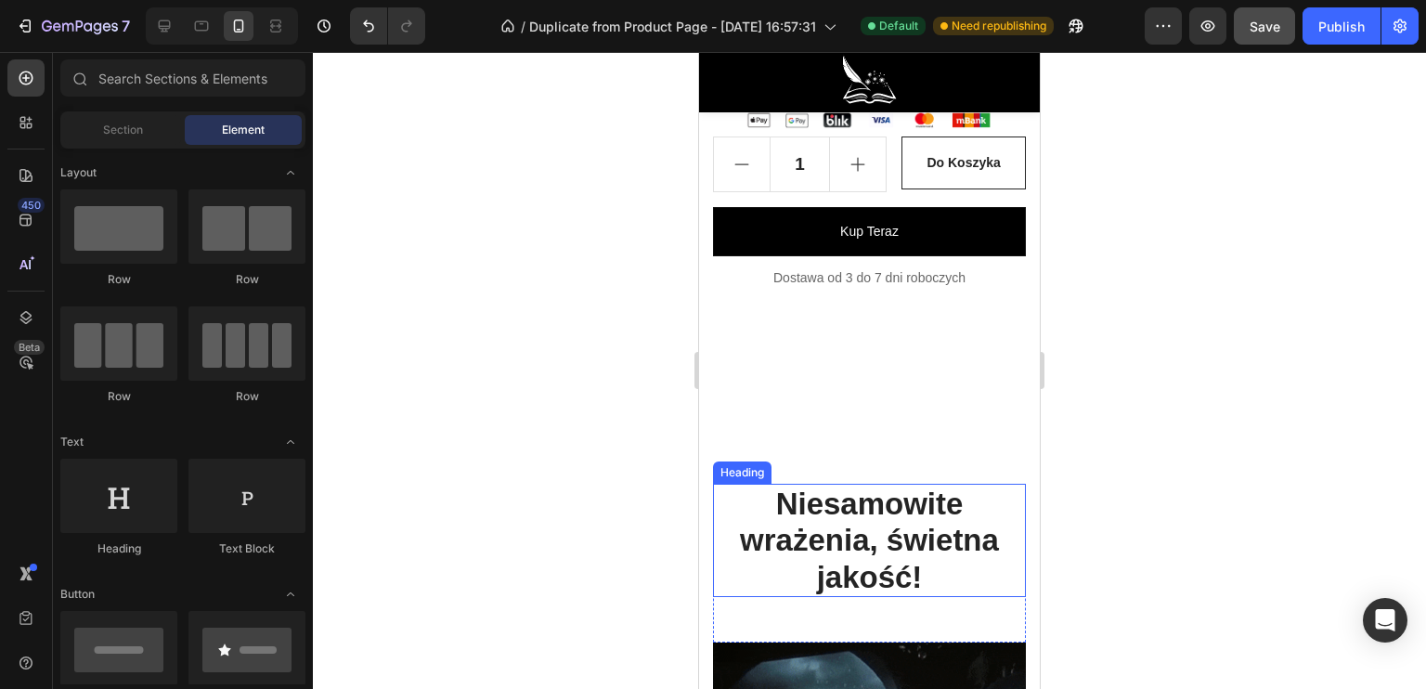
click at [857, 526] on h2 "Niesamowite wrażenia, świetna jakość!" at bounding box center [869, 541] width 313 height 114
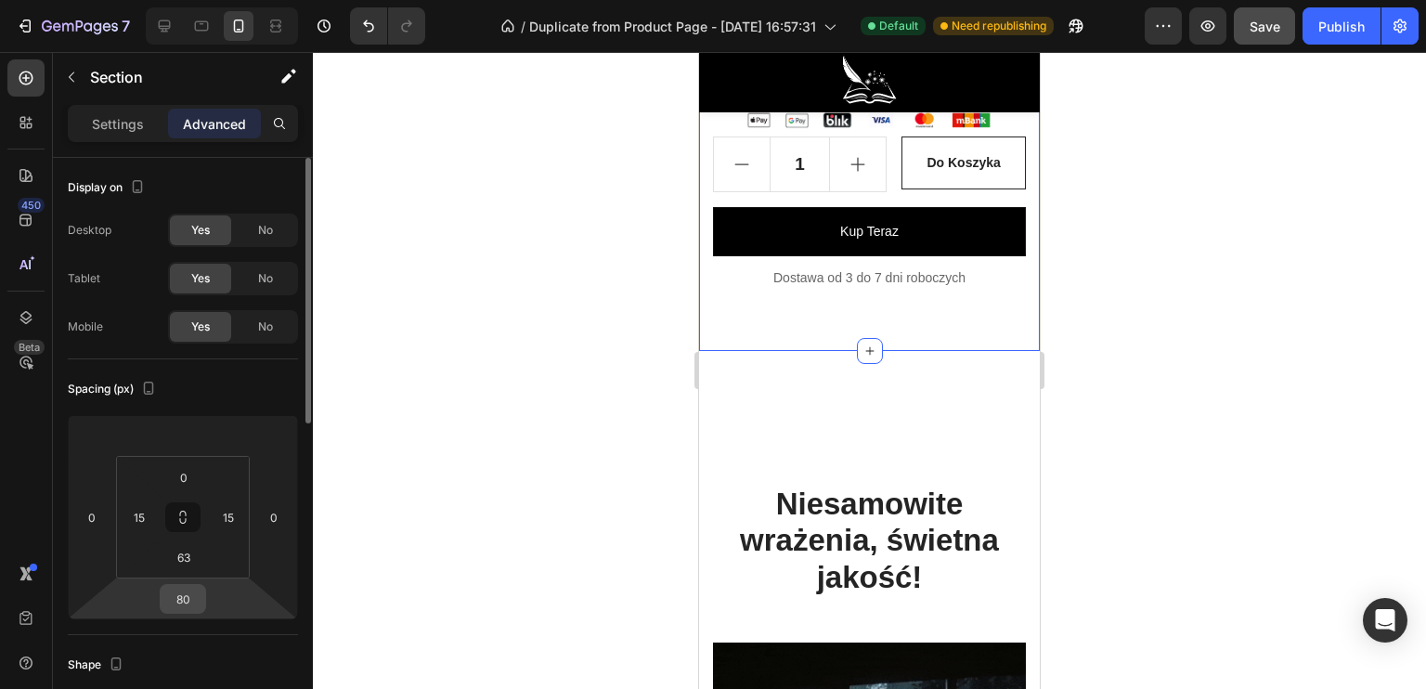
click at [192, 602] on input "80" at bounding box center [182, 599] width 37 height 28
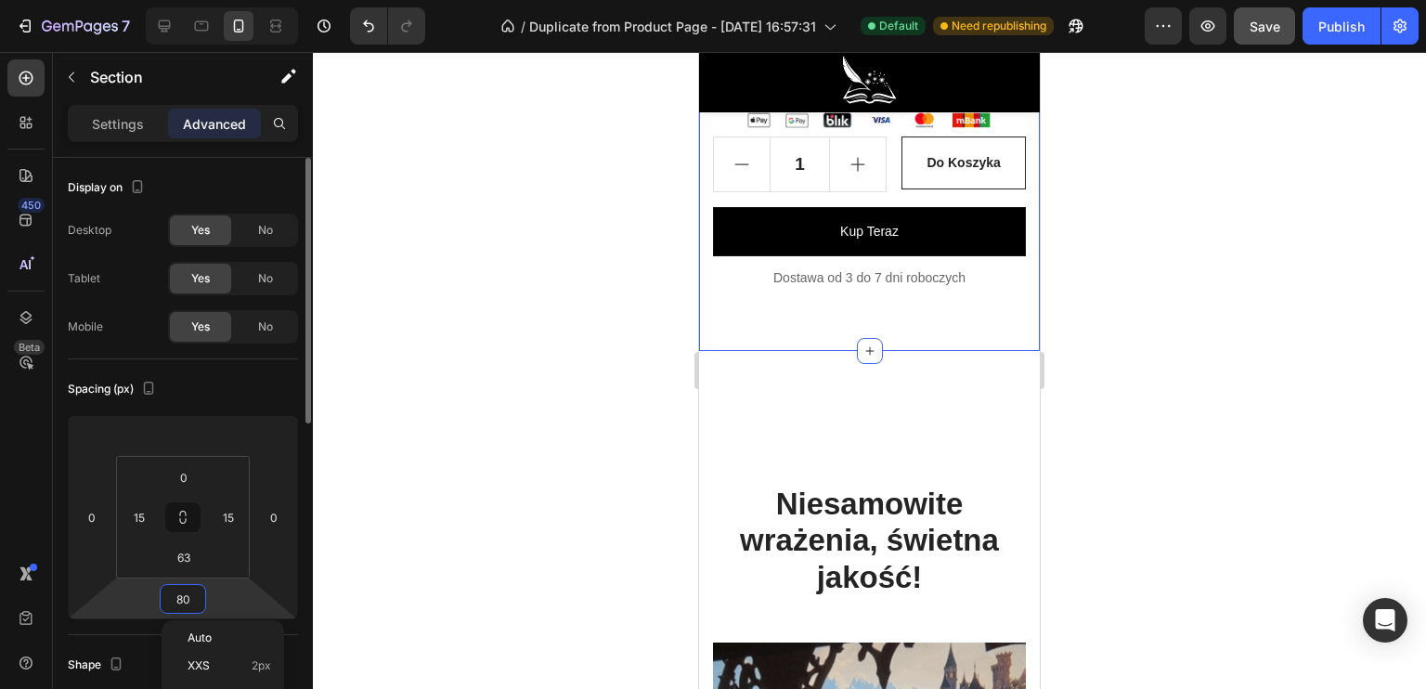
type input "0"
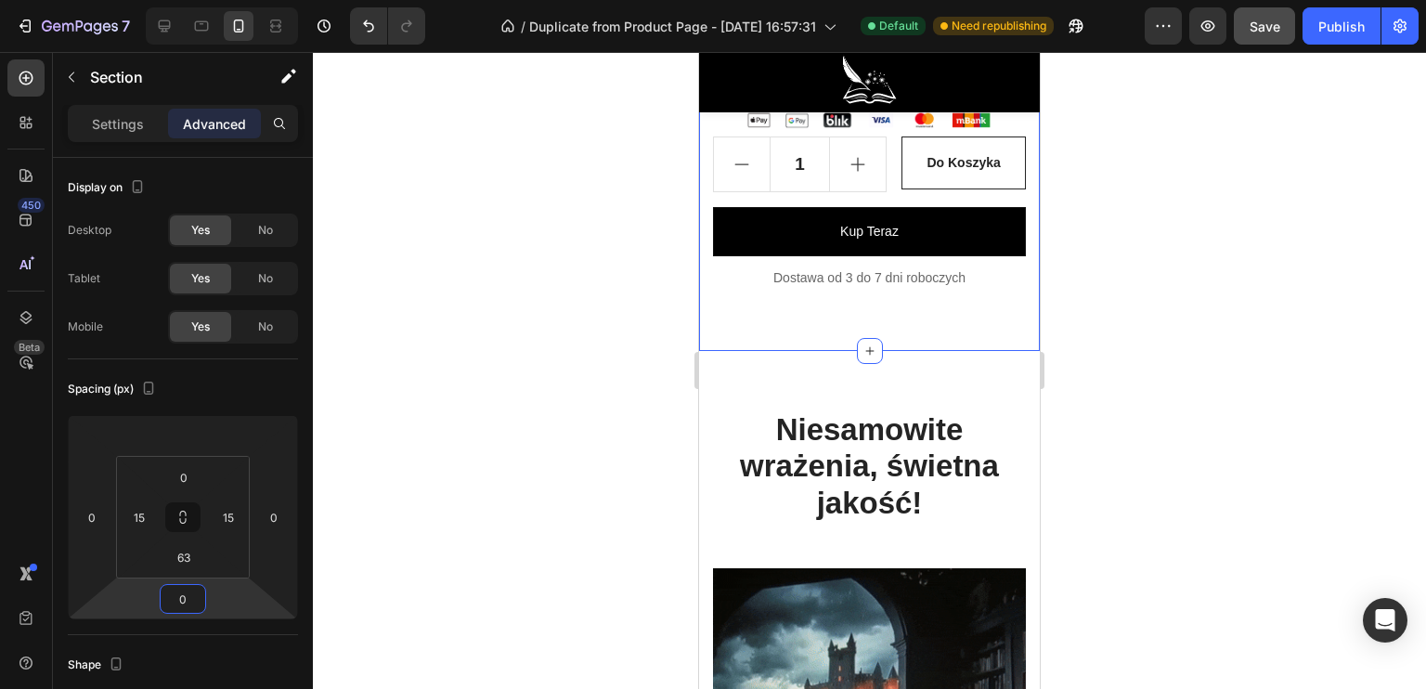
click at [523, 450] on div at bounding box center [869, 370] width 1113 height 637
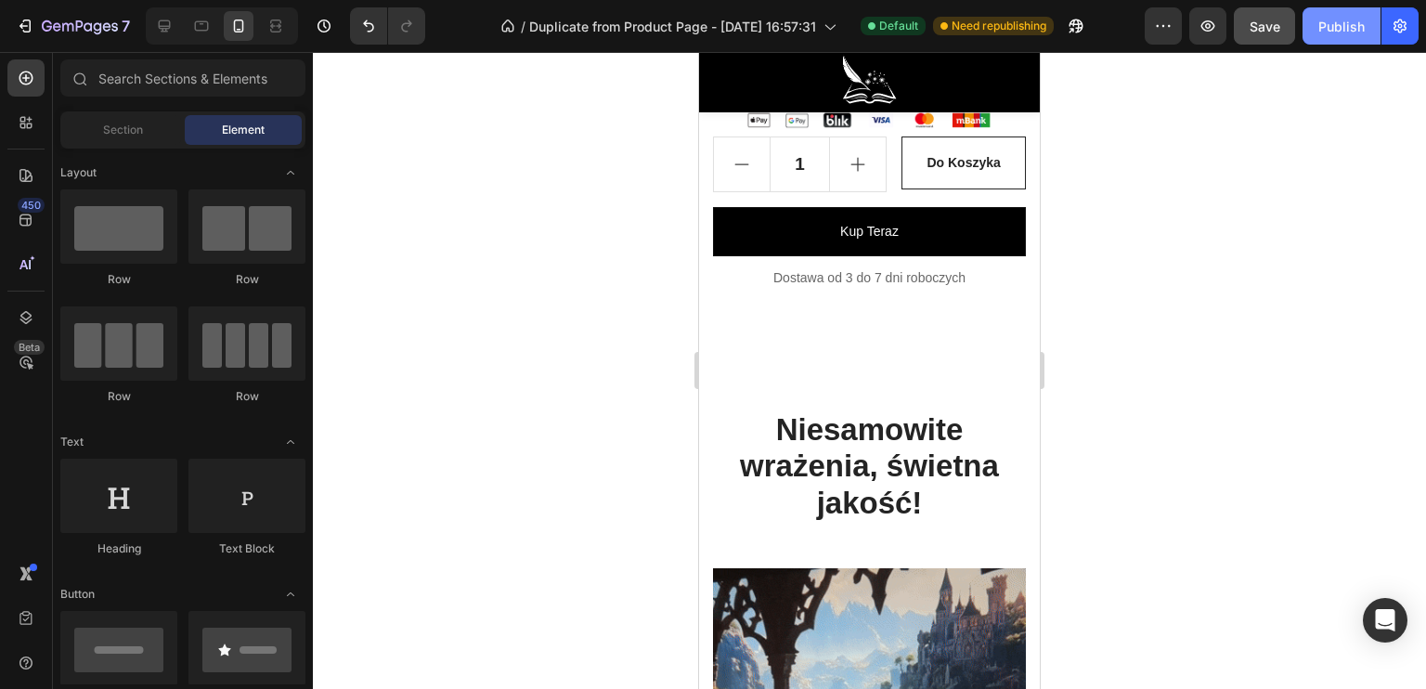
click at [1348, 29] on div "Publish" at bounding box center [1341, 26] width 46 height 19
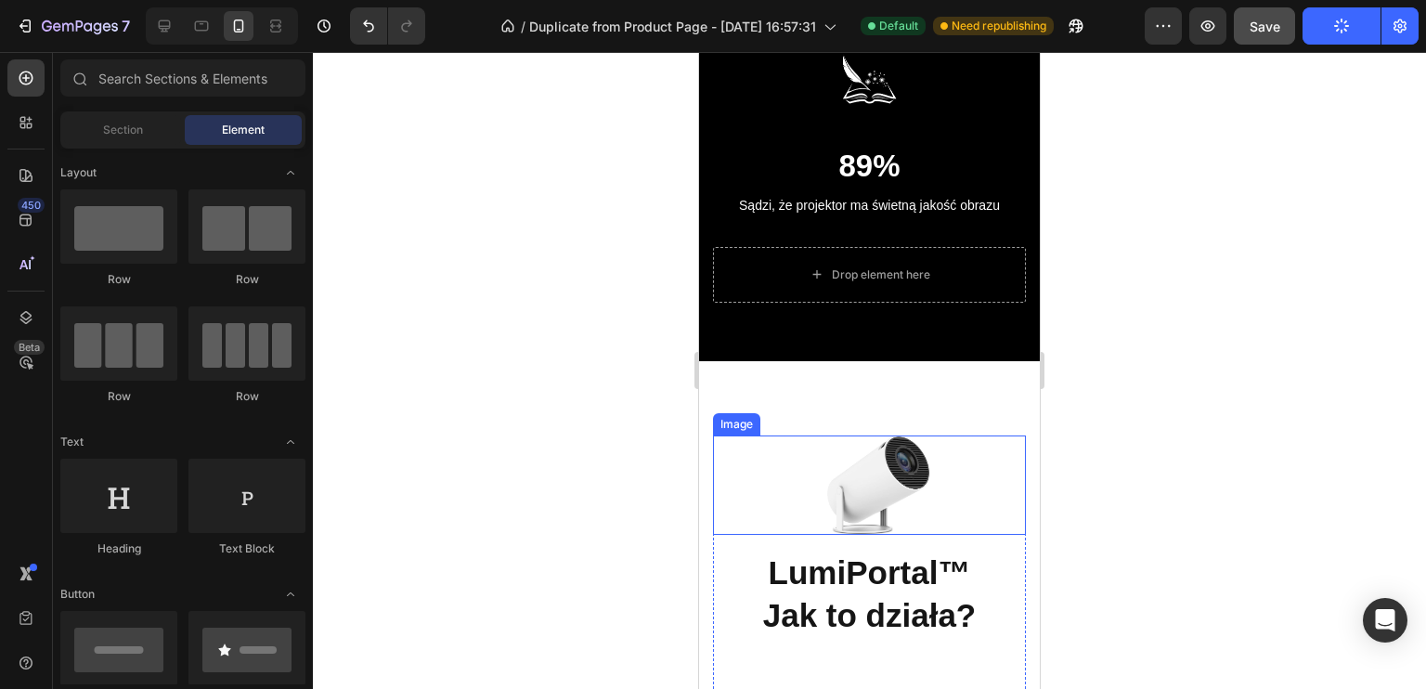
scroll to position [4000, 0]
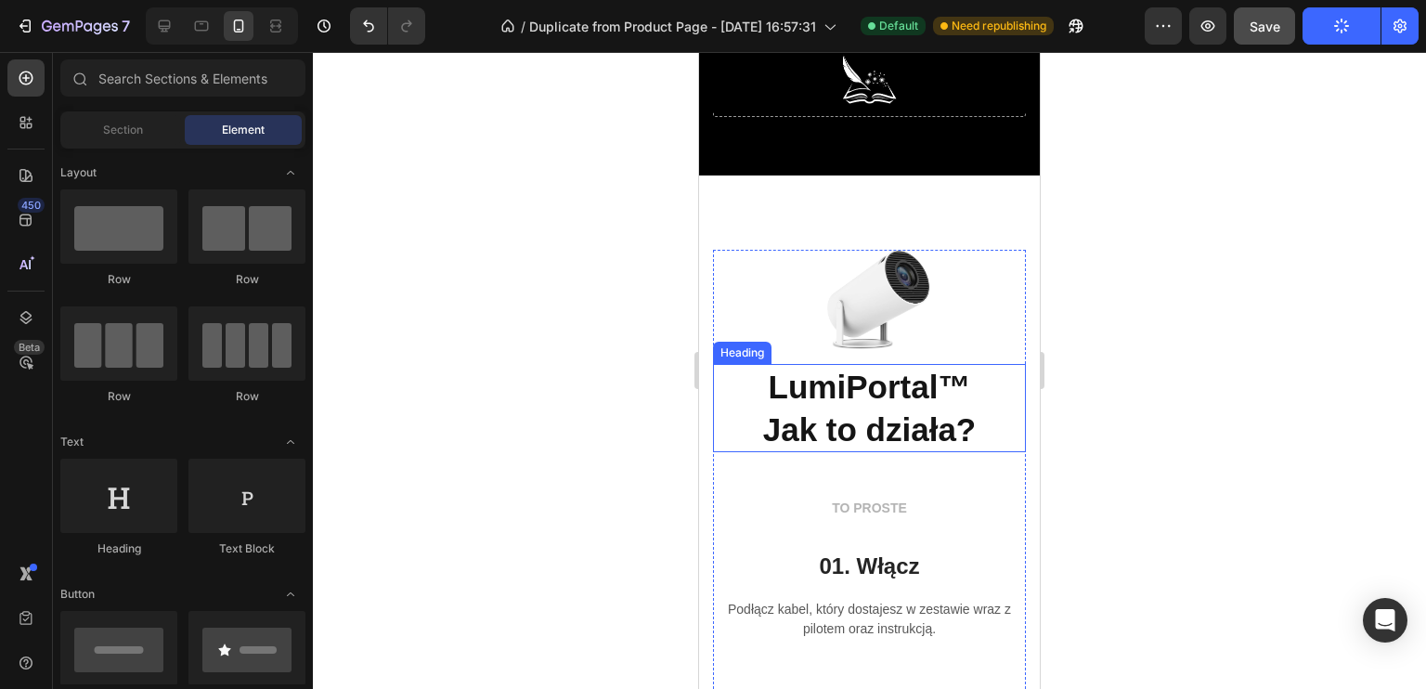
click at [855, 311] on img at bounding box center [878, 300] width 103 height 100
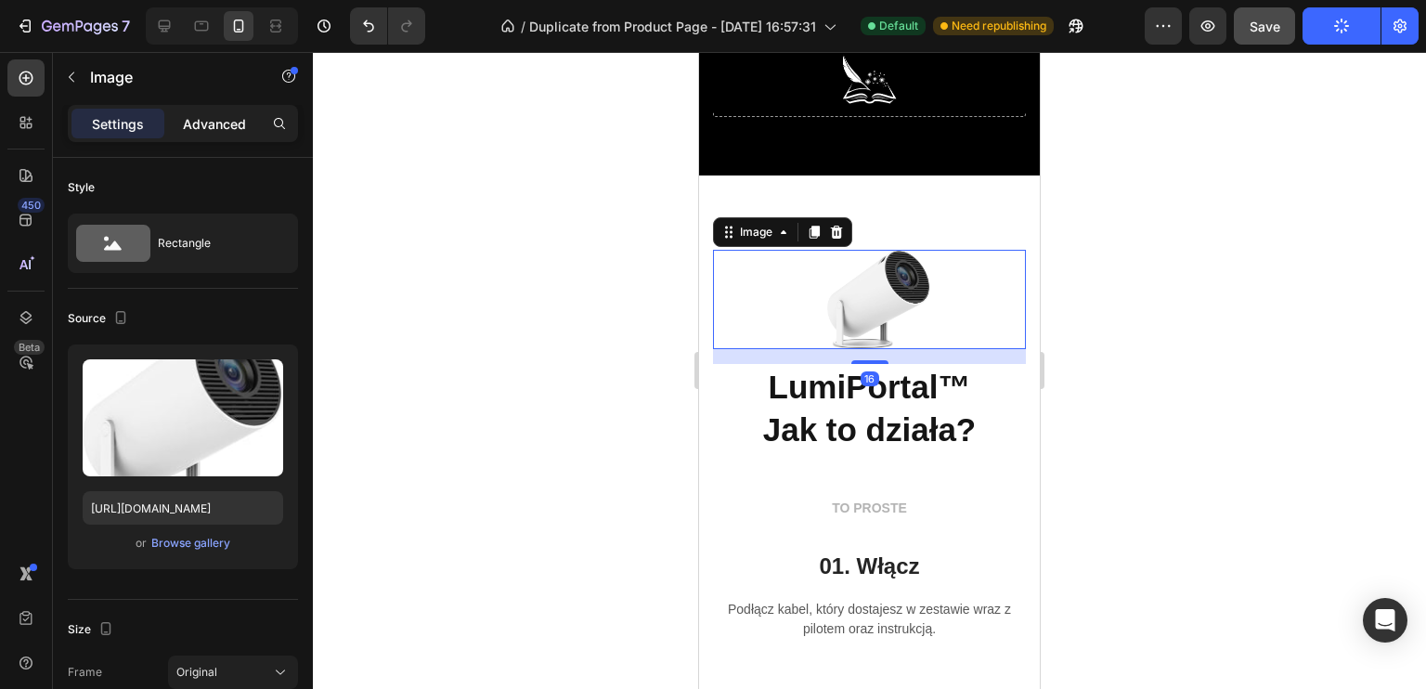
click at [221, 135] on div "Advanced" at bounding box center [214, 124] width 93 height 30
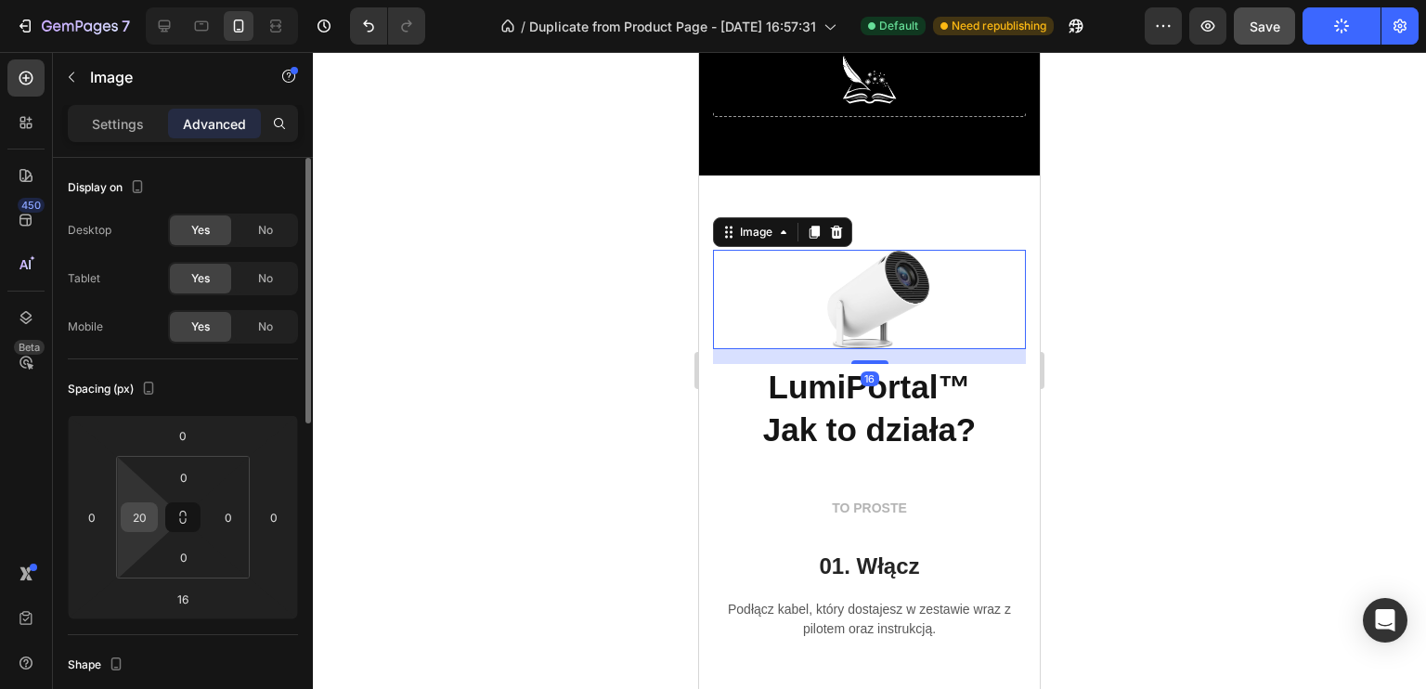
click at [139, 523] on input "20" at bounding box center [139, 517] width 28 height 28
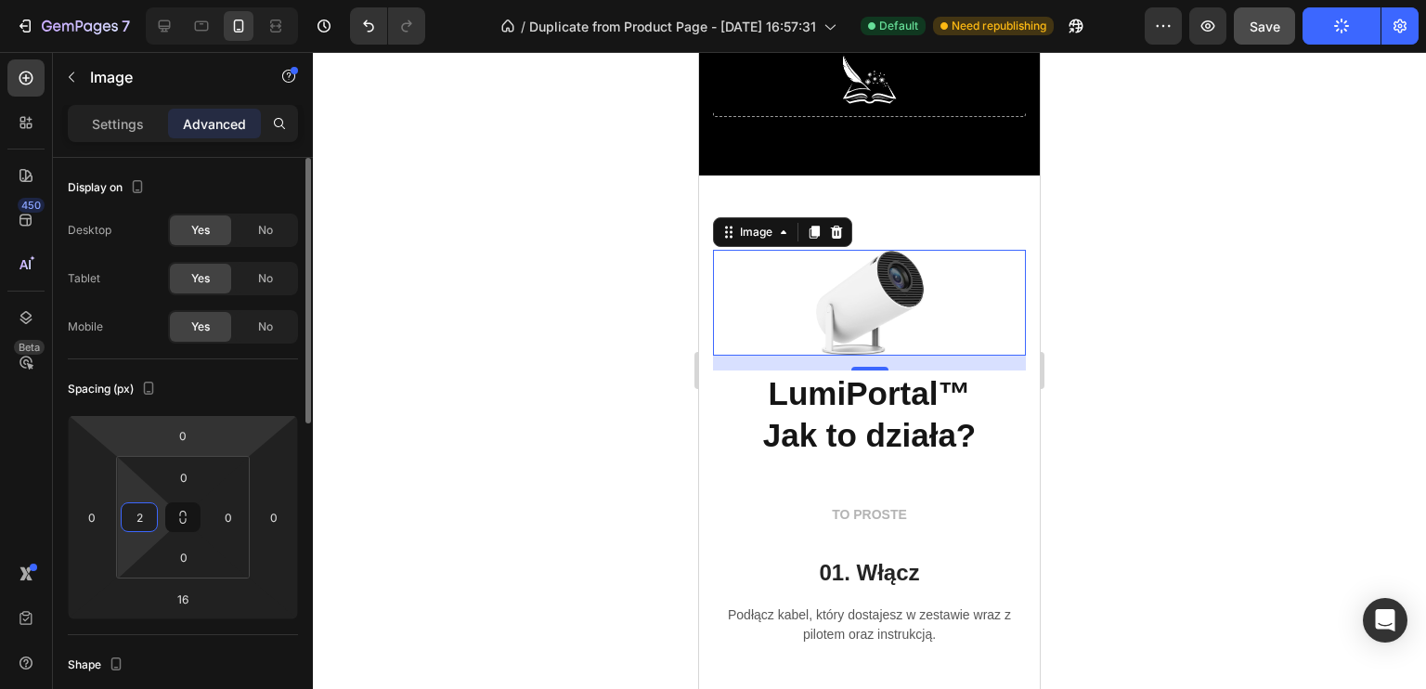
type input "24"
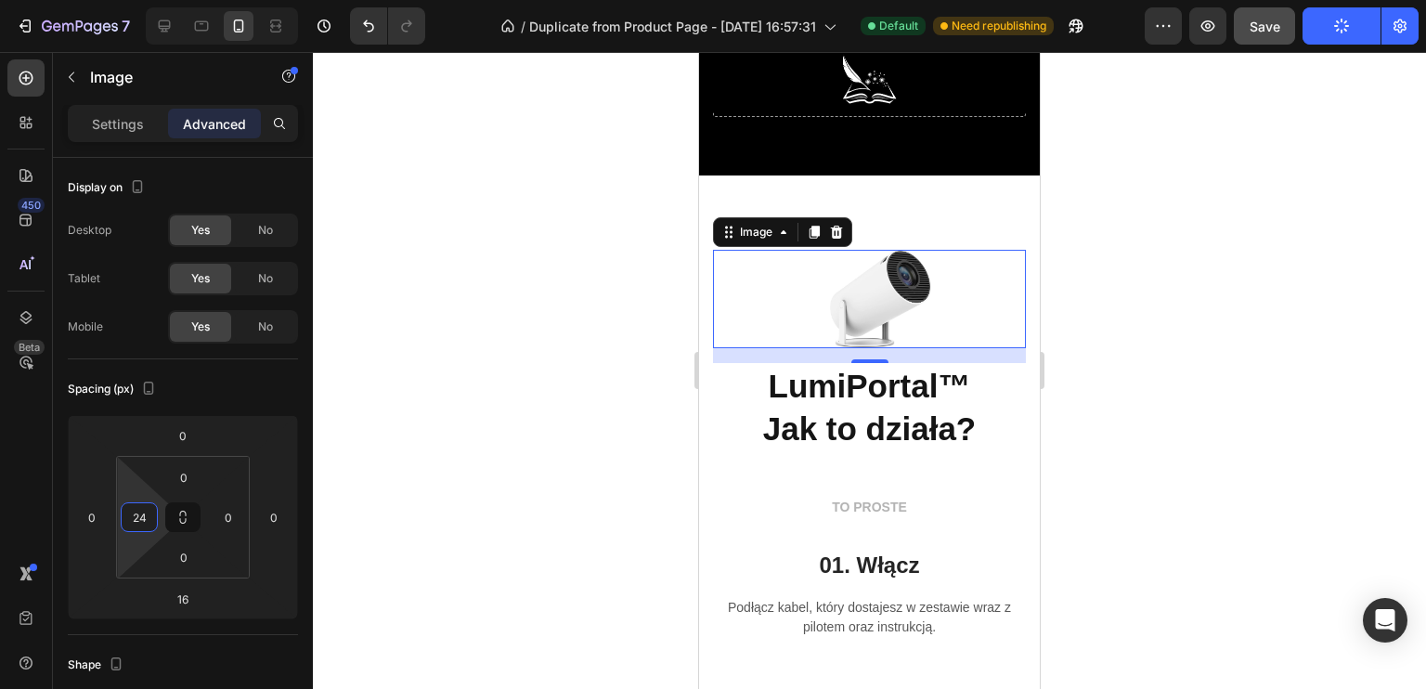
click at [680, 417] on div at bounding box center [869, 370] width 1113 height 637
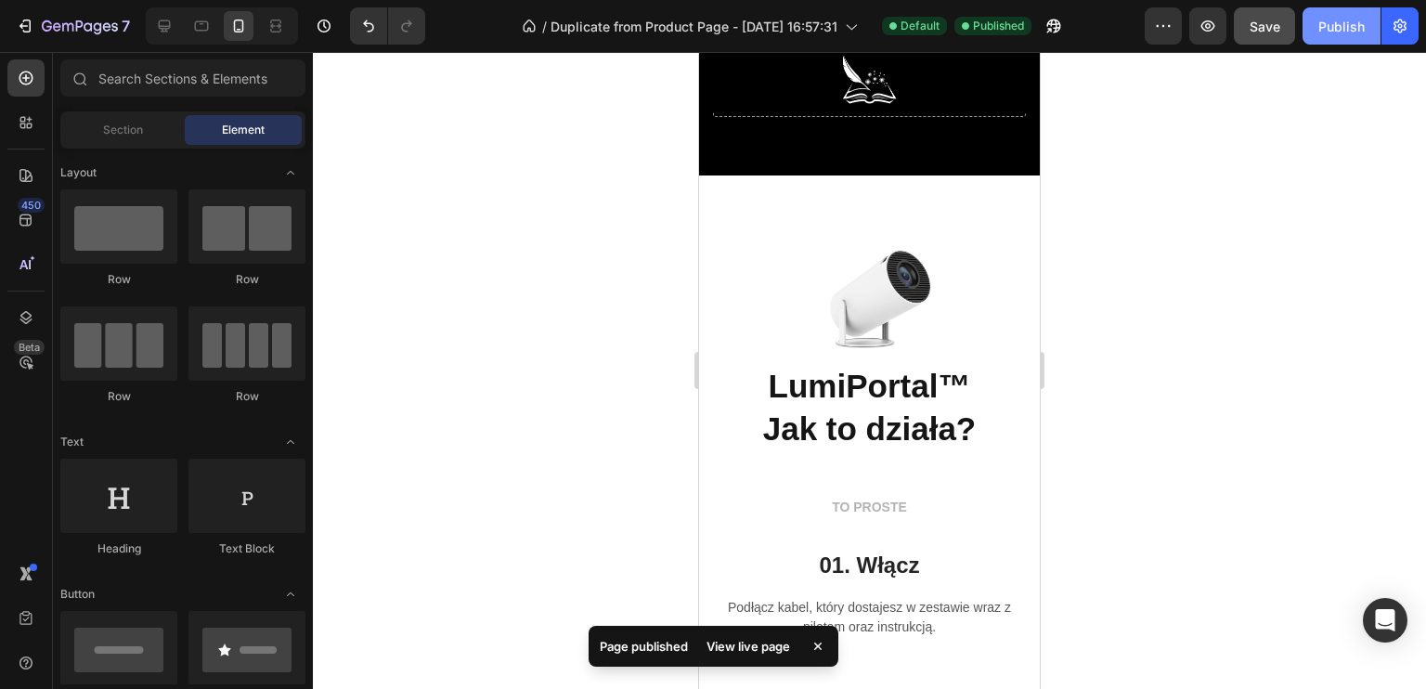
click at [1341, 31] on div "Publish" at bounding box center [1341, 26] width 46 height 19
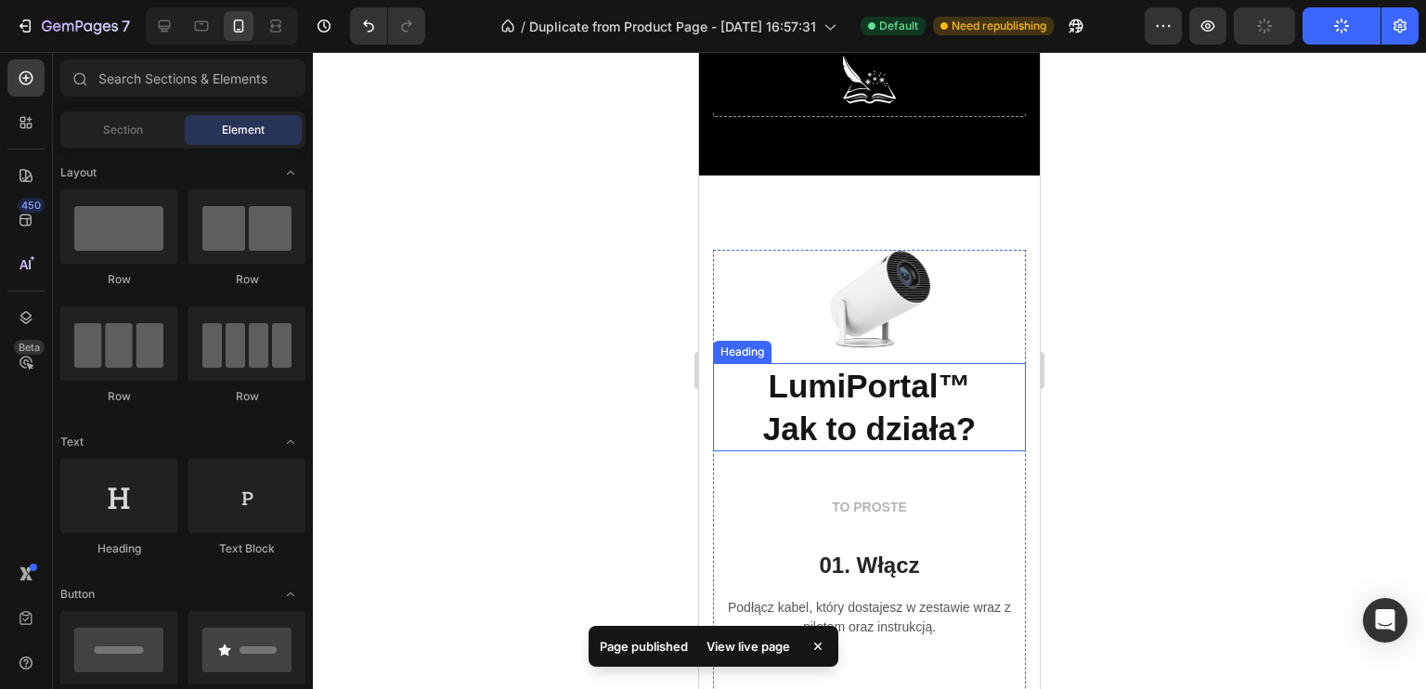
scroll to position [4093, 0]
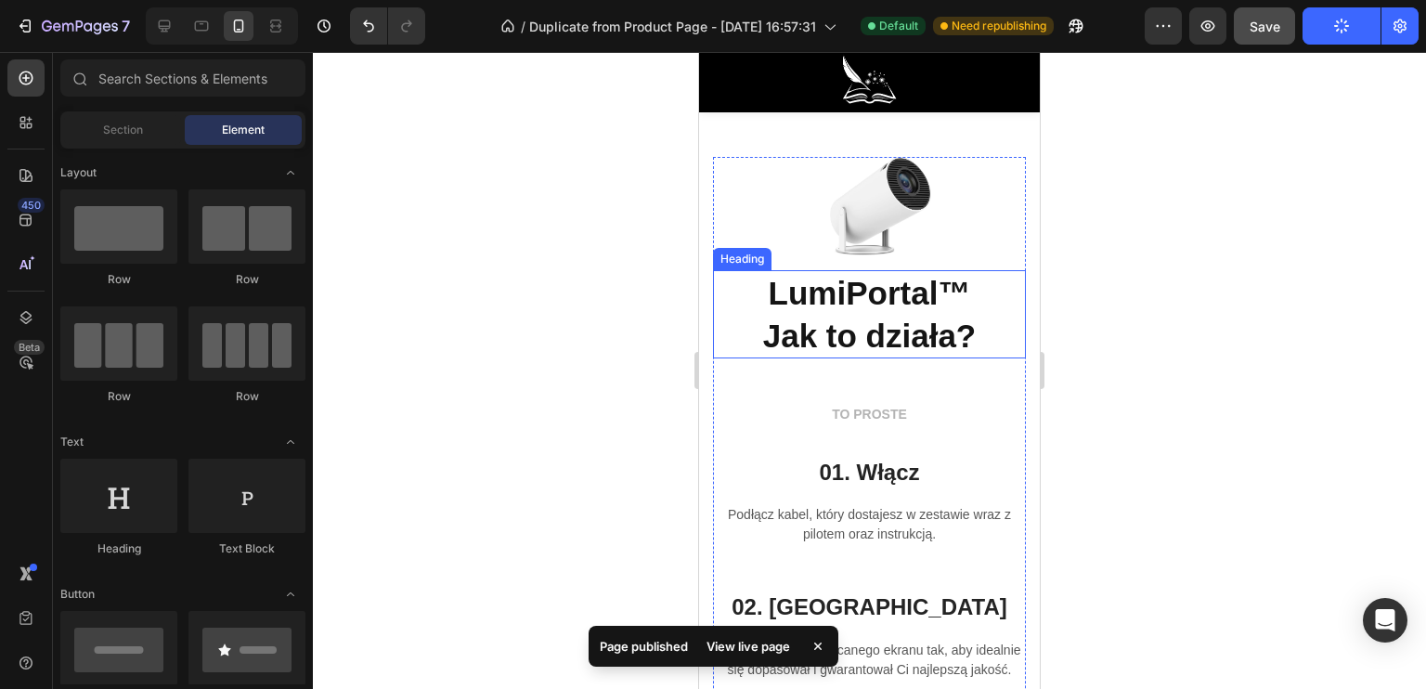
click at [919, 330] on h2 "LumiPortal™ Jak to działa?" at bounding box center [869, 314] width 313 height 88
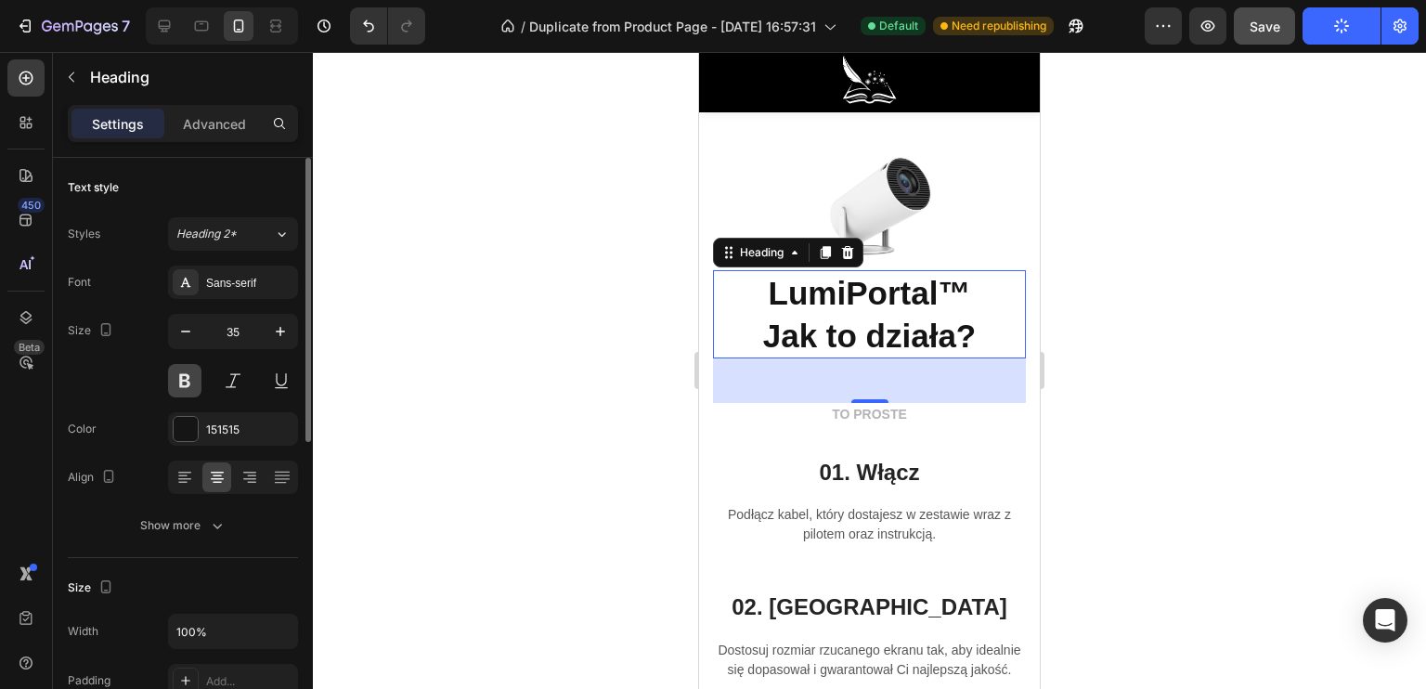
click at [196, 367] on button at bounding box center [184, 380] width 33 height 33
click at [189, 378] on button at bounding box center [184, 380] width 33 height 33
click at [862, 304] on h2 "LumiPortal™ Jak to działa?" at bounding box center [869, 314] width 313 height 88
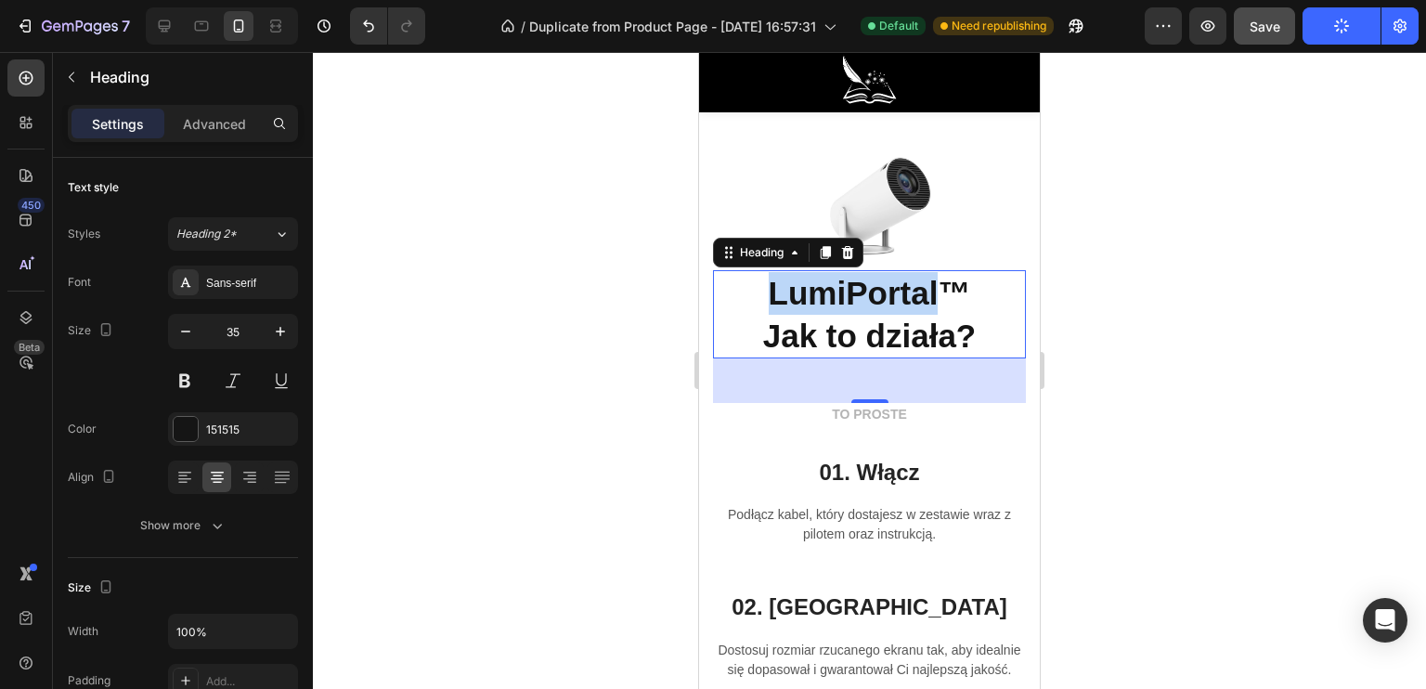
click at [862, 304] on p "LumiPortal™ Jak to działa?" at bounding box center [869, 314] width 309 height 84
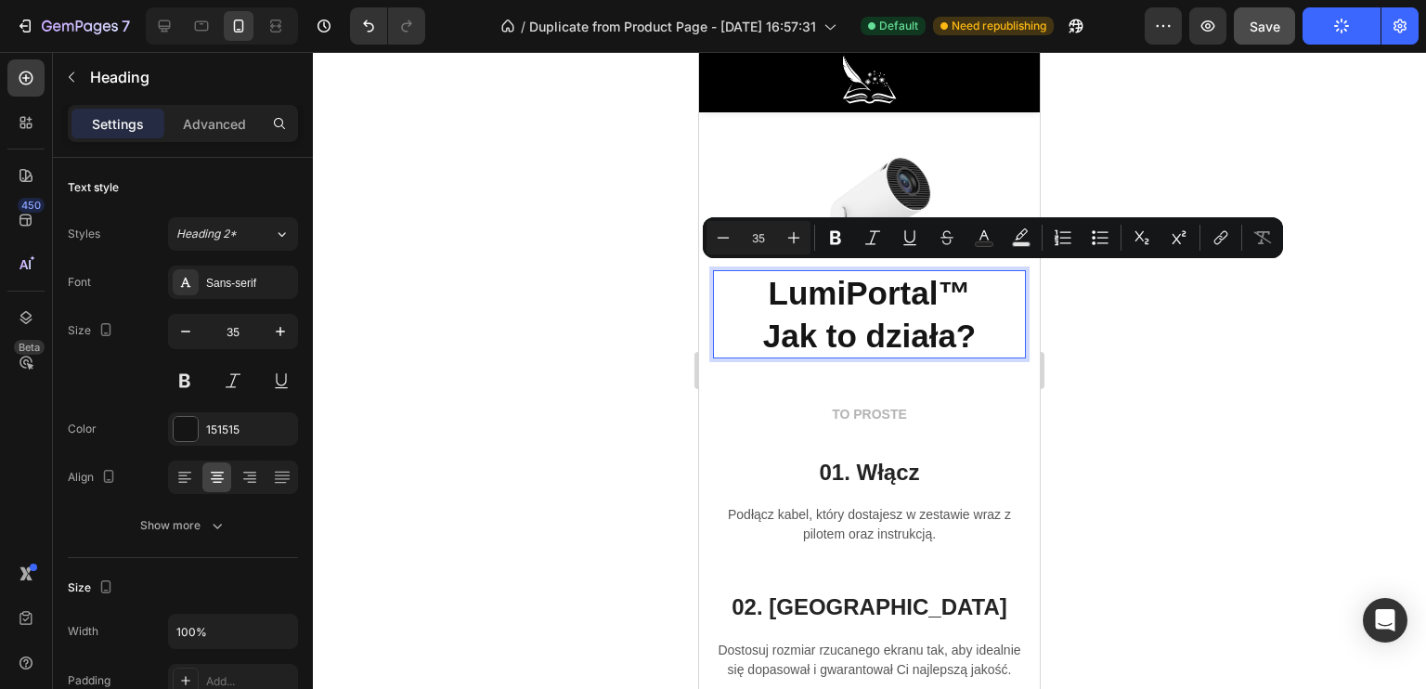
click at [954, 324] on p "LumiPortal™ Jak to działa?" at bounding box center [869, 314] width 309 height 84
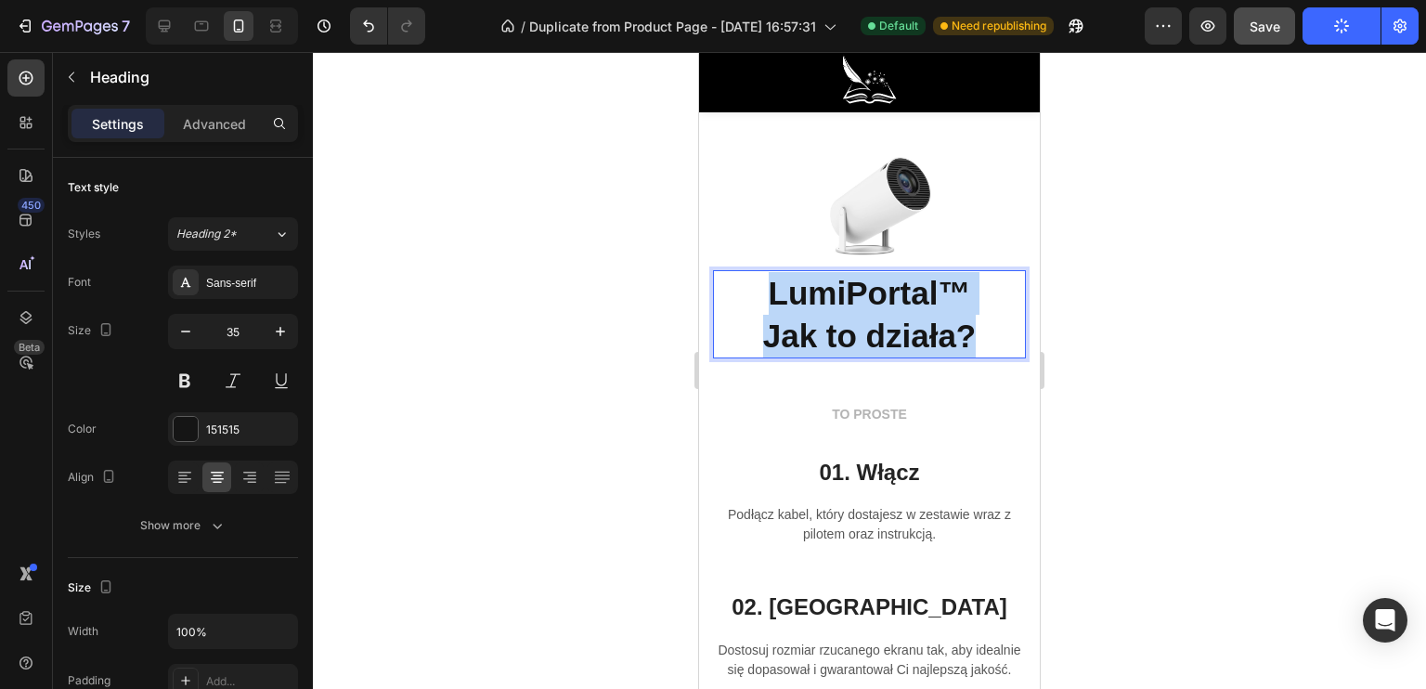
drag, startPoint x: 973, startPoint y: 326, endPoint x: 1367, endPoint y: 351, distance: 394.4
click at [734, 296] on p "LumiPortal™ Jak to działa?" at bounding box center [869, 314] width 309 height 84
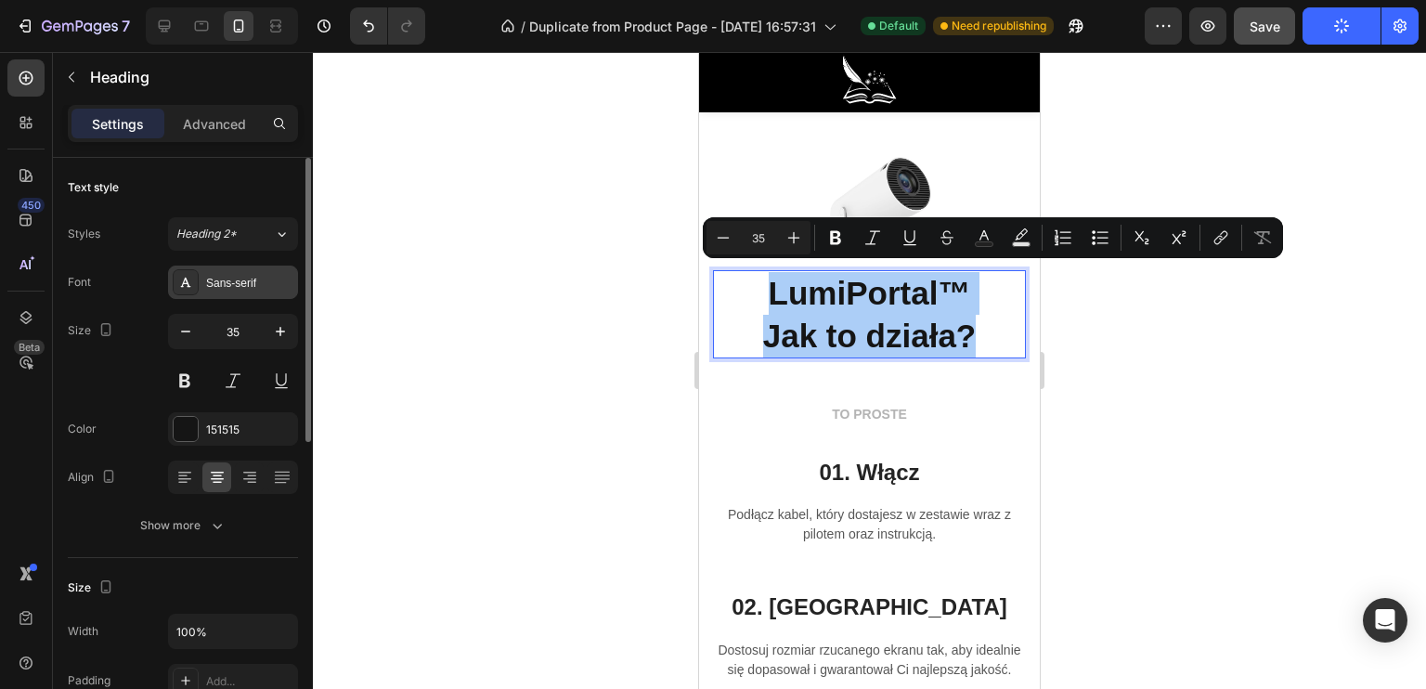
click at [227, 278] on div "Sans-serif" at bounding box center [249, 283] width 87 height 17
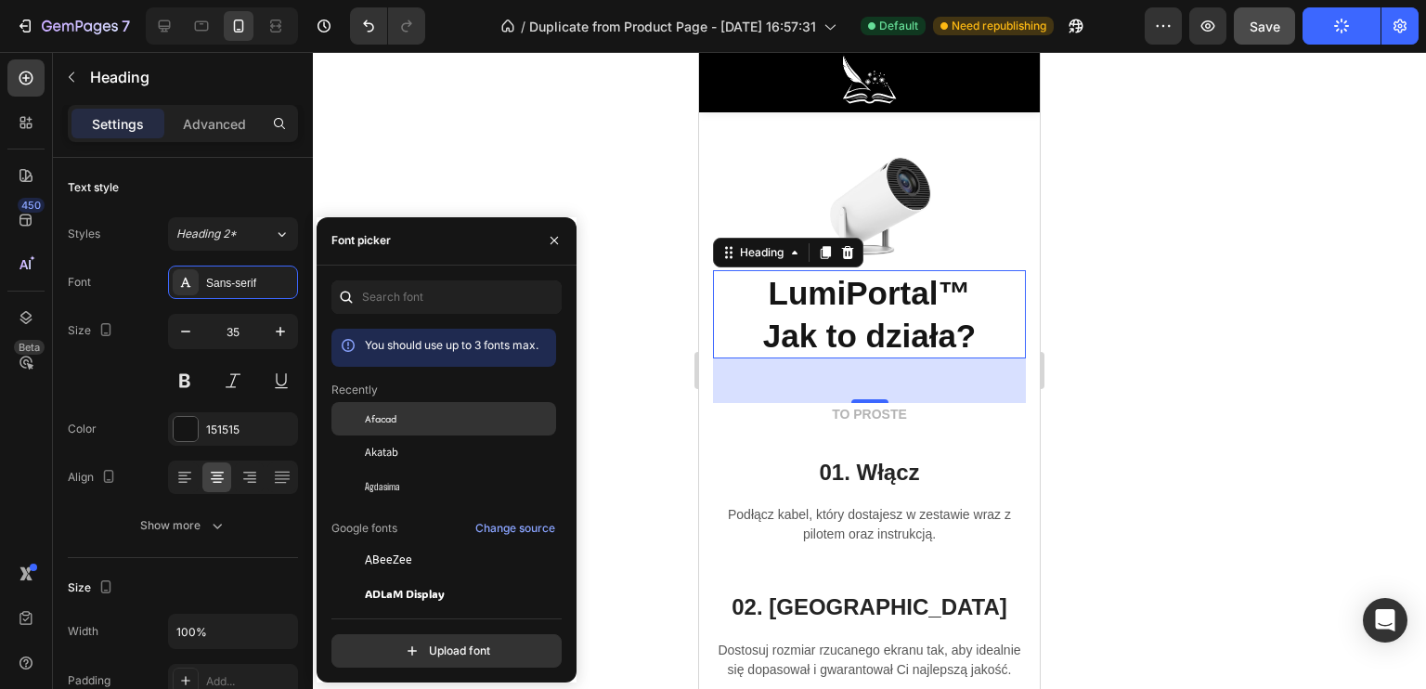
click at [395, 415] on span "Afacad" at bounding box center [381, 418] width 32 height 17
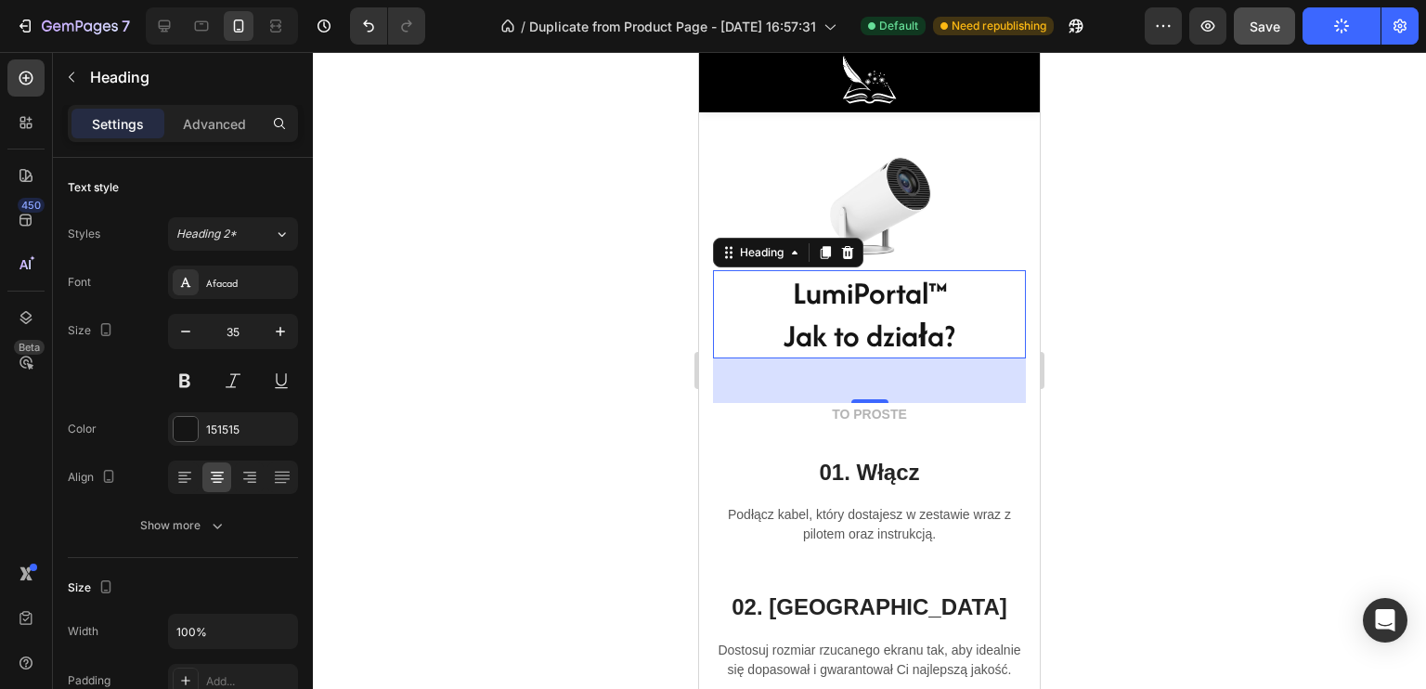
click at [1194, 401] on div at bounding box center [869, 370] width 1113 height 637
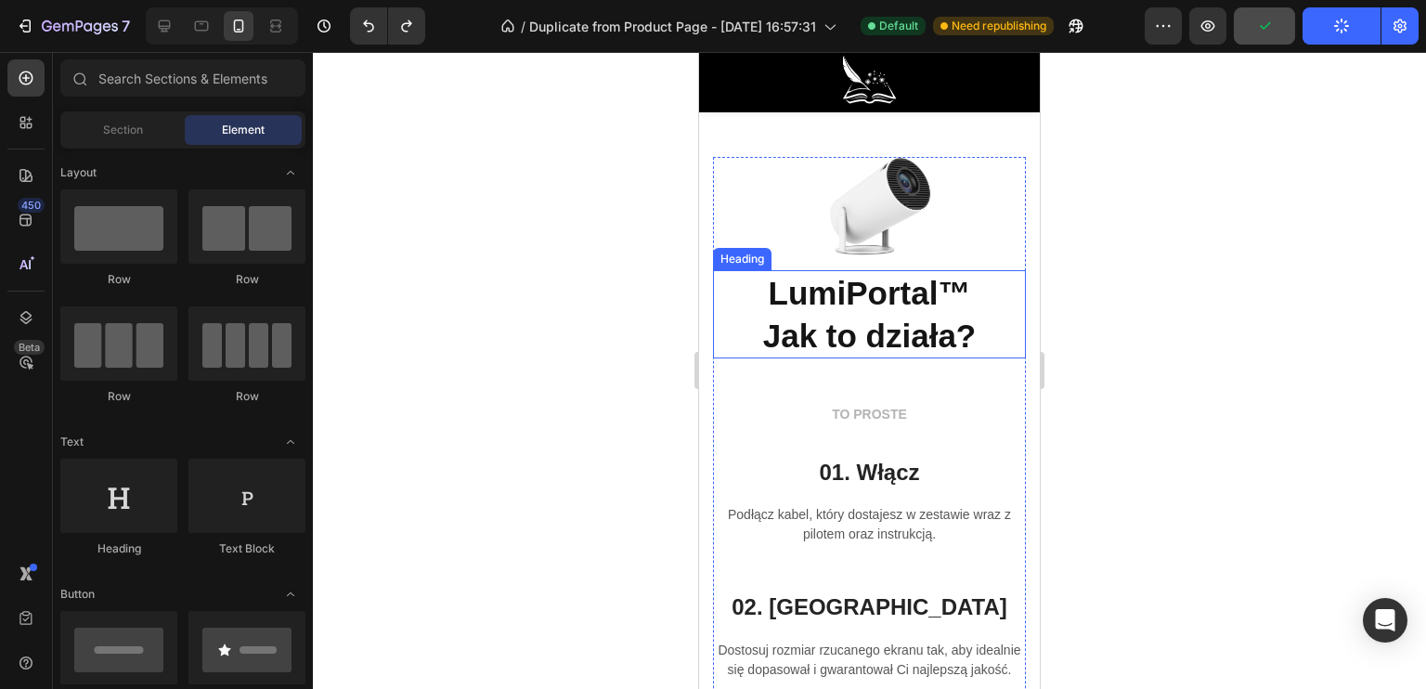
click at [796, 304] on p "LumiPortal™ Jak to działa?" at bounding box center [869, 314] width 309 height 84
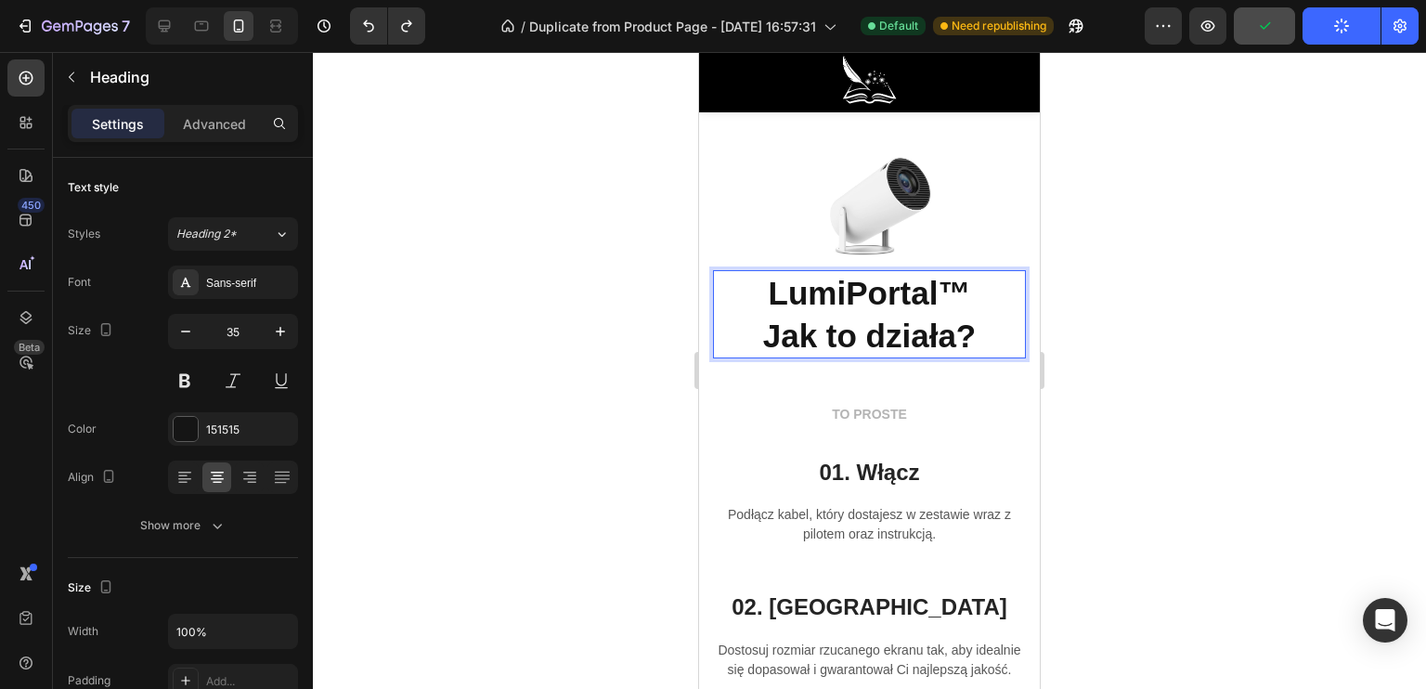
click at [762, 285] on p "LumiPortal™ Jak to działa?" at bounding box center [869, 314] width 309 height 84
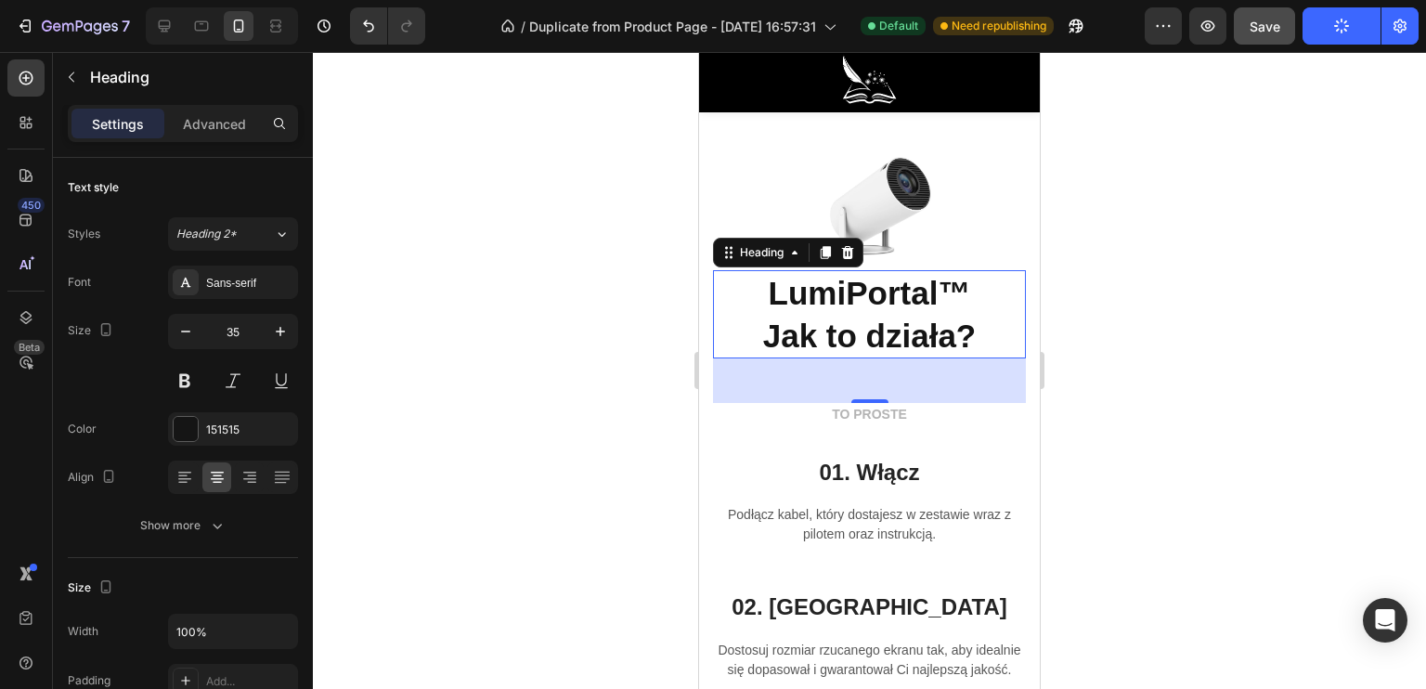
click at [460, 312] on div at bounding box center [869, 370] width 1113 height 637
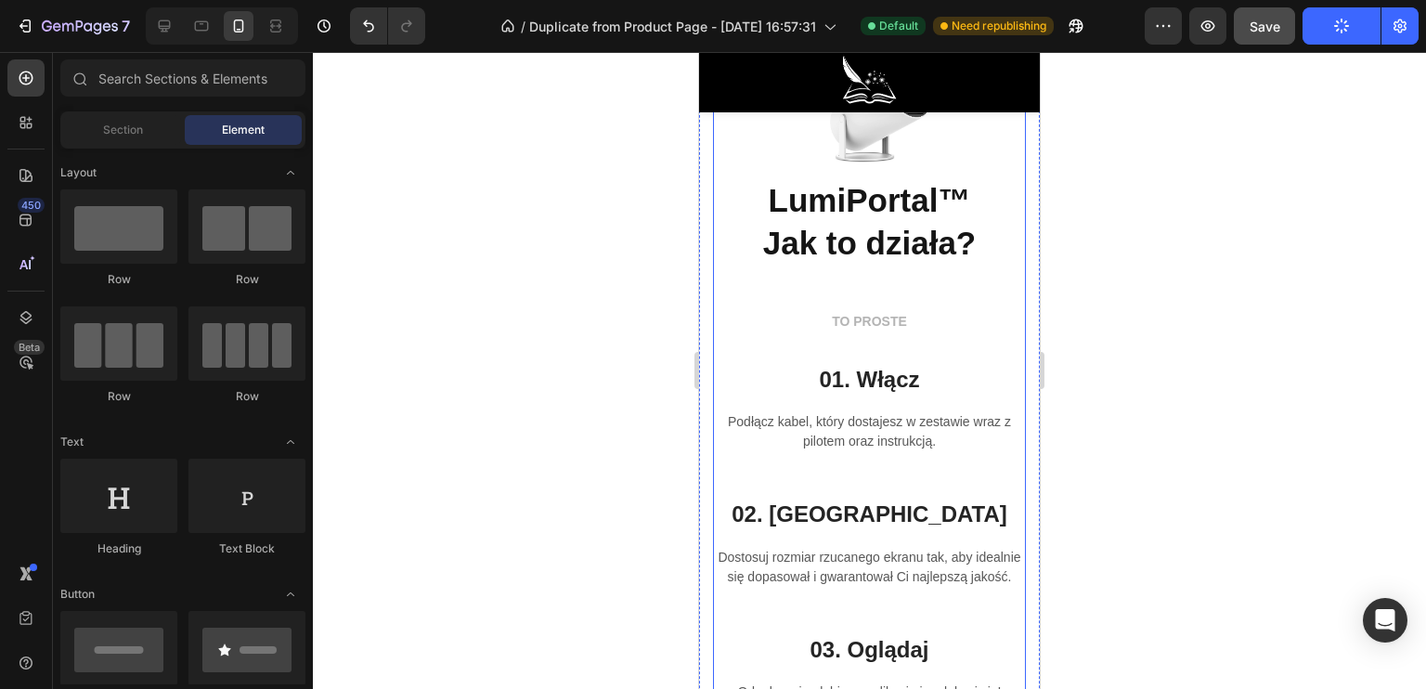
scroll to position [4279, 0]
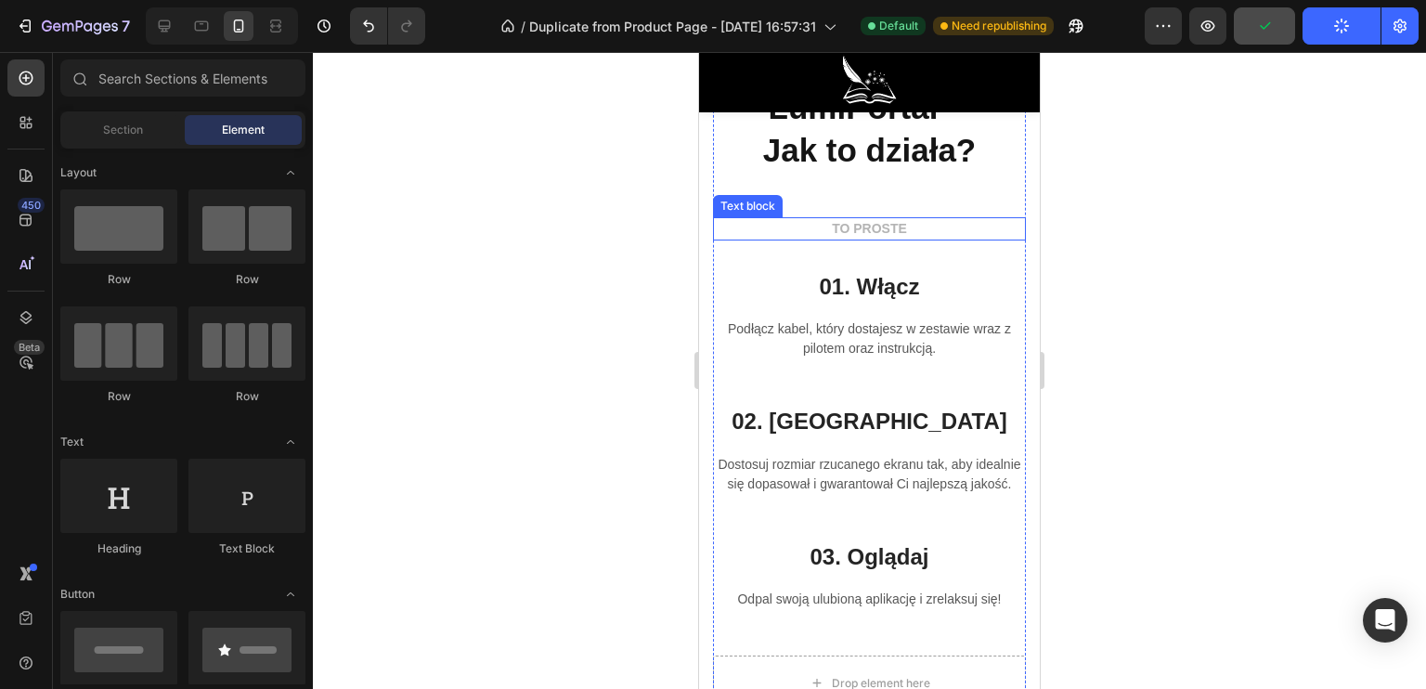
click at [899, 223] on p "TO PROSTE" at bounding box center [869, 228] width 309 height 19
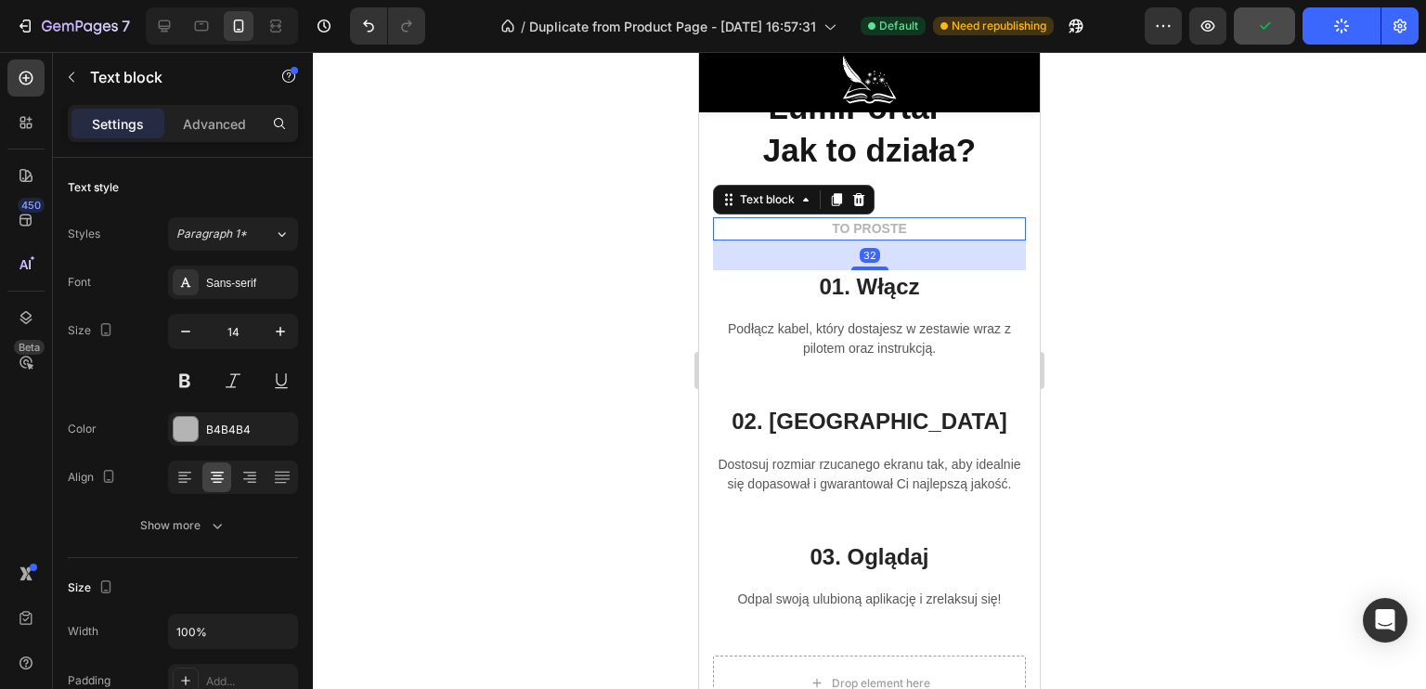
click at [910, 223] on p "TO PROSTE" at bounding box center [869, 228] width 309 height 19
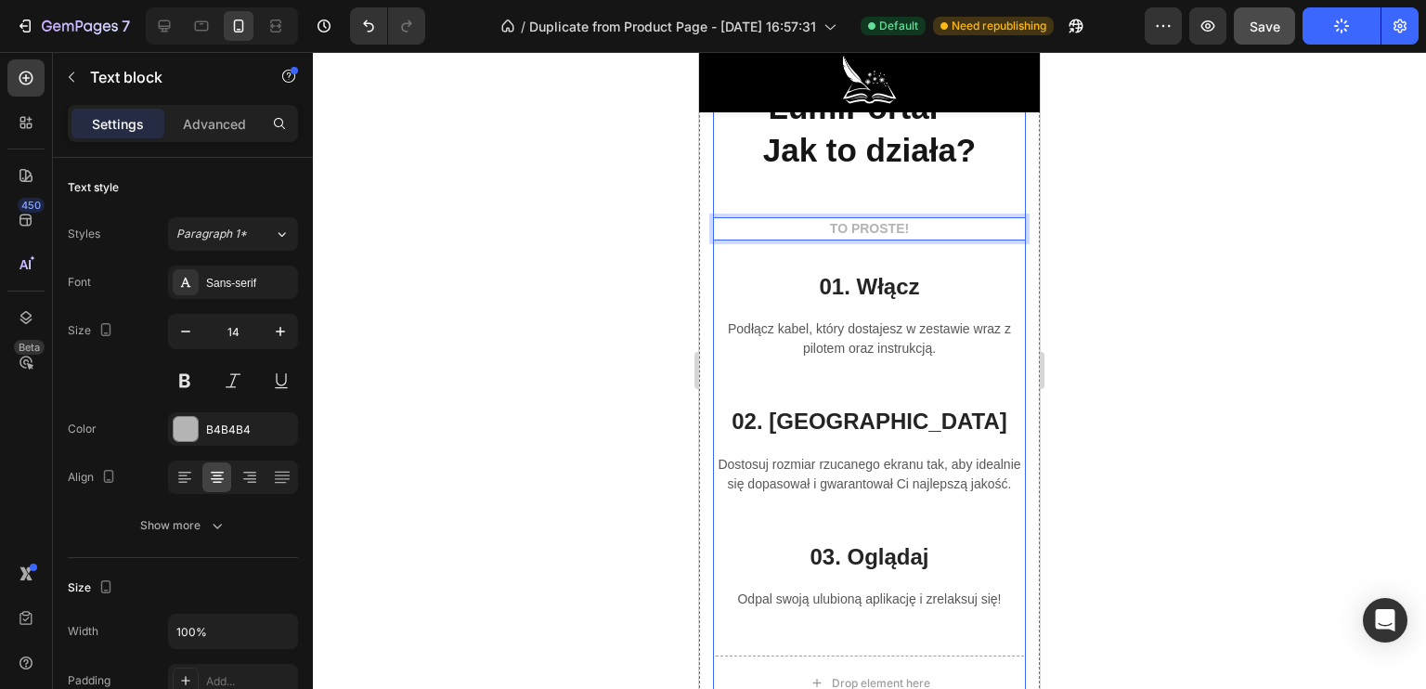
click at [601, 264] on div at bounding box center [869, 370] width 1113 height 637
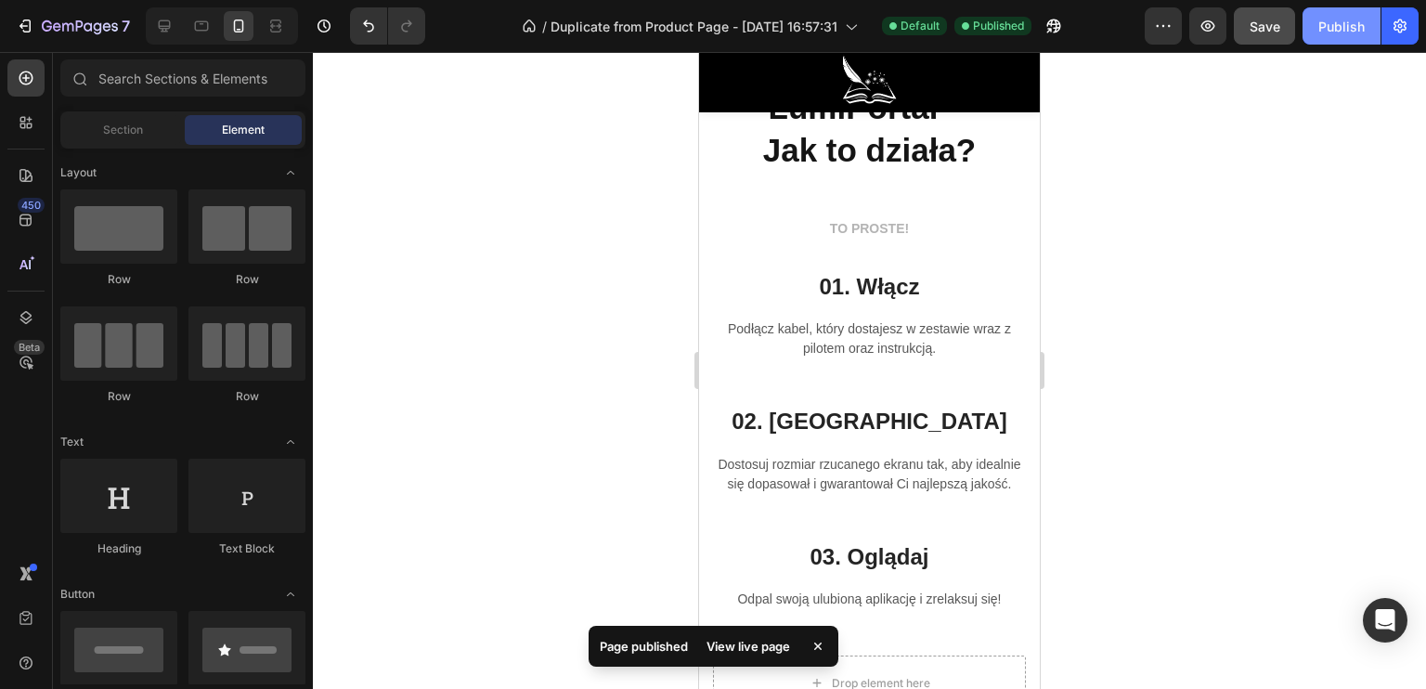
click at [1320, 27] on div "Publish" at bounding box center [1341, 26] width 46 height 19
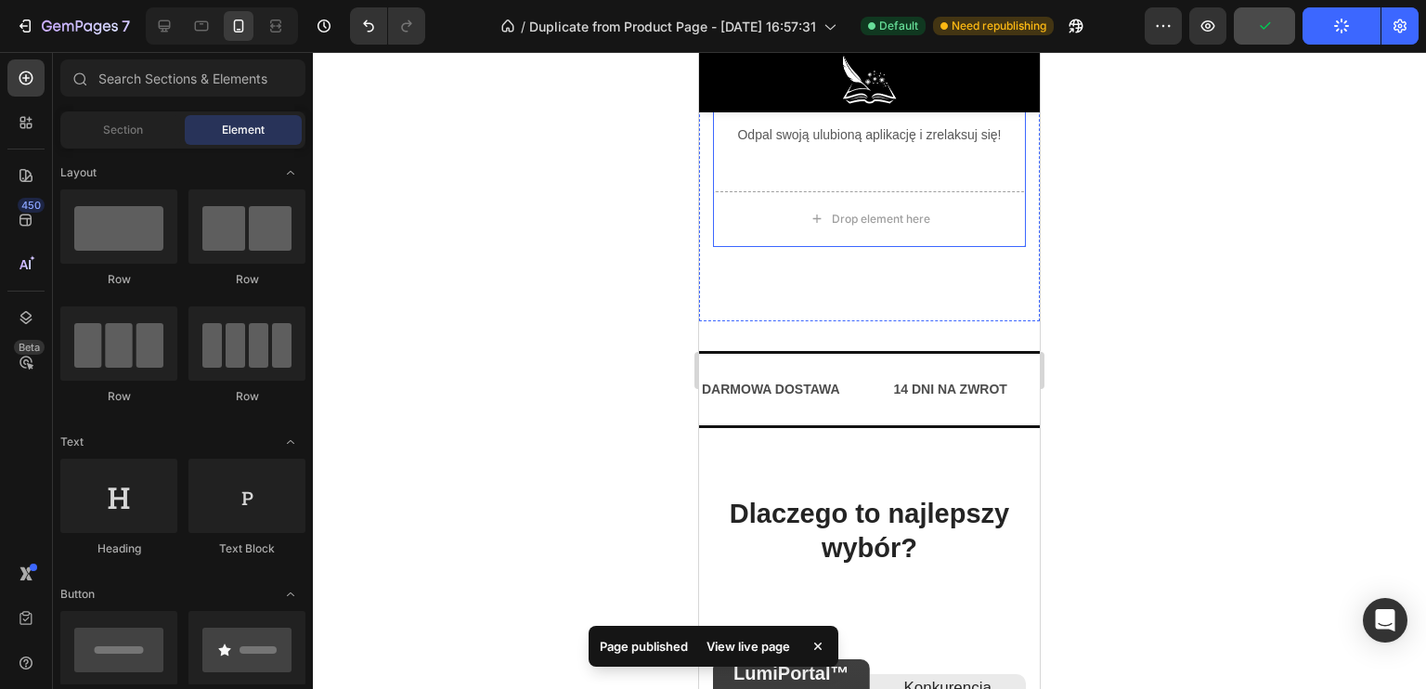
scroll to position [4836, 0]
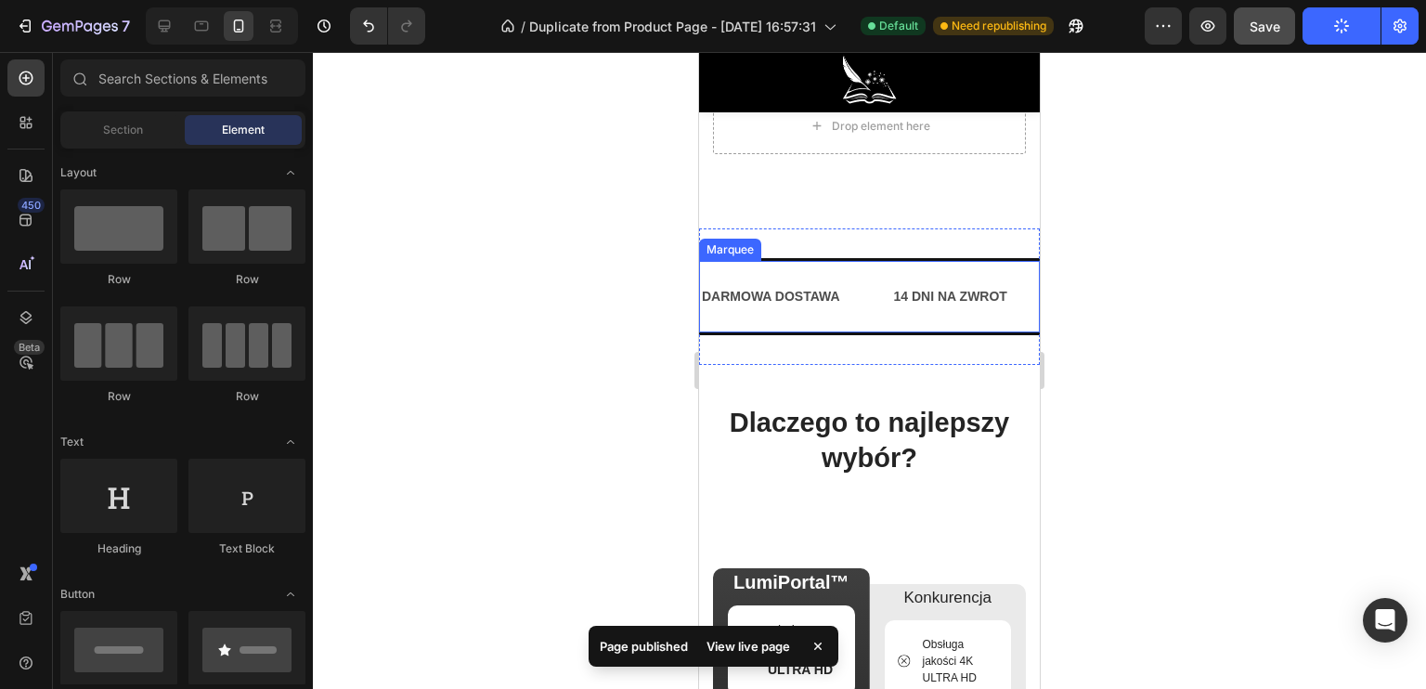
click at [897, 272] on div "DARMOWA DOSTAWA Text Block 14 DNI NA ZWROT Text Block PRZECENA -150ZŁ Text Bloc…" at bounding box center [869, 296] width 341 height 77
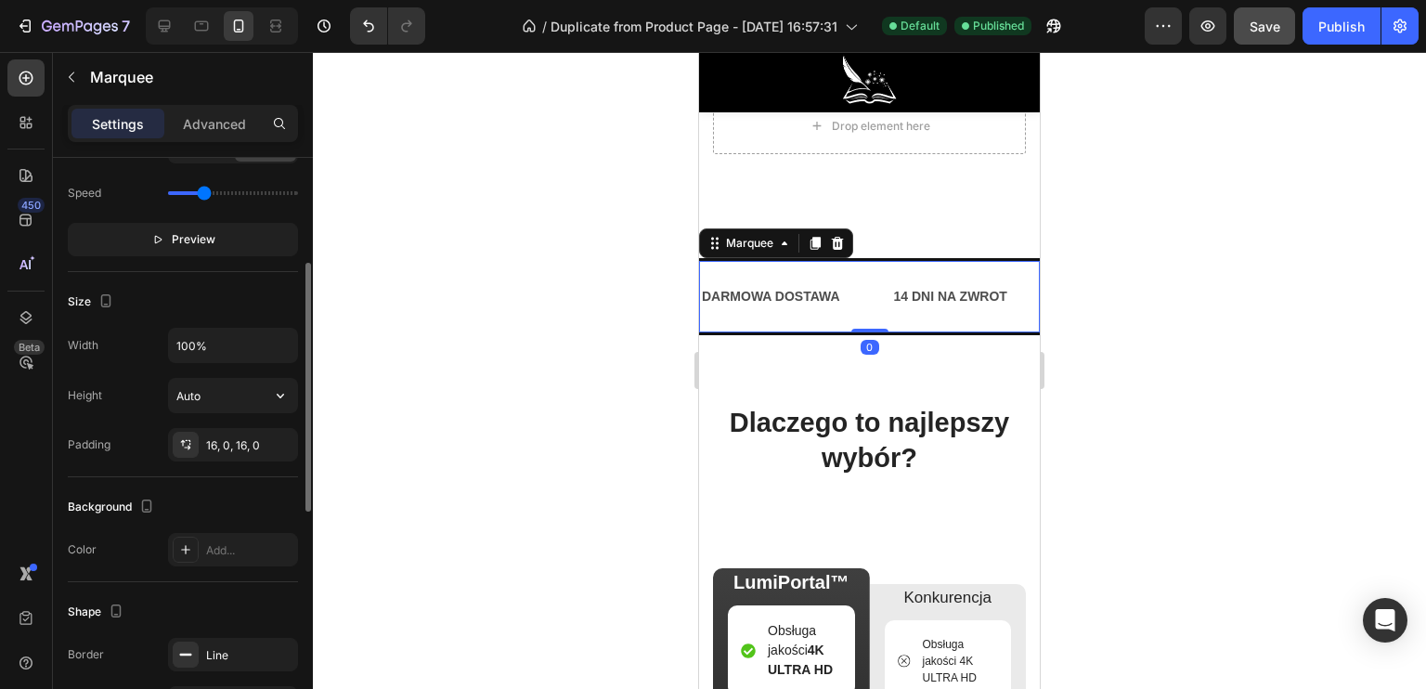
scroll to position [0, 0]
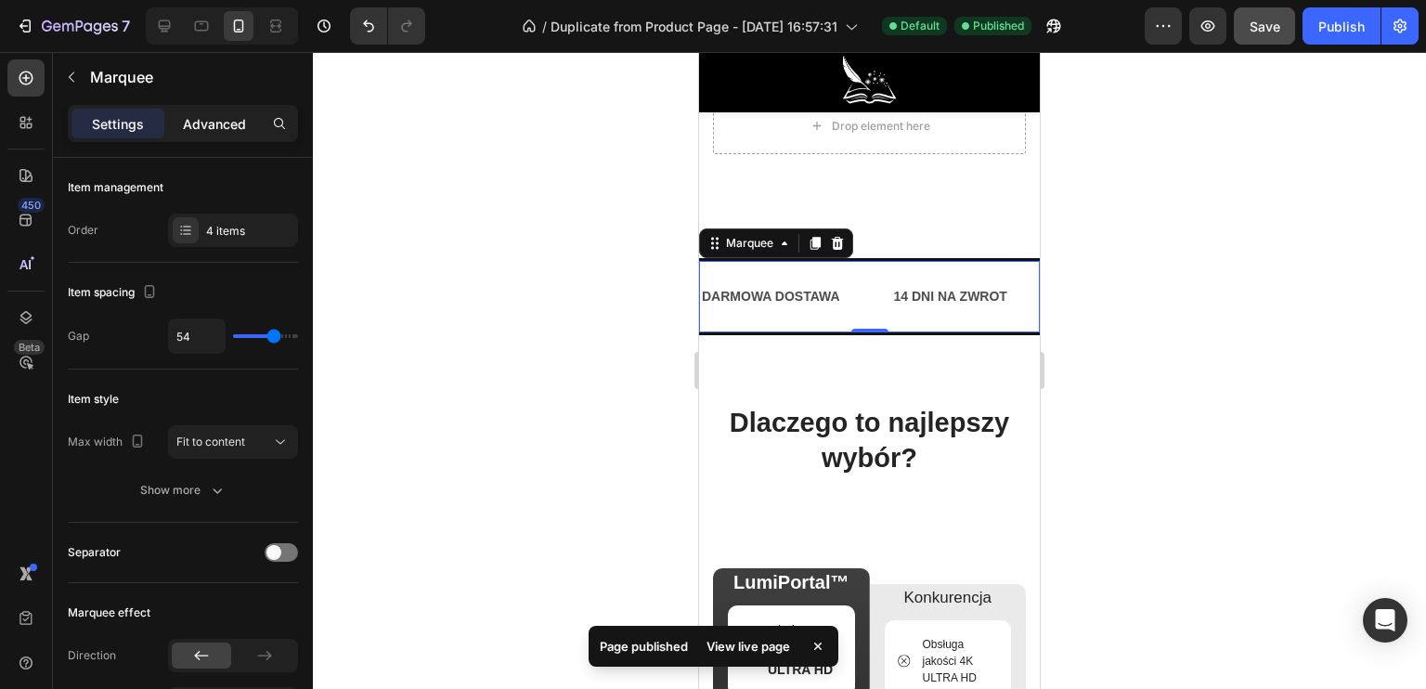
click at [198, 110] on div "Advanced" at bounding box center [214, 124] width 93 height 30
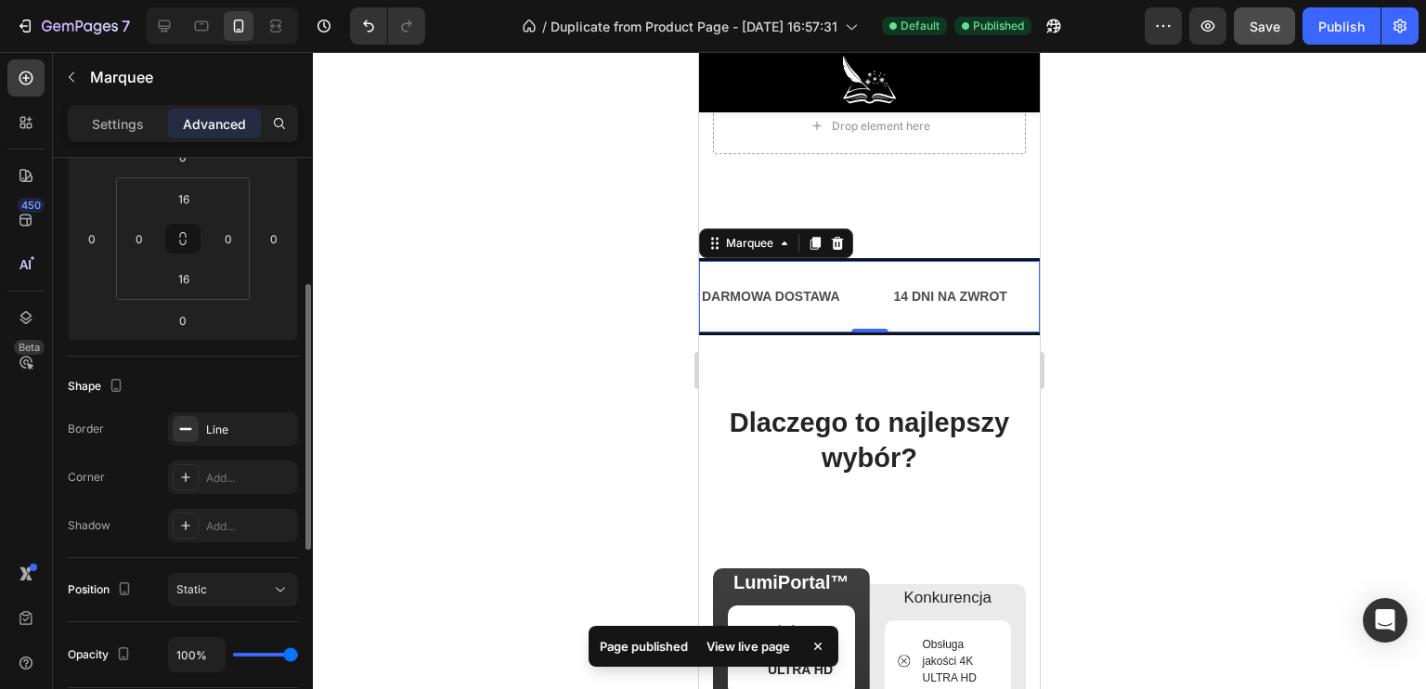
scroll to position [371, 0]
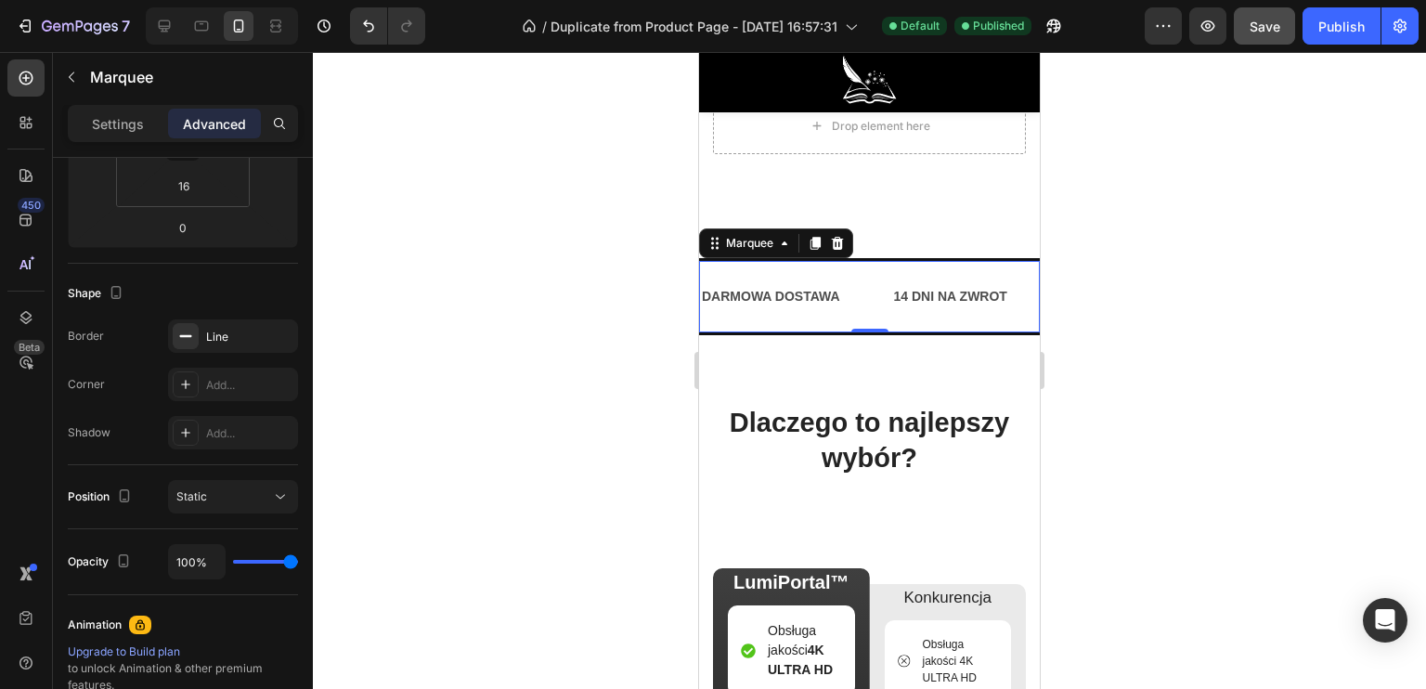
click at [450, 437] on div at bounding box center [869, 370] width 1113 height 637
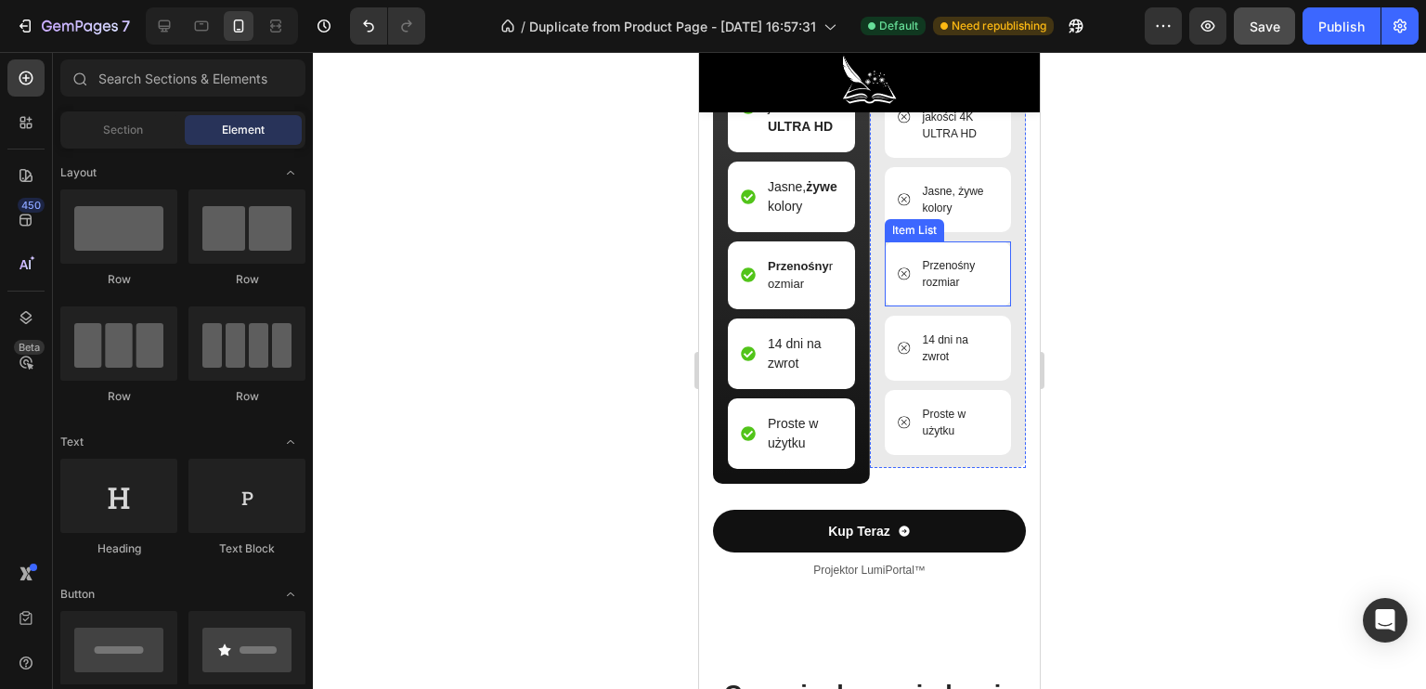
scroll to position [5486, 0]
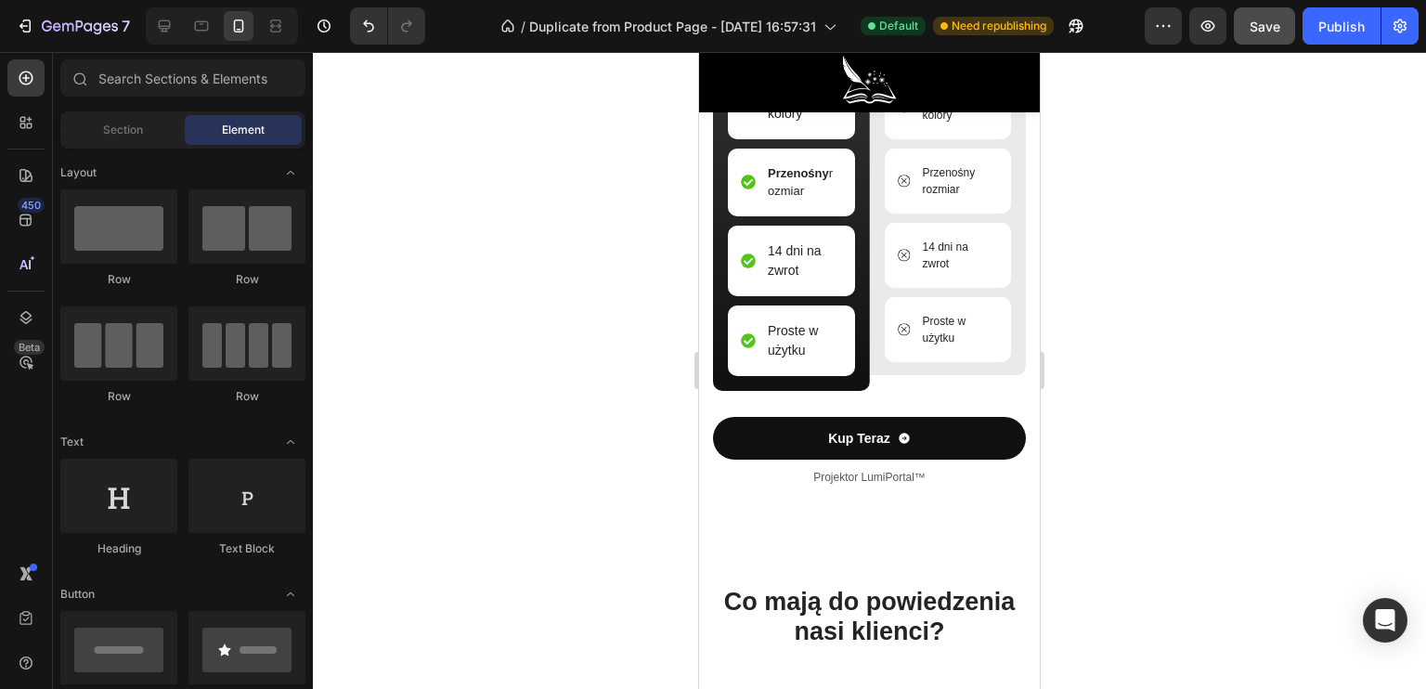
click at [1095, 403] on div at bounding box center [869, 370] width 1113 height 637
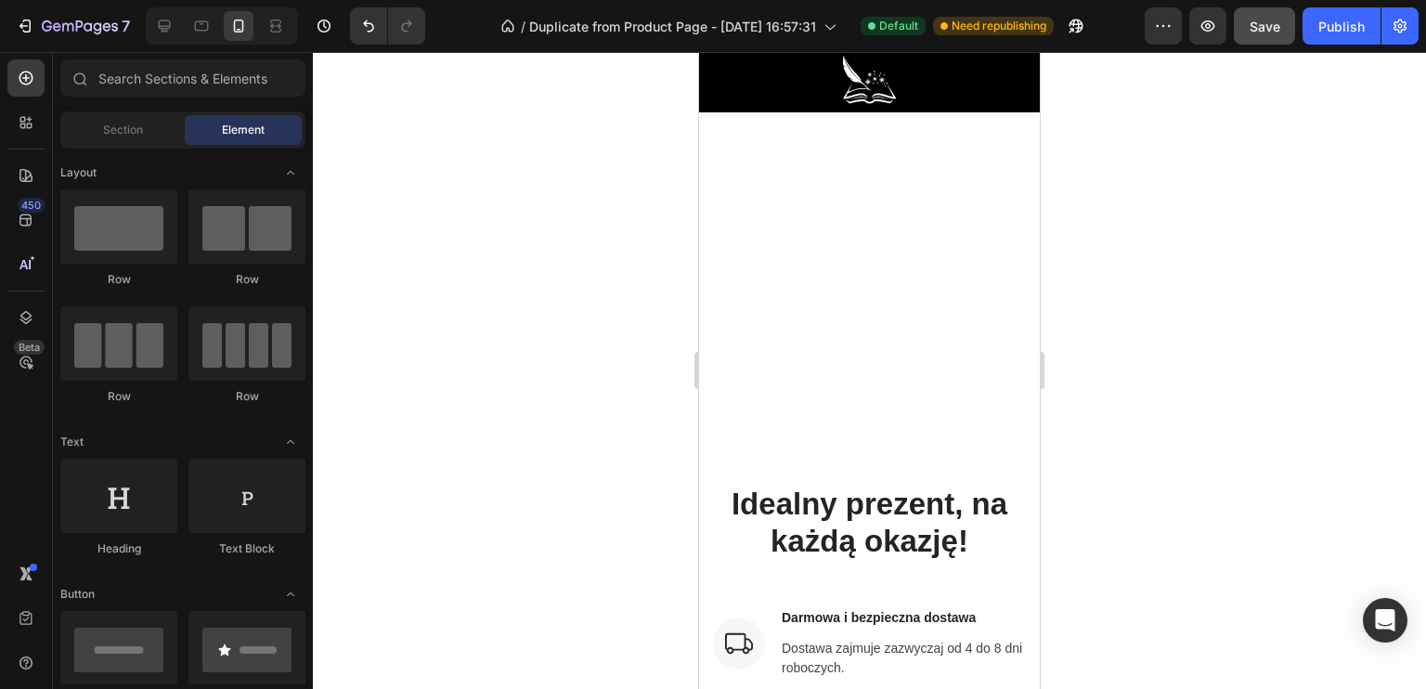
scroll to position [7214, 0]
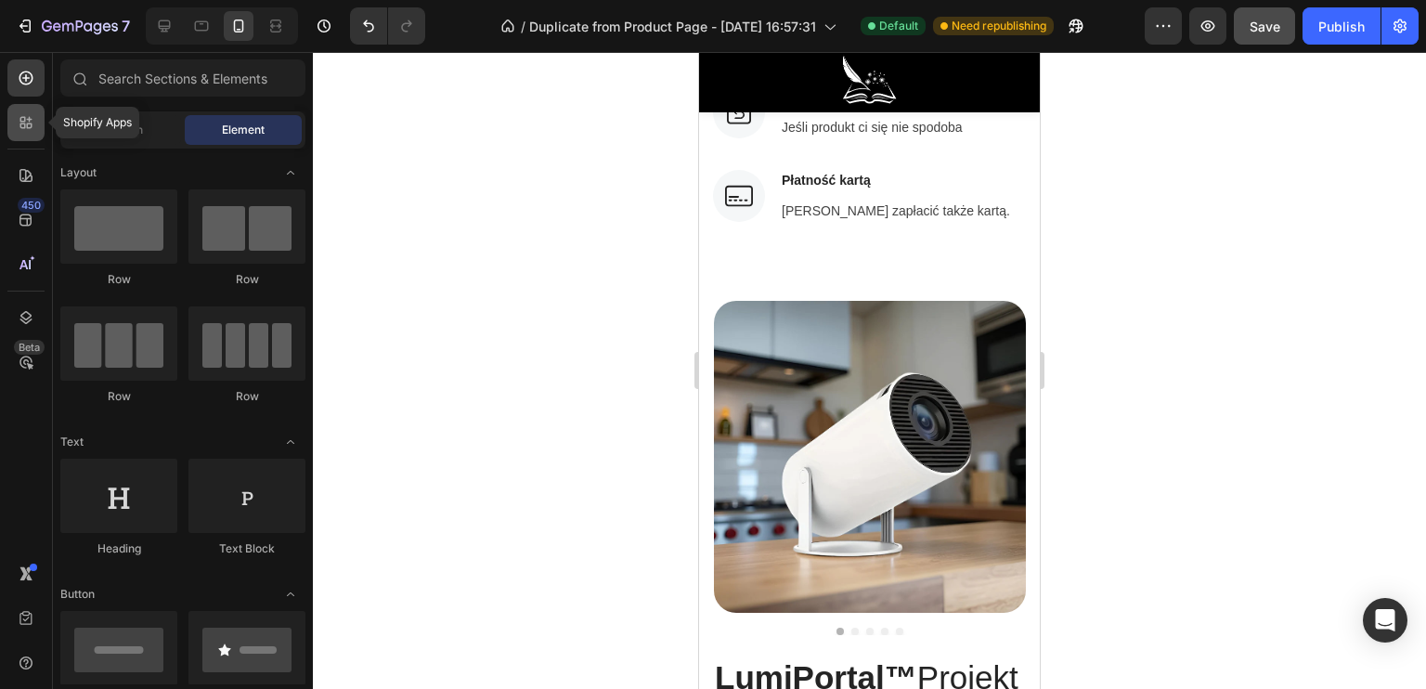
click at [15, 128] on div at bounding box center [25, 122] width 37 height 37
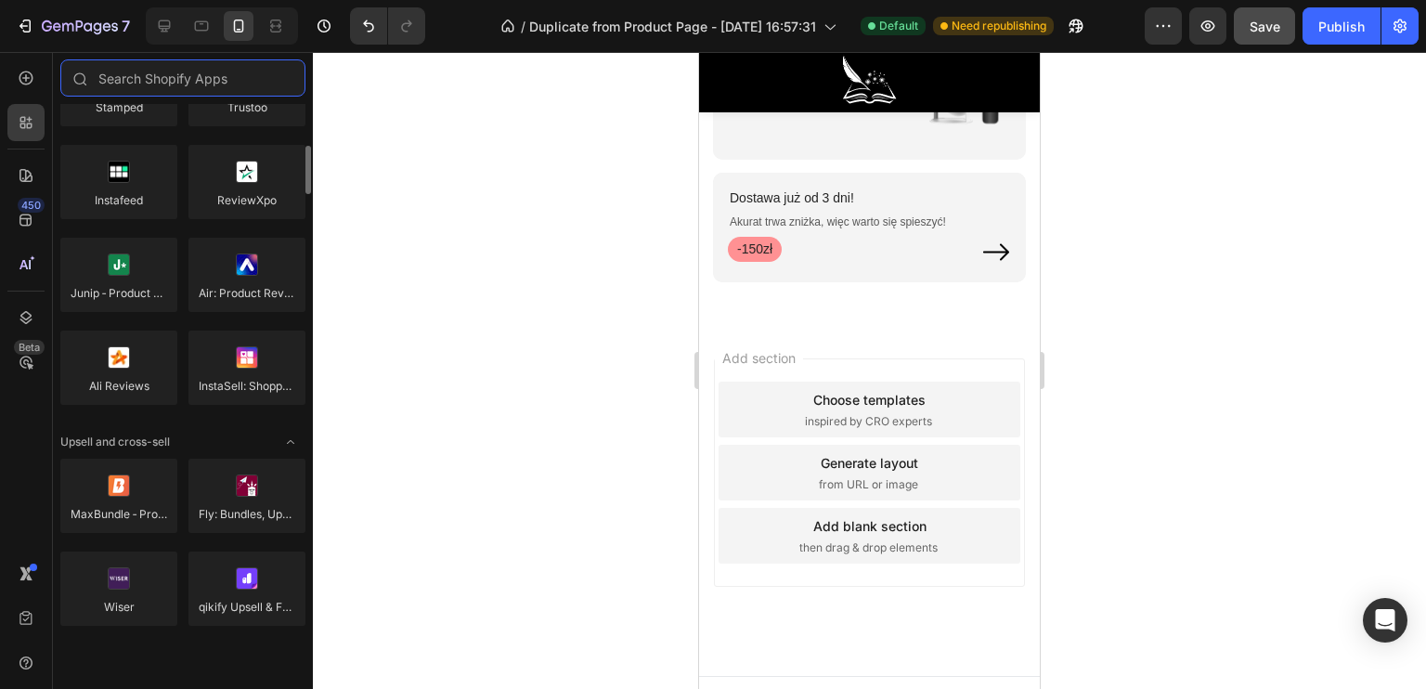
scroll to position [557, 0]
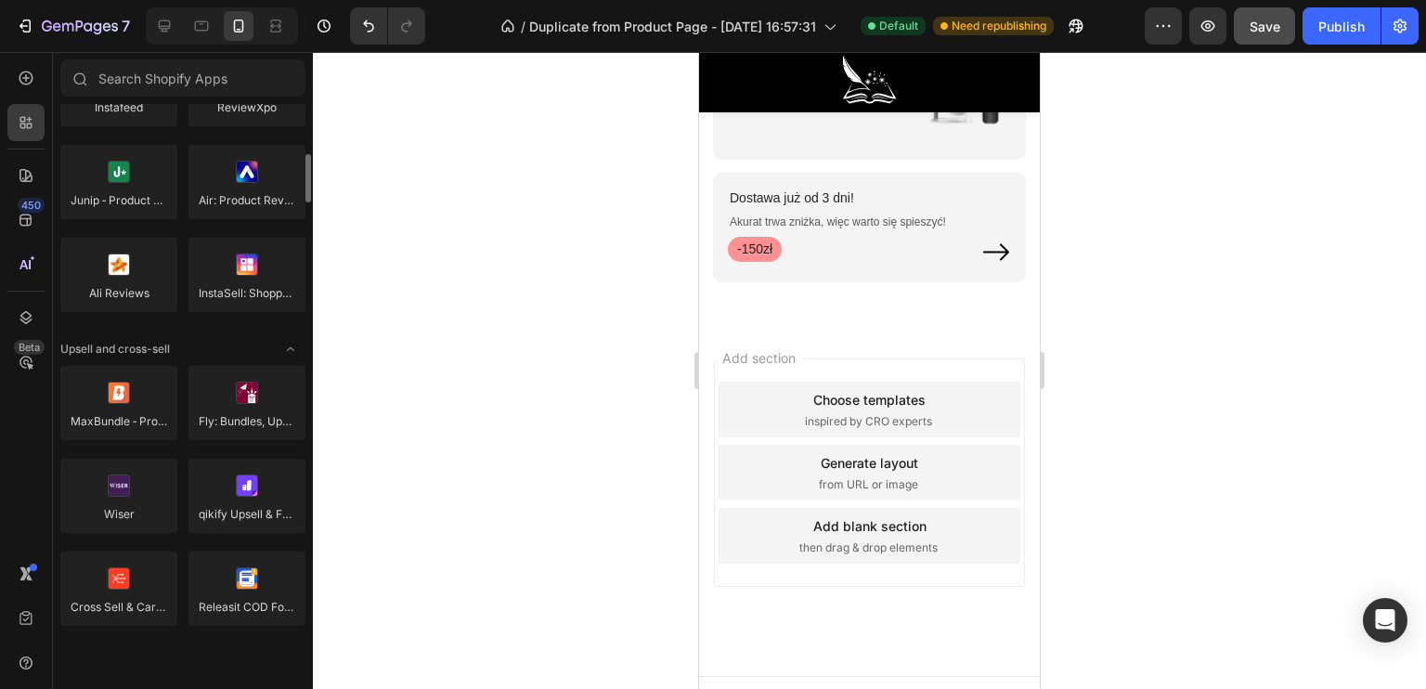
click at [186, 408] on div "MaxBundle ‑ Product Bundles Fly: Bundles, Upsells & FBT Wiser qikify Upsell & F…" at bounding box center [182, 643] width 245 height 555
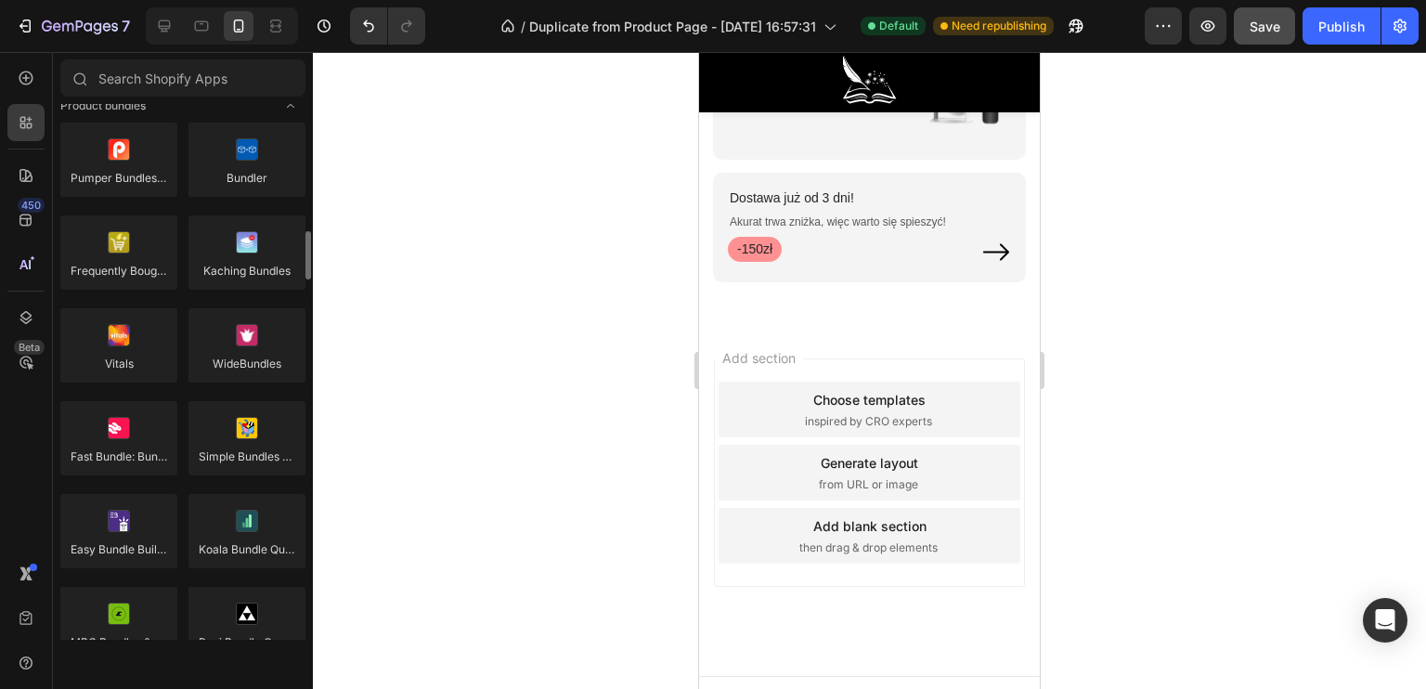
scroll to position [1485, 0]
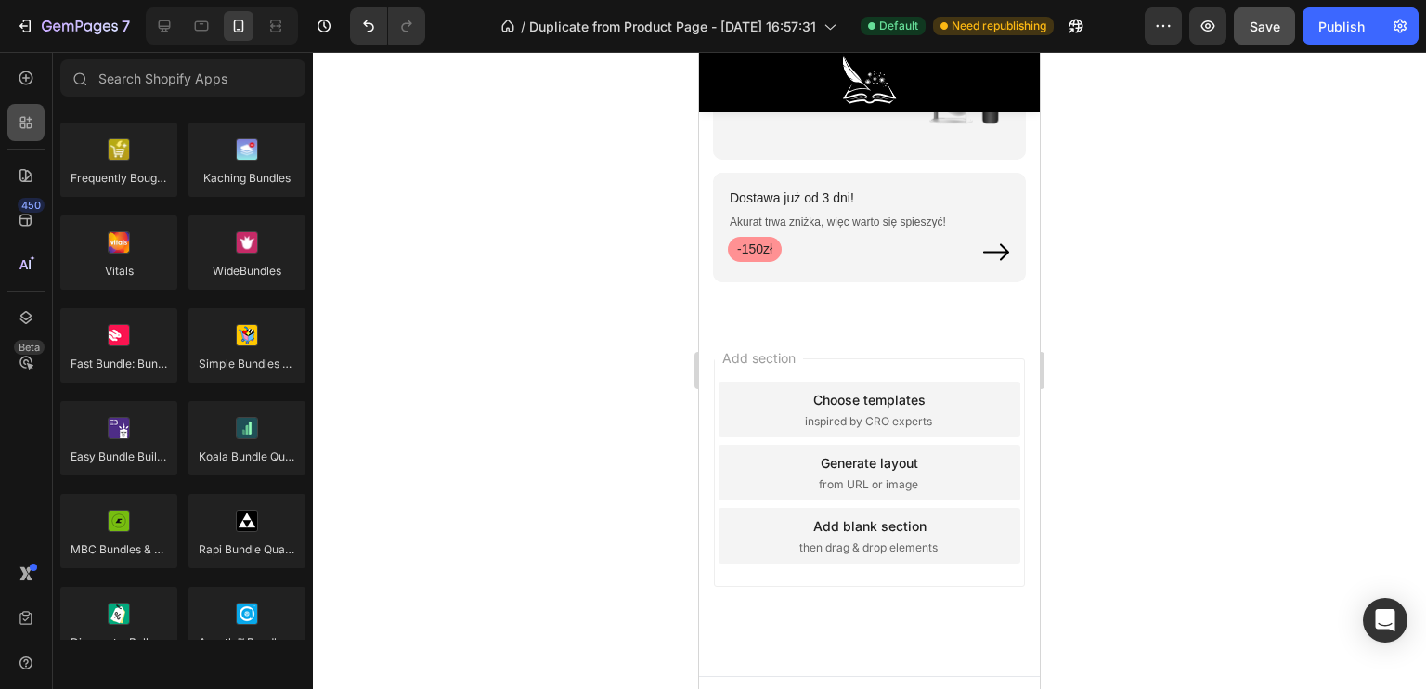
click at [29, 123] on icon at bounding box center [30, 126] width 6 height 6
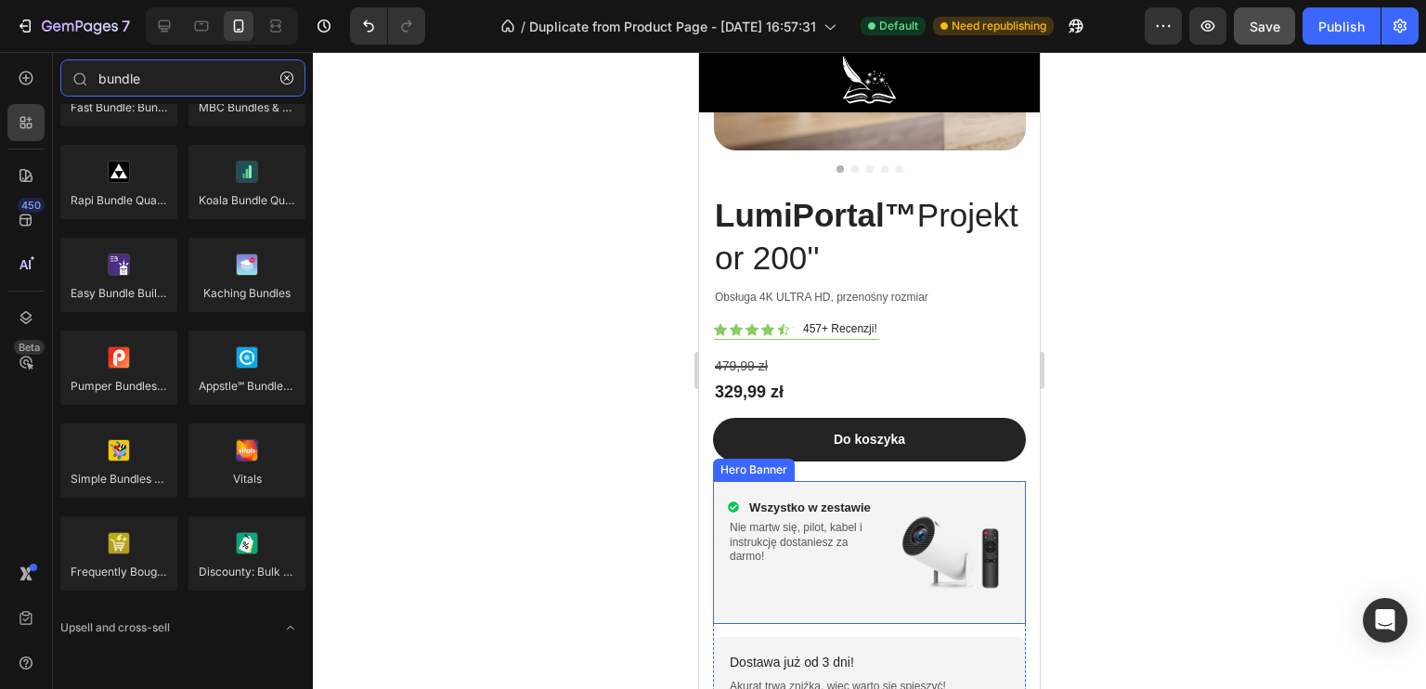
scroll to position [7398, 0]
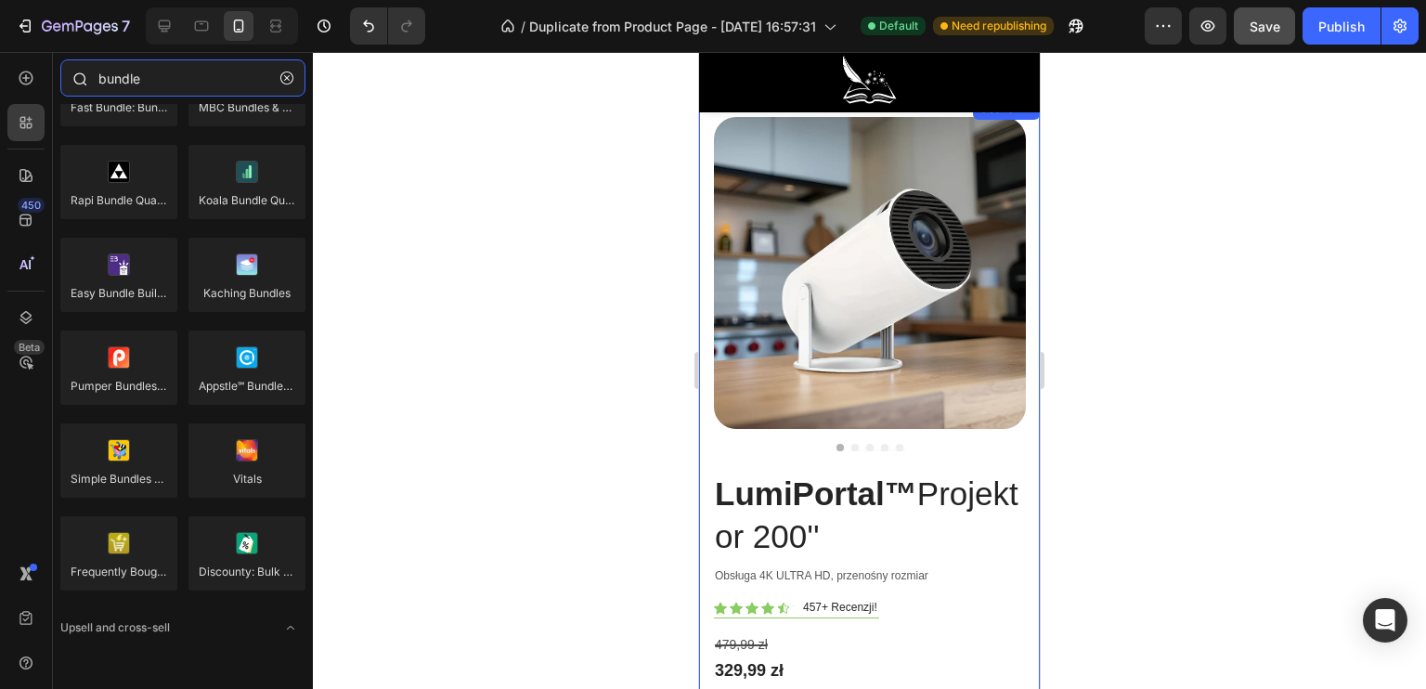
drag, startPoint x: 167, startPoint y: 81, endPoint x: 93, endPoint y: 77, distance: 74.4
click at [93, 77] on div "bundle" at bounding box center [183, 81] width 260 height 45
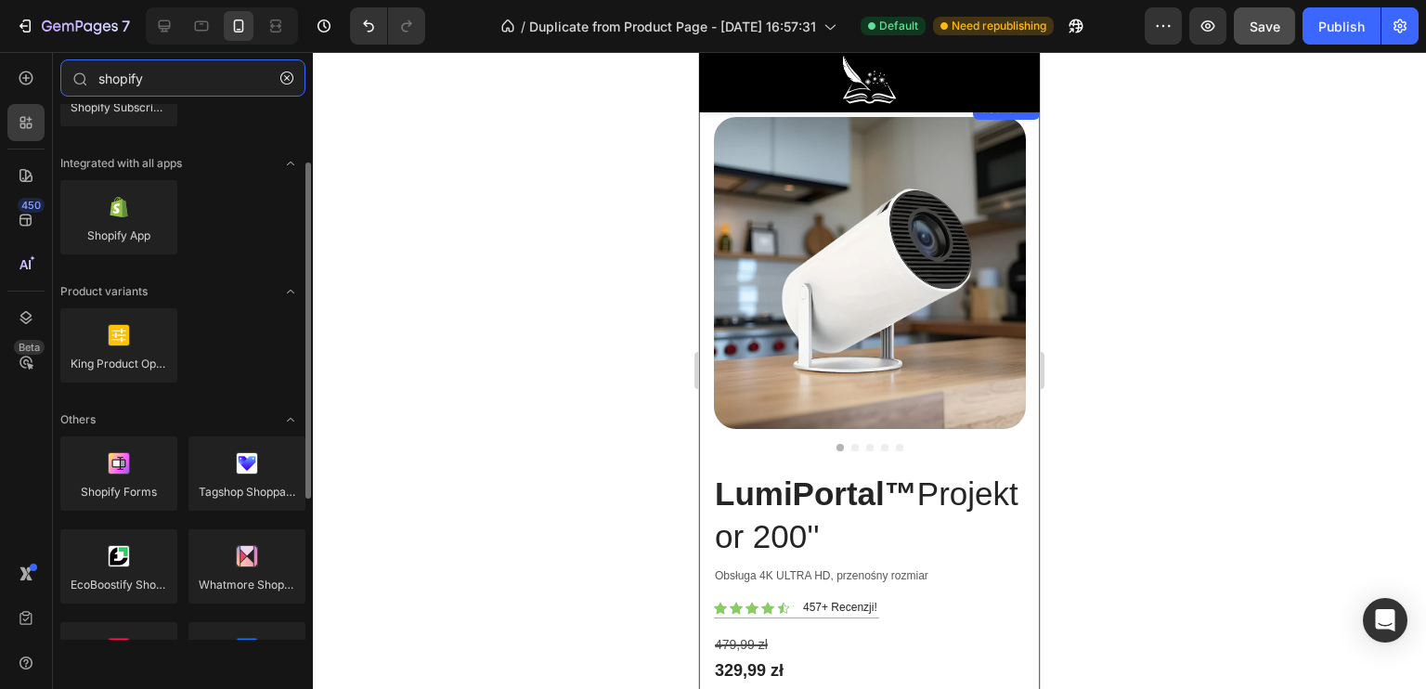
scroll to position [0, 0]
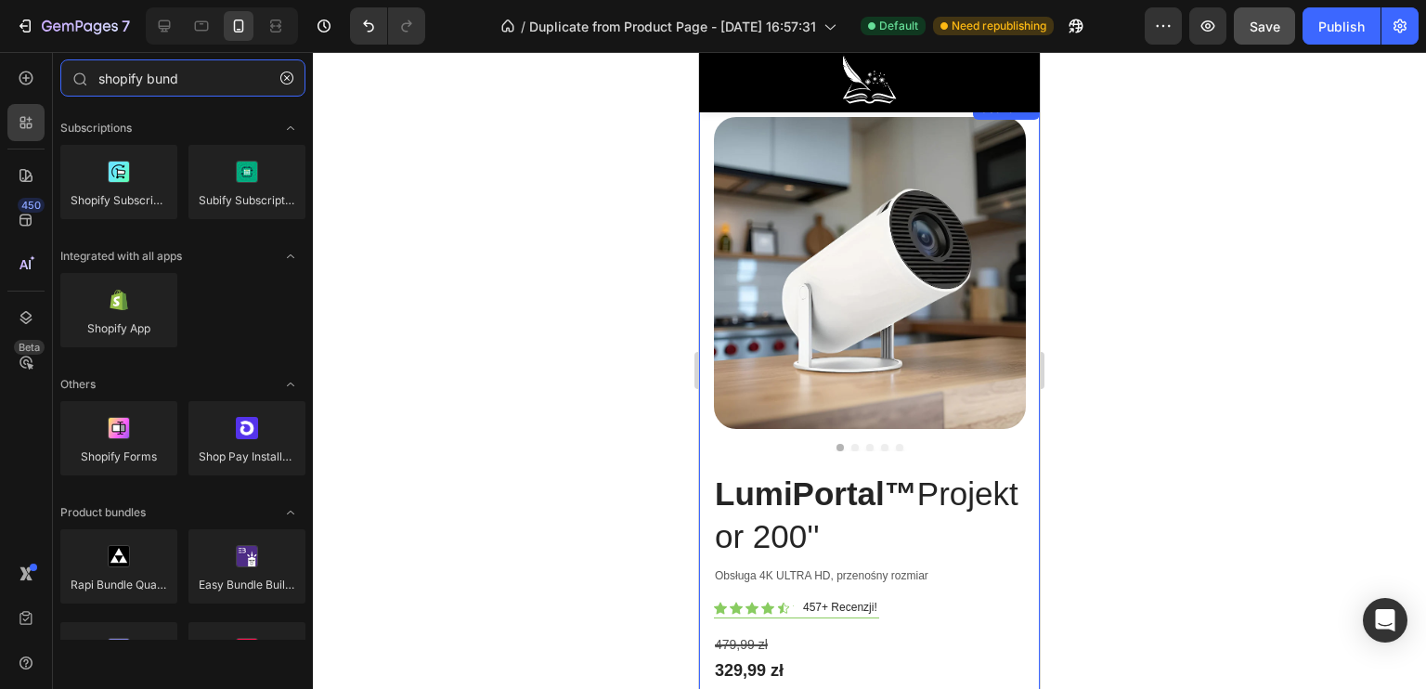
drag, startPoint x: 213, startPoint y: 78, endPoint x: 0, endPoint y: 7, distance: 224.0
click at [0, 0] on div "7 / Duplicate from Product Page - [DATE] 16:57:31 Default Need republishing Pre…" at bounding box center [713, 0] width 1426 height 0
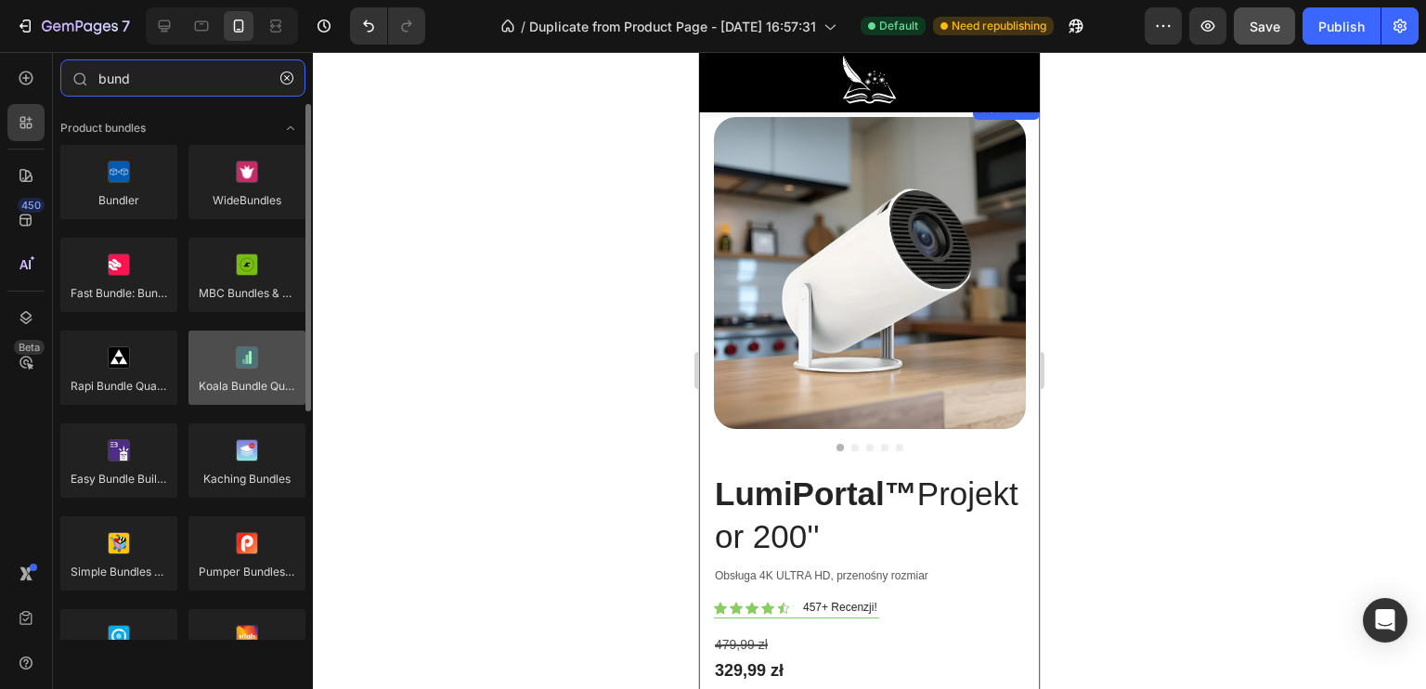
type input "bund"
click at [234, 395] on div at bounding box center [246, 367] width 117 height 74
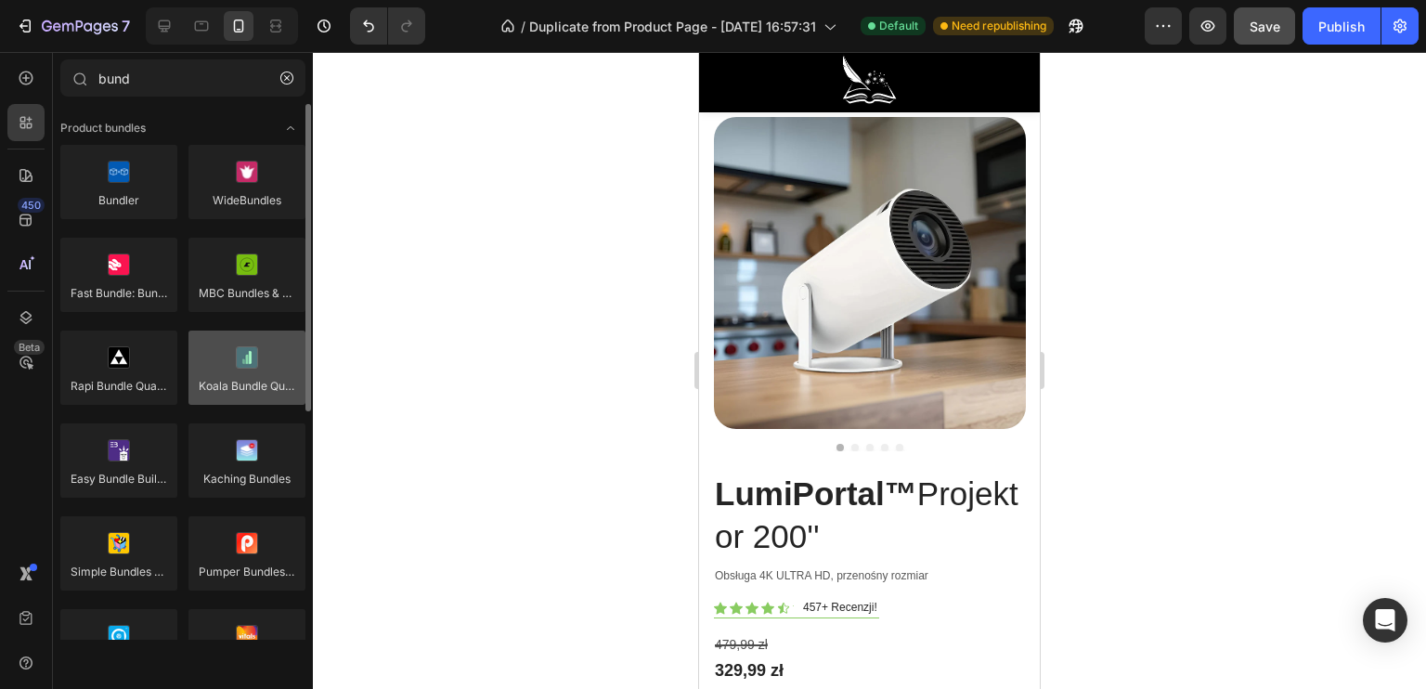
click at [234, 395] on div at bounding box center [246, 367] width 117 height 74
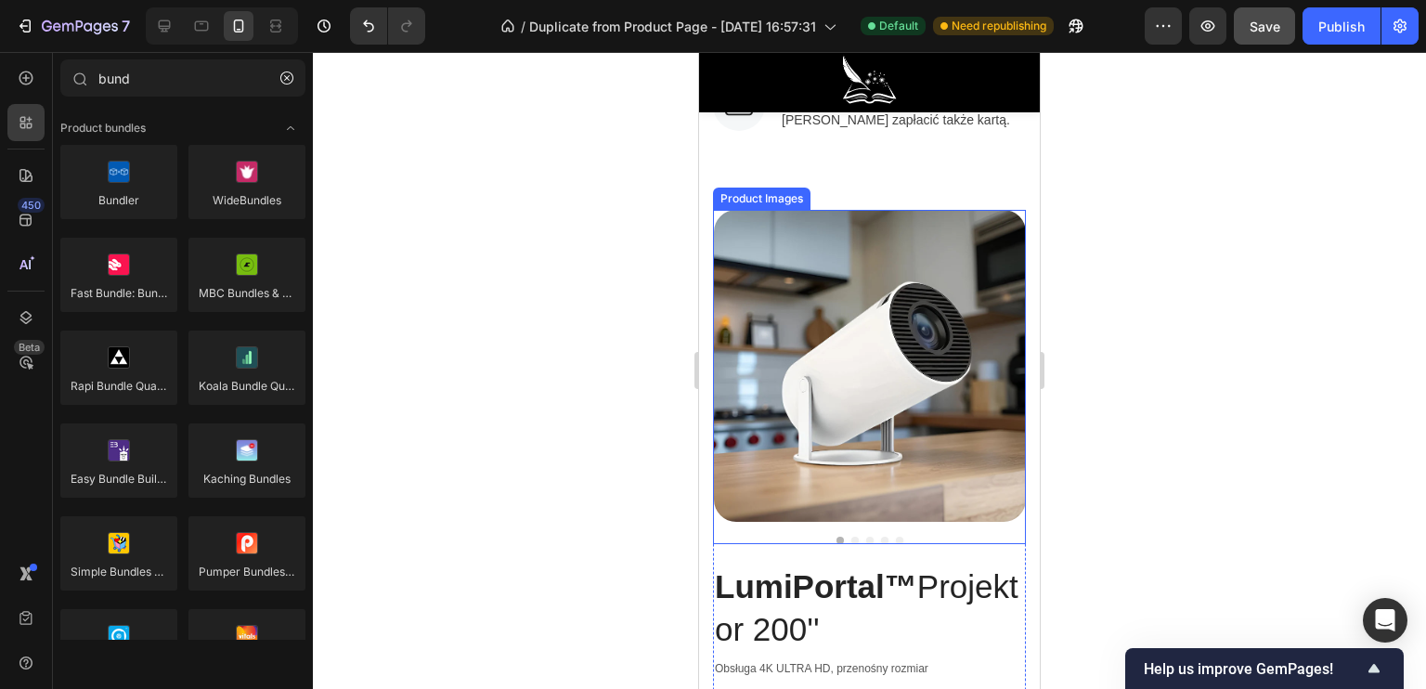
scroll to position [7212, 0]
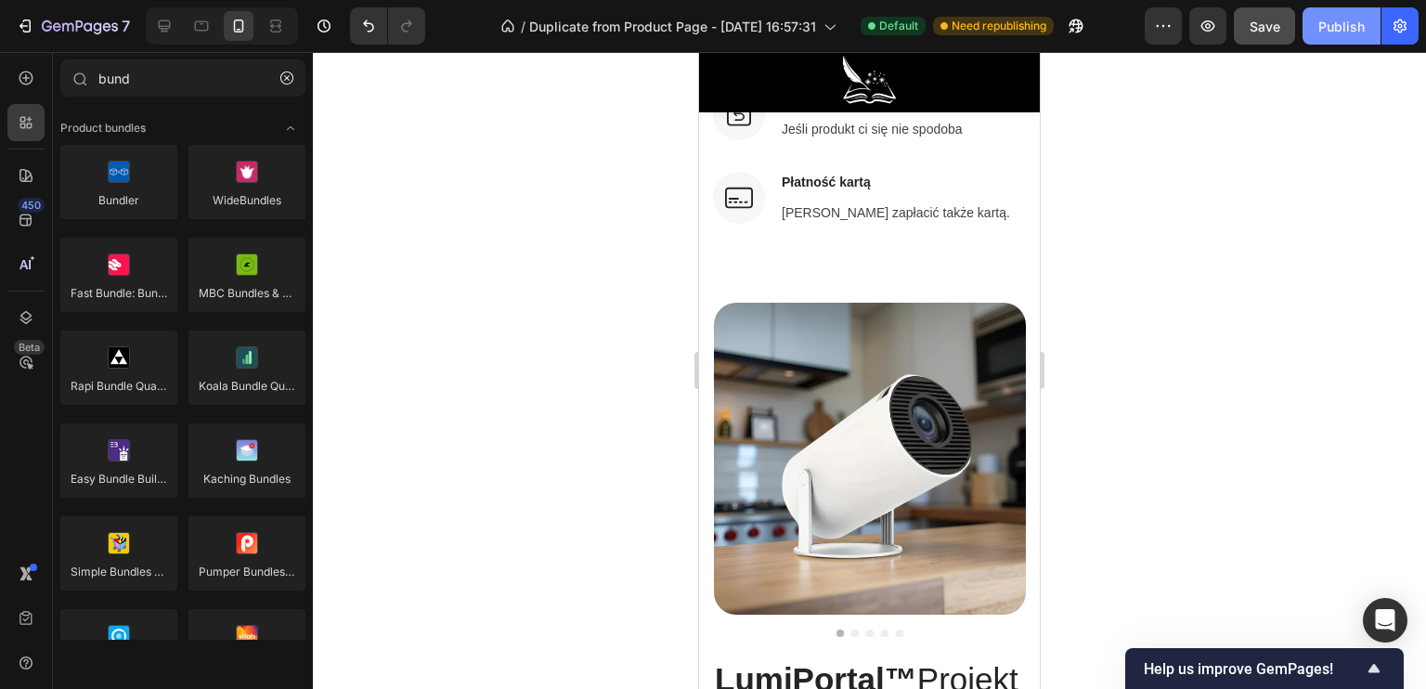
click at [1353, 23] on div "Publish" at bounding box center [1341, 26] width 46 height 19
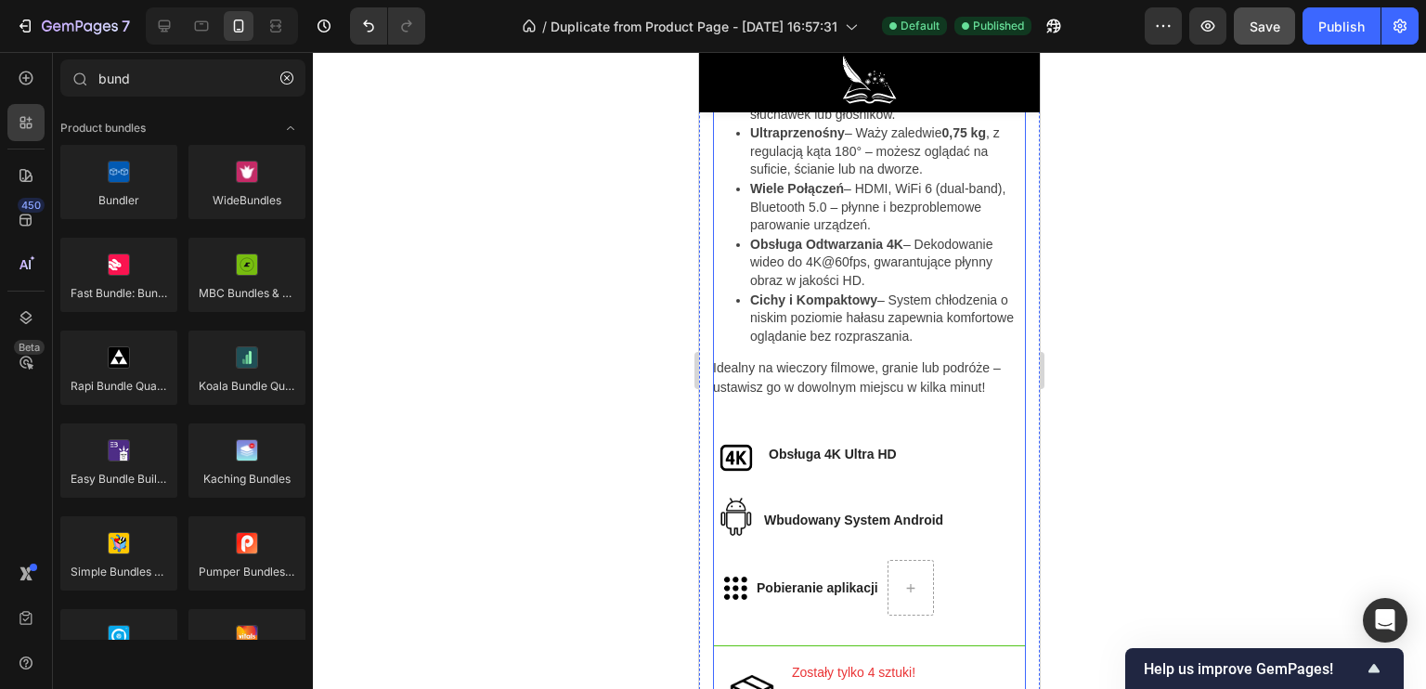
scroll to position [1382, 0]
